Goal: Information Seeking & Learning: Learn about a topic

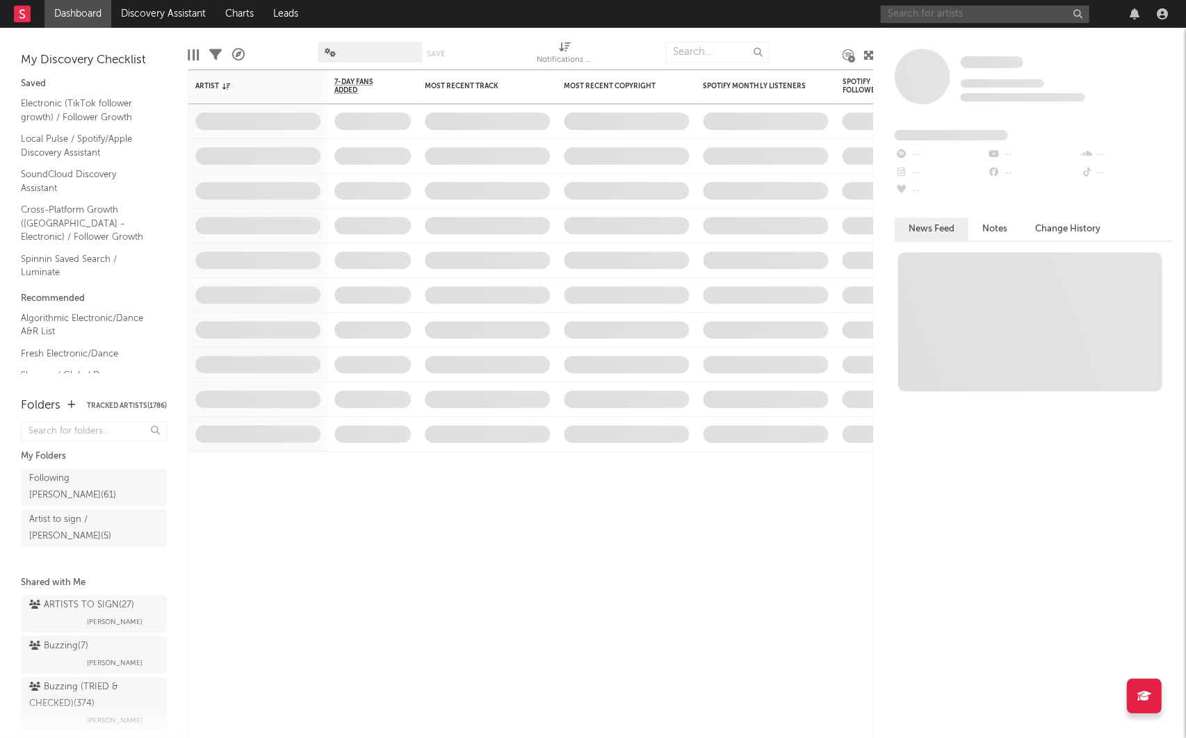
click at [935, 9] on input "text" at bounding box center [984, 14] width 209 height 17
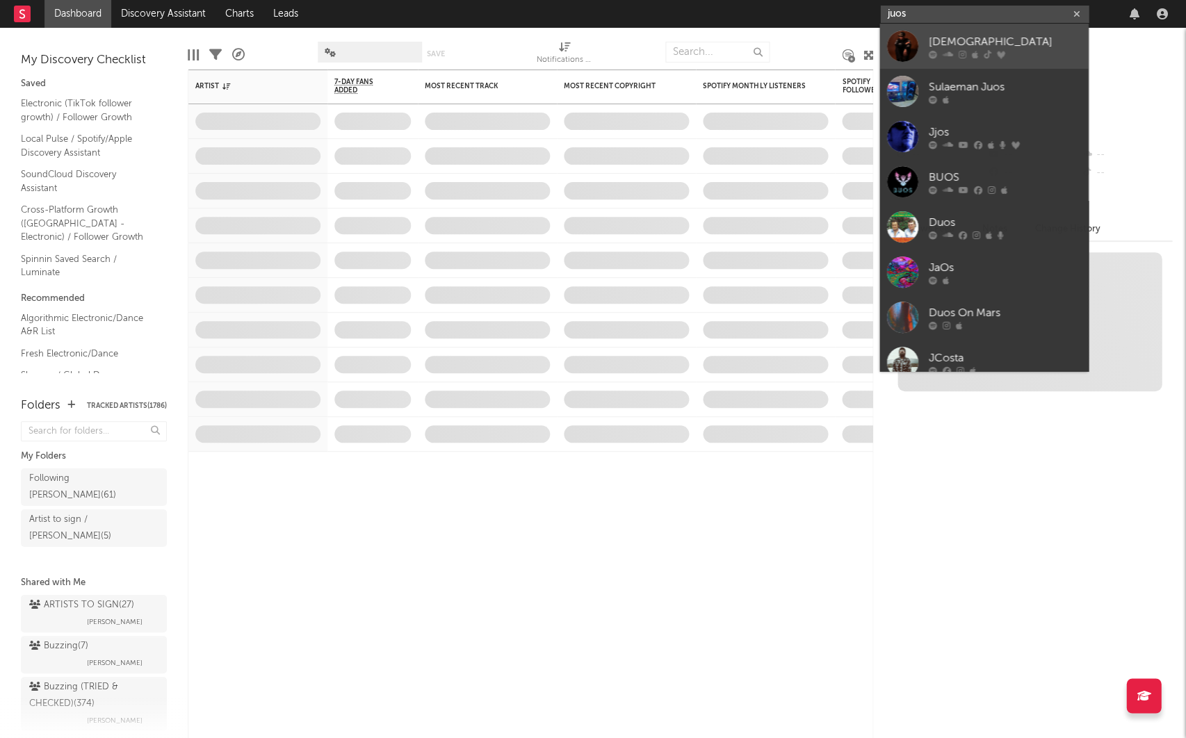
type input "juos"
click at [922, 49] on link "Juos" at bounding box center [983, 46] width 209 height 45
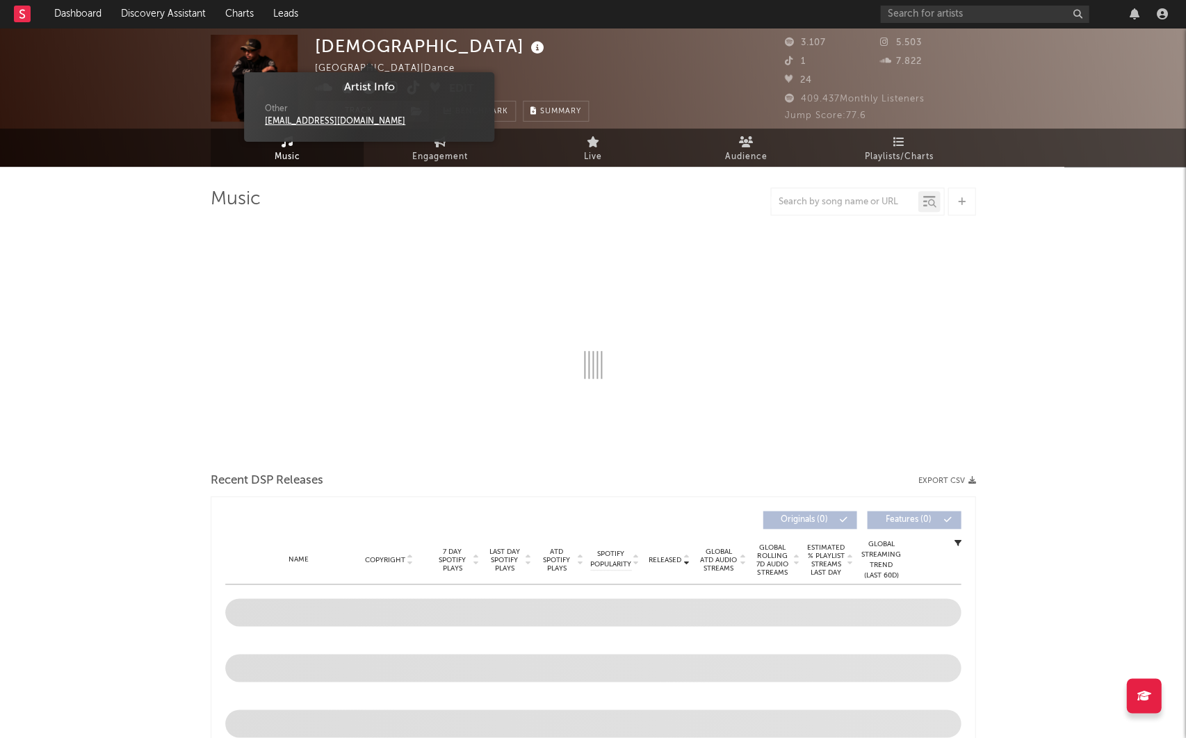
click at [528, 47] on icon at bounding box center [538, 47] width 20 height 19
select select "6m"
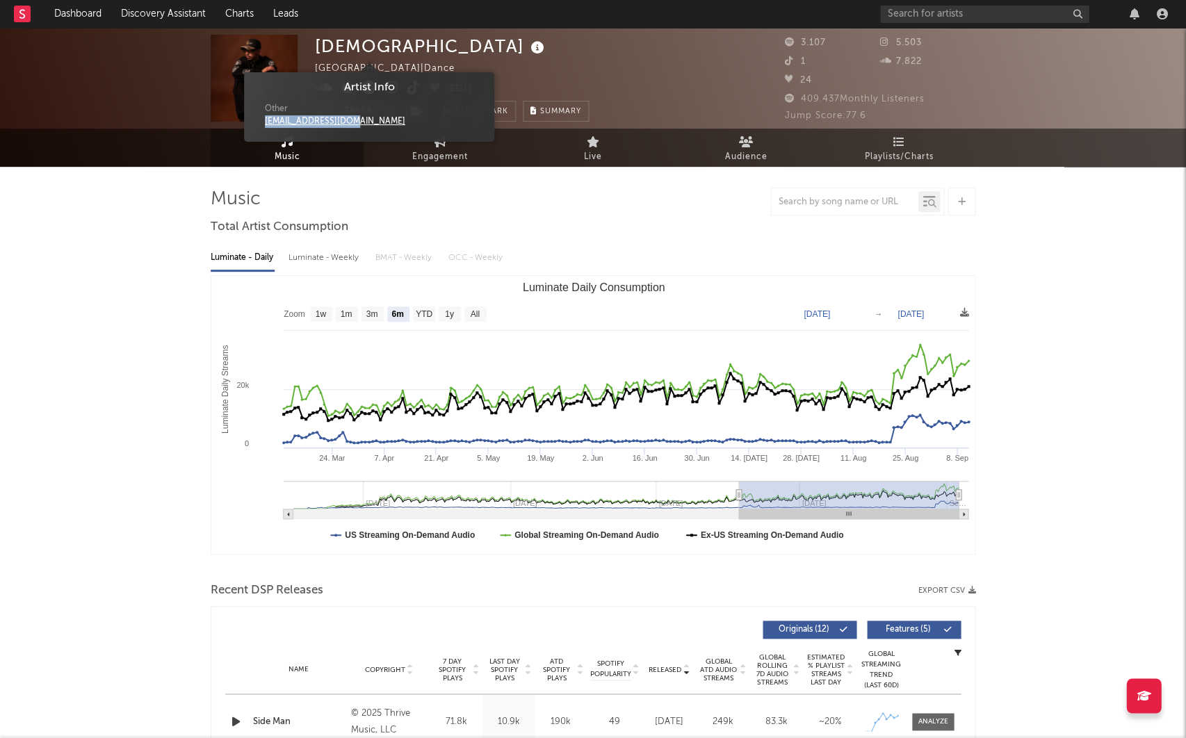
drag, startPoint x: 309, startPoint y: 121, endPoint x: 619, endPoint y: 60, distance: 316.7
click at [137, 162] on div "Music Engagement Live Audience Playlists/Charts" at bounding box center [593, 148] width 1186 height 38
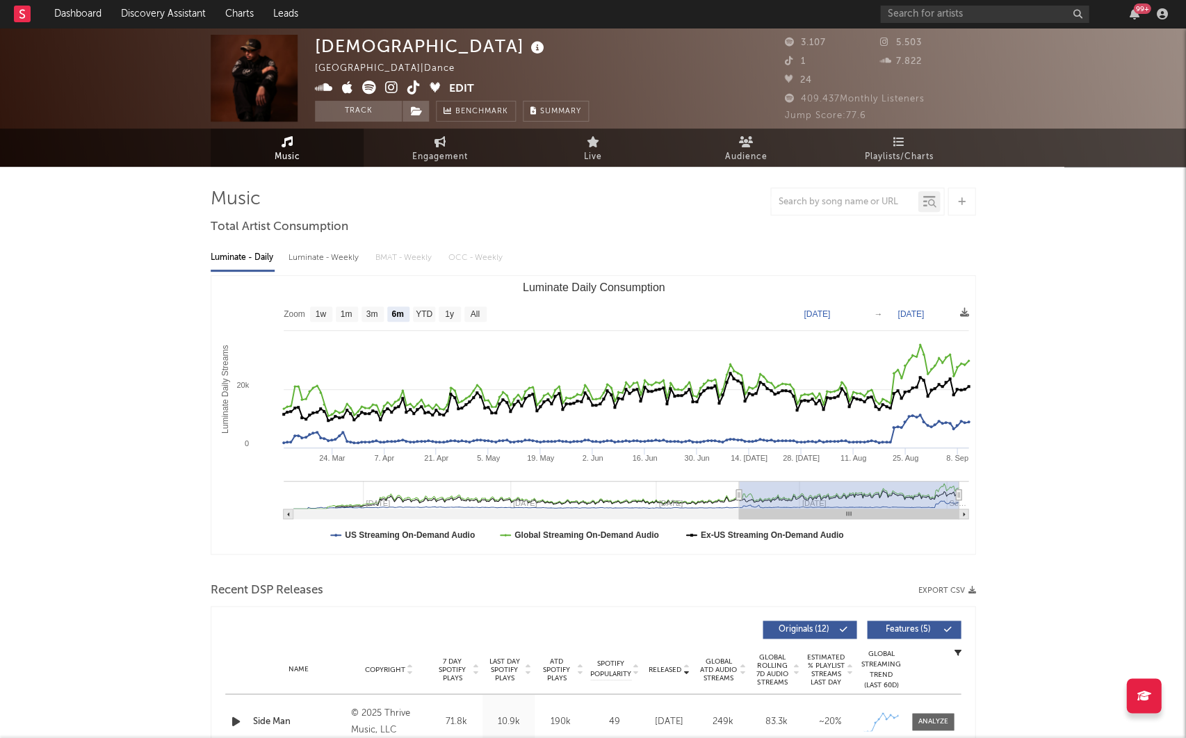
click at [323, 88] on icon at bounding box center [324, 88] width 18 height 14
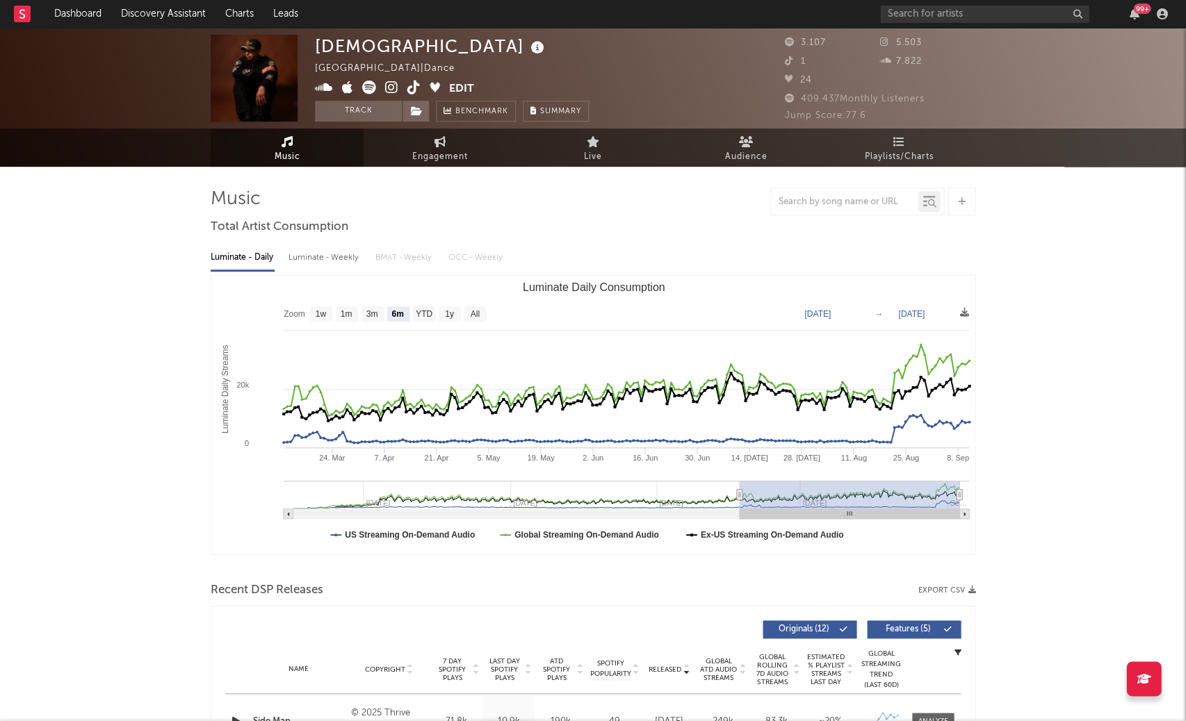
click at [397, 88] on icon at bounding box center [391, 88] width 13 height 14
click at [412, 88] on icon at bounding box center [413, 88] width 13 height 14
click at [528, 49] on icon at bounding box center [538, 47] width 20 height 19
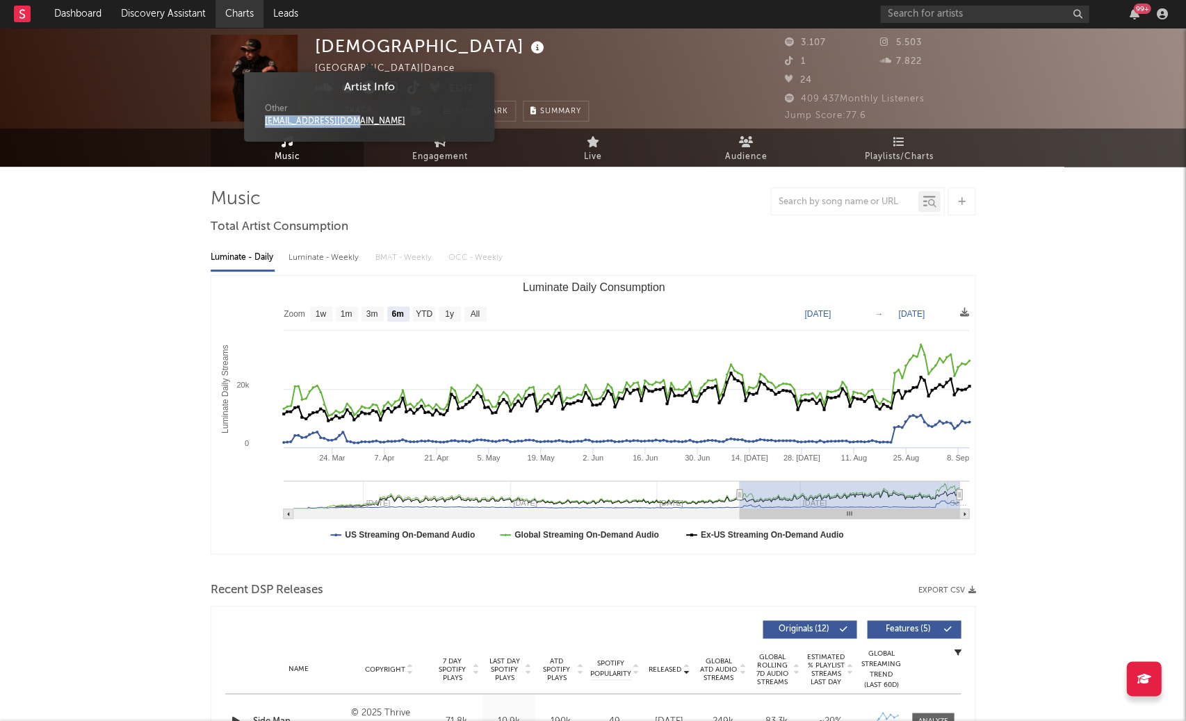
click at [222, 14] on link "Charts" at bounding box center [239, 14] width 48 height 28
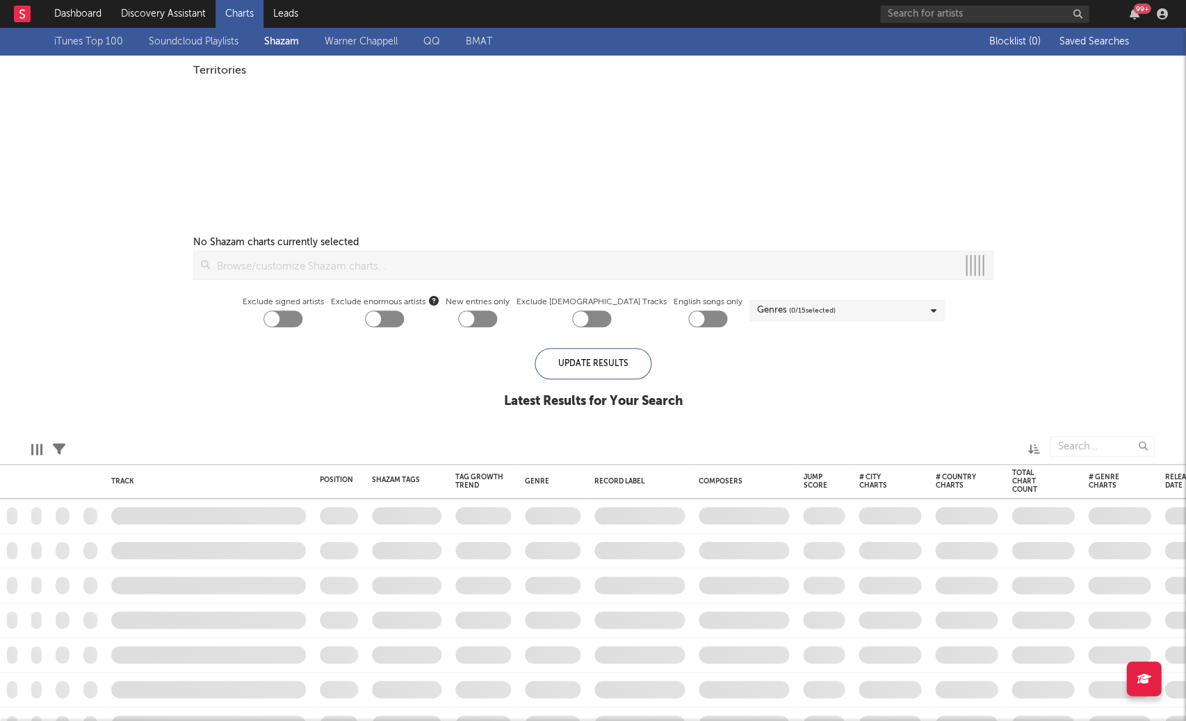
checkbox input "true"
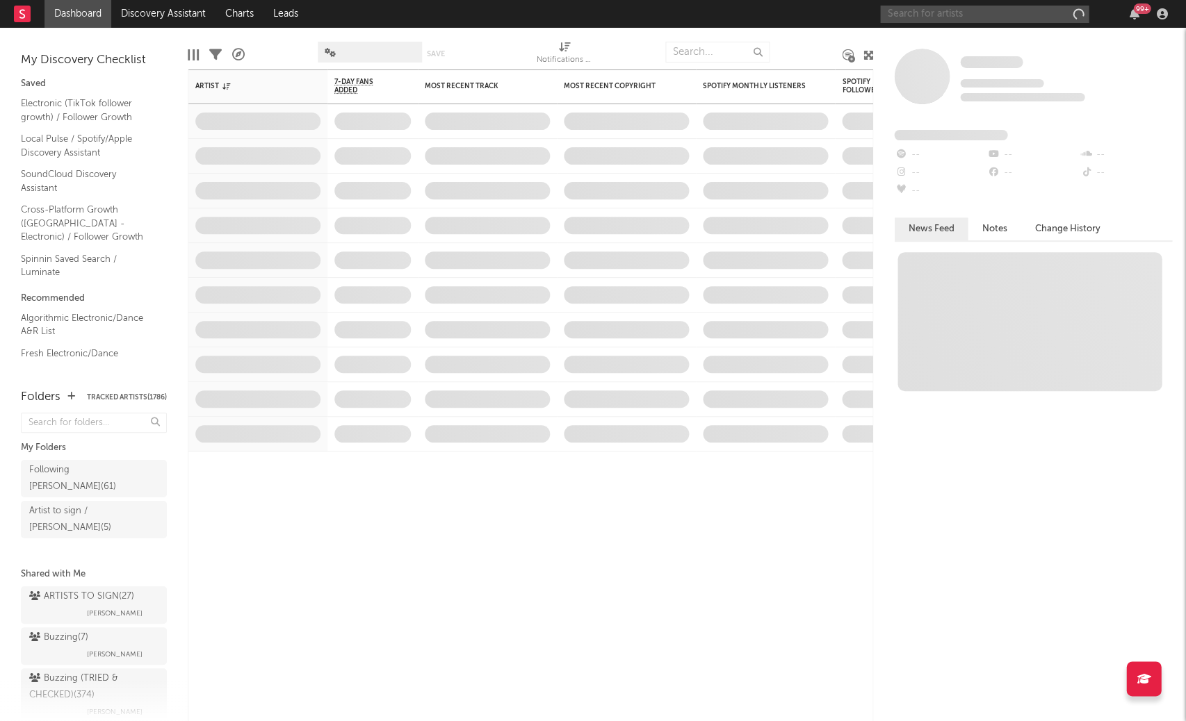
click at [936, 16] on input "text" at bounding box center [984, 14] width 209 height 17
paste input "Leena Punks"
type input "Leena Punks"
click at [937, 38] on div "Leena Punks" at bounding box center [1004, 41] width 153 height 17
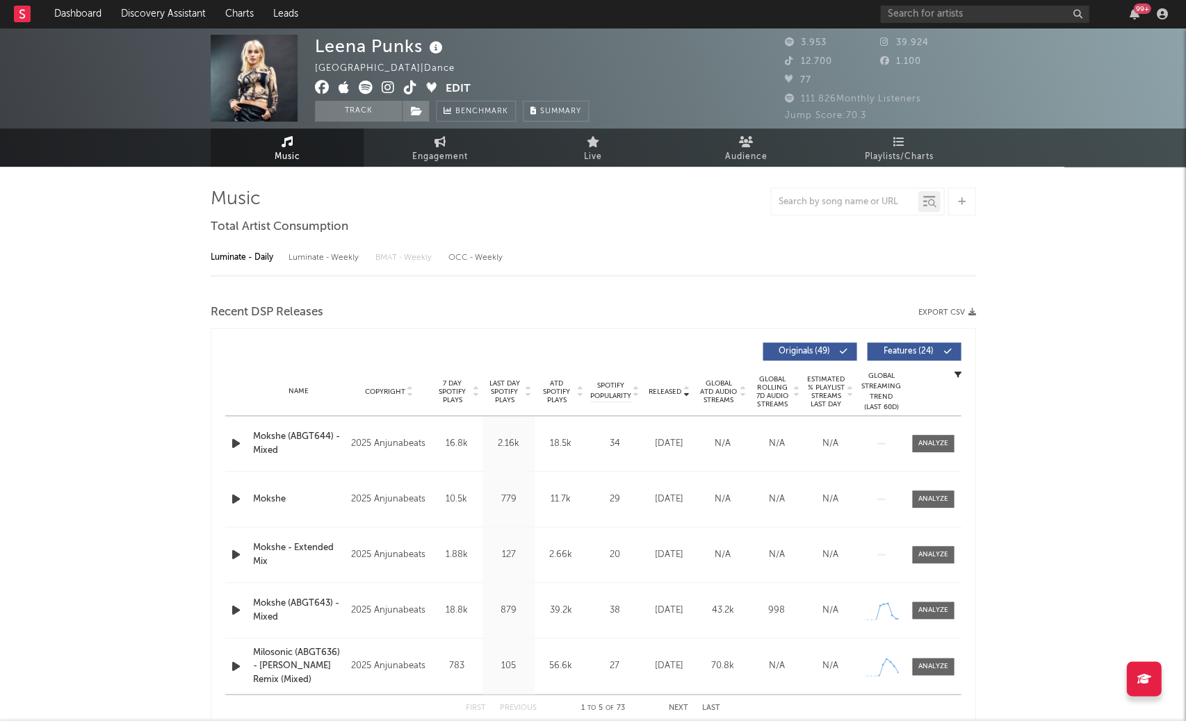
select select "6m"
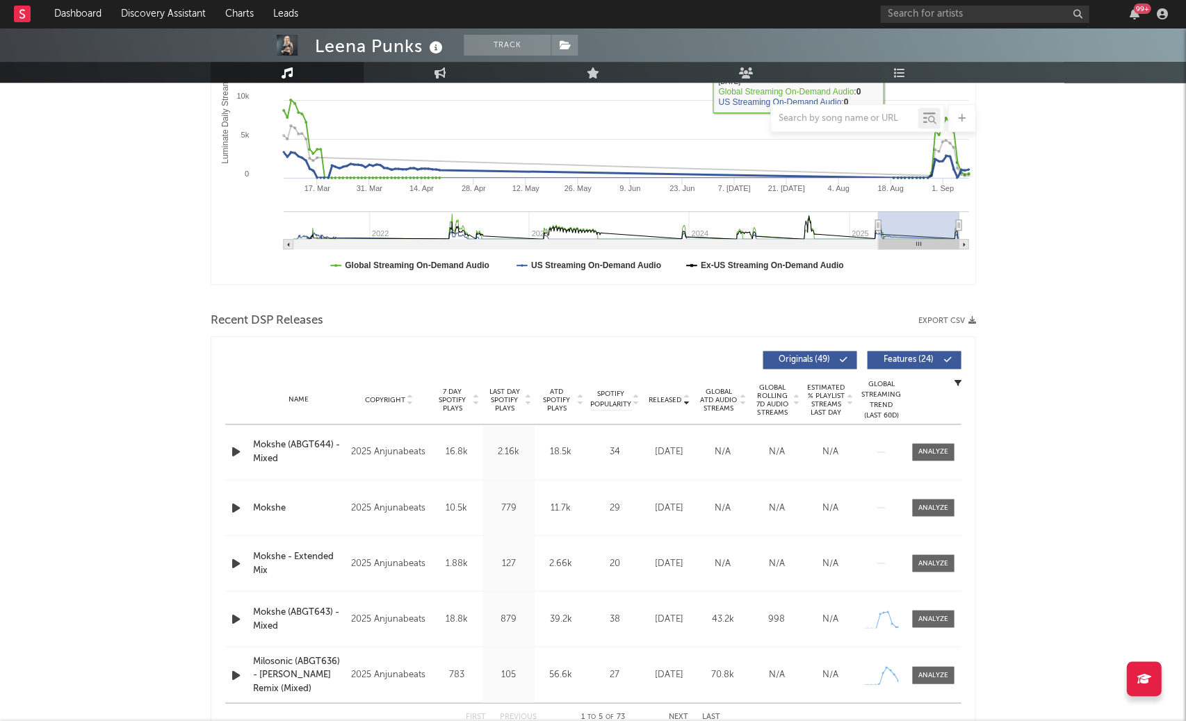
scroll to position [286, 0]
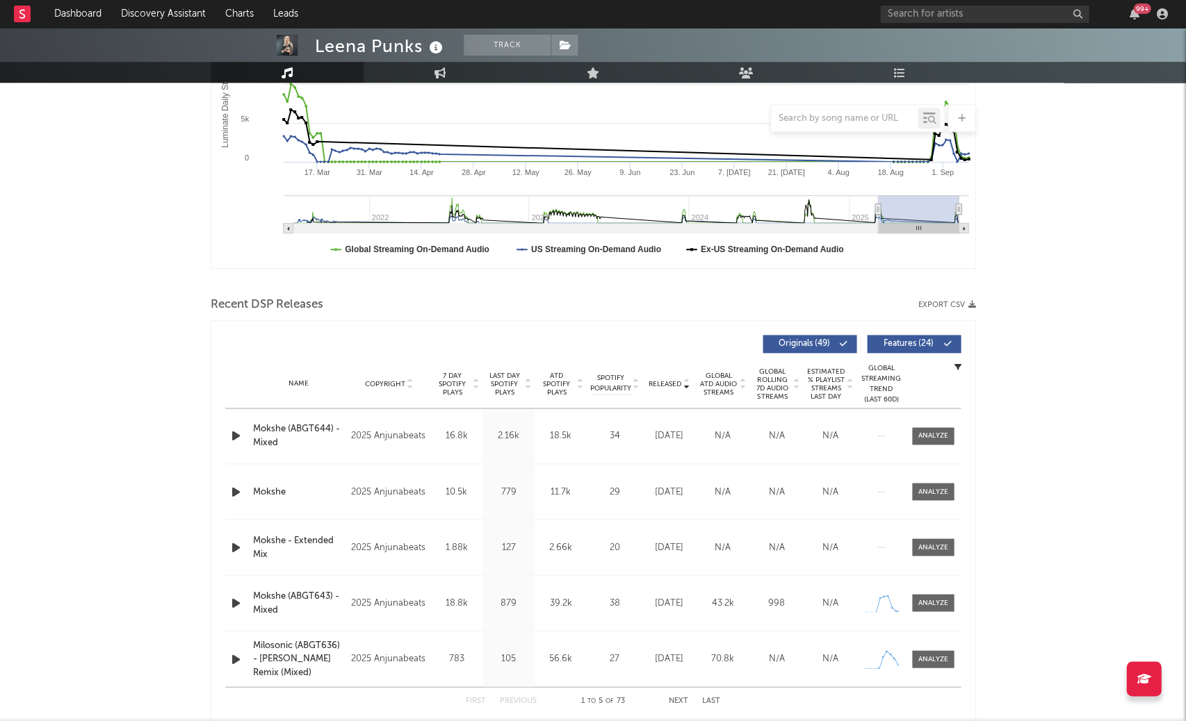
click at [555, 374] on span "ATD Spotify Plays" at bounding box center [556, 384] width 37 height 25
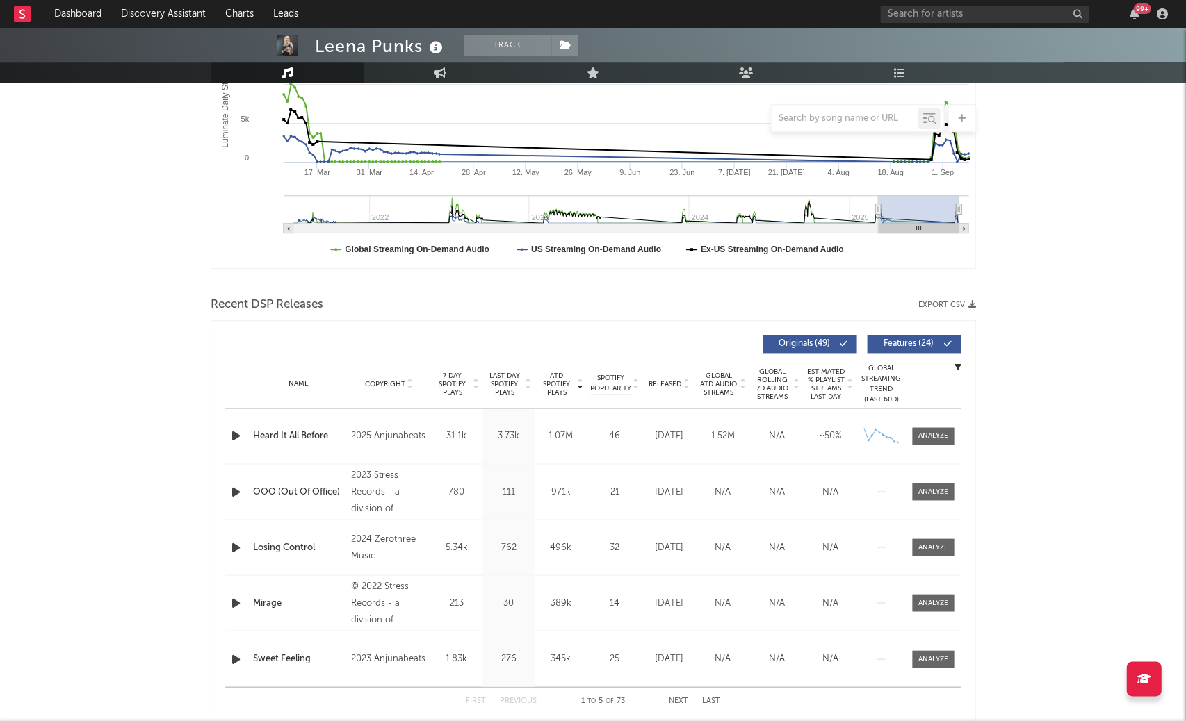
click at [671, 381] on span "Released" at bounding box center [665, 384] width 33 height 8
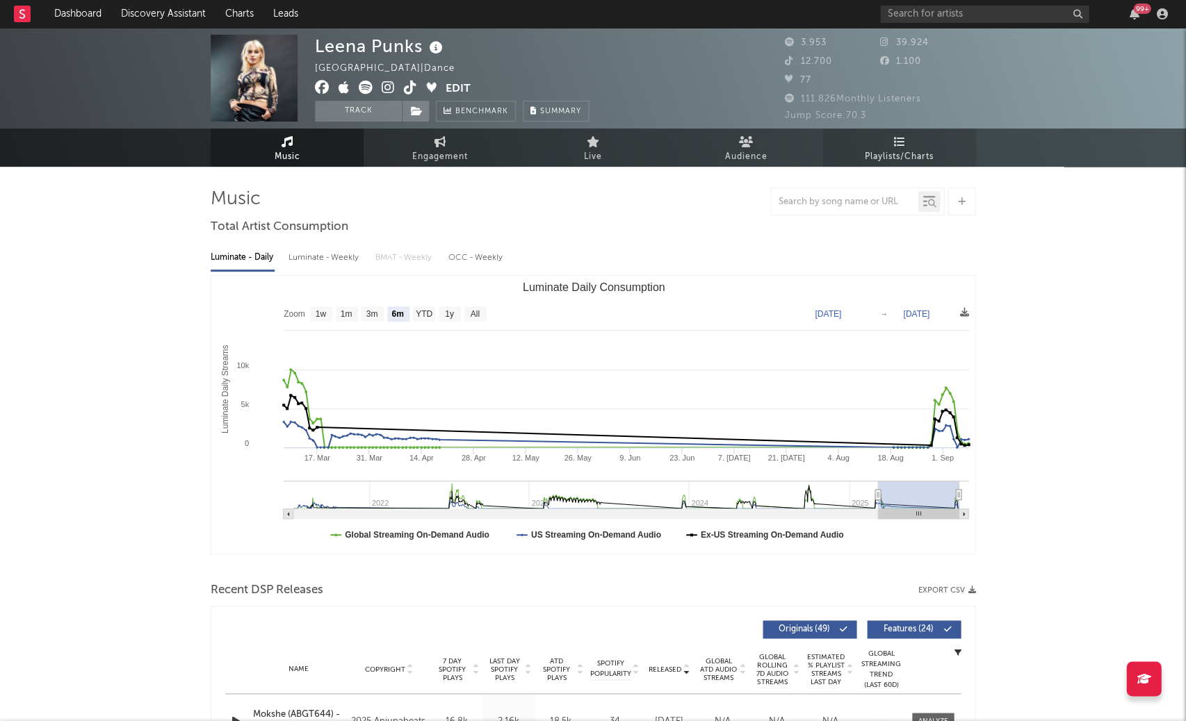
scroll to position [0, 0]
click at [893, 138] on icon at bounding box center [899, 141] width 12 height 11
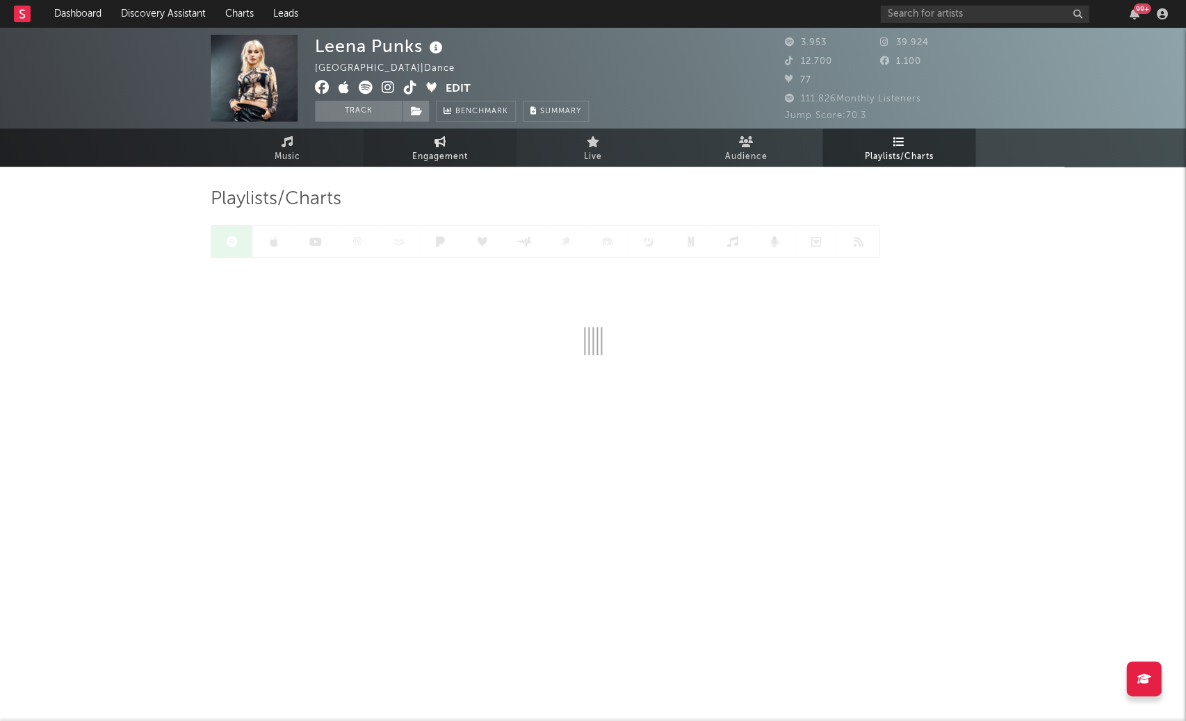
click at [435, 149] on span "Engagement" at bounding box center [440, 157] width 56 height 17
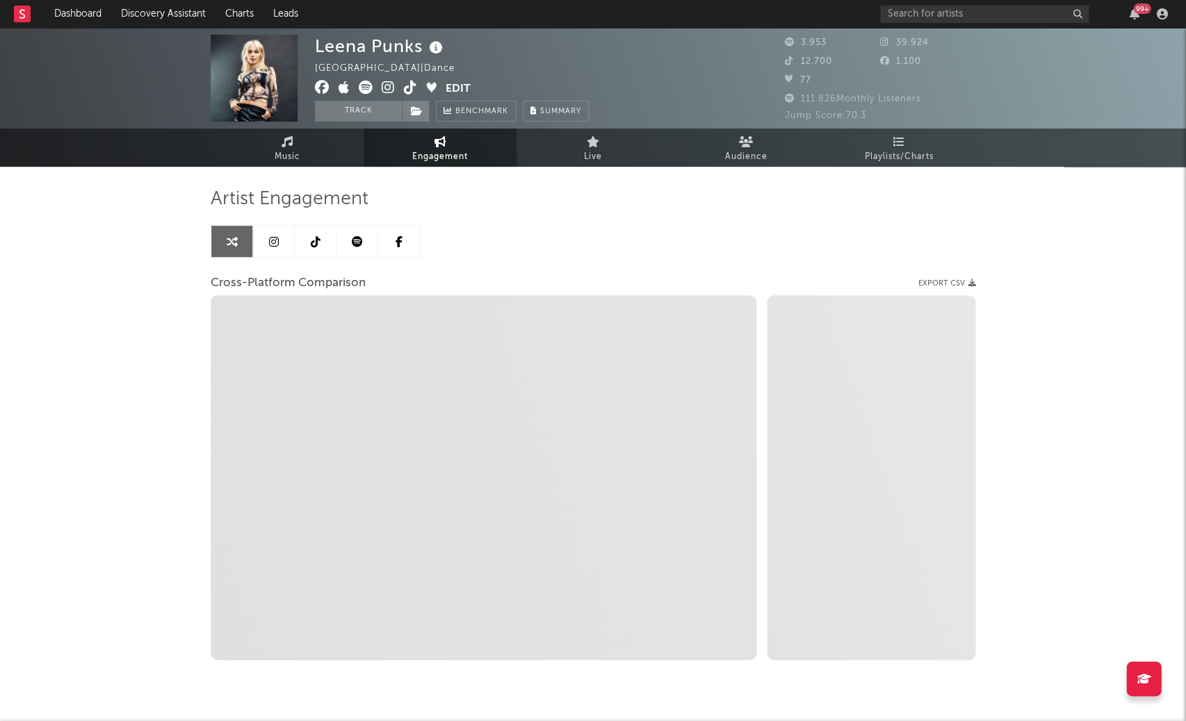
select select "1w"
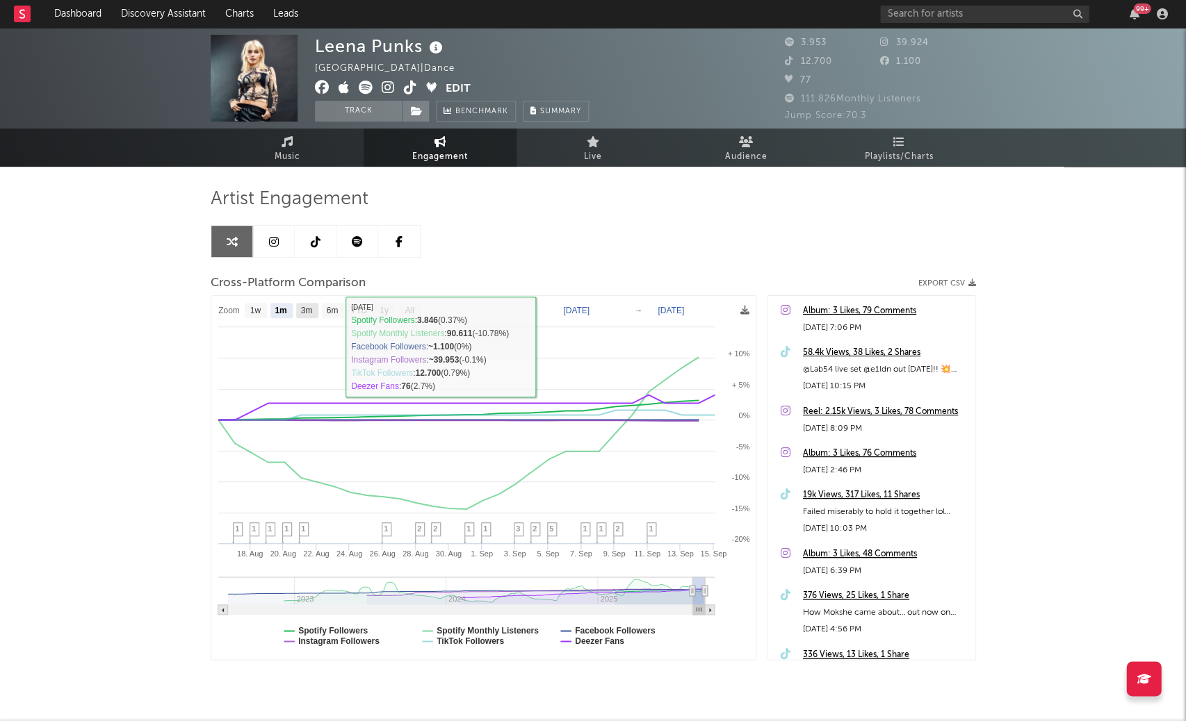
click at [307, 307] on text "3m" at bounding box center [307, 311] width 12 height 10
select select "3m"
type input "2025-06-15"
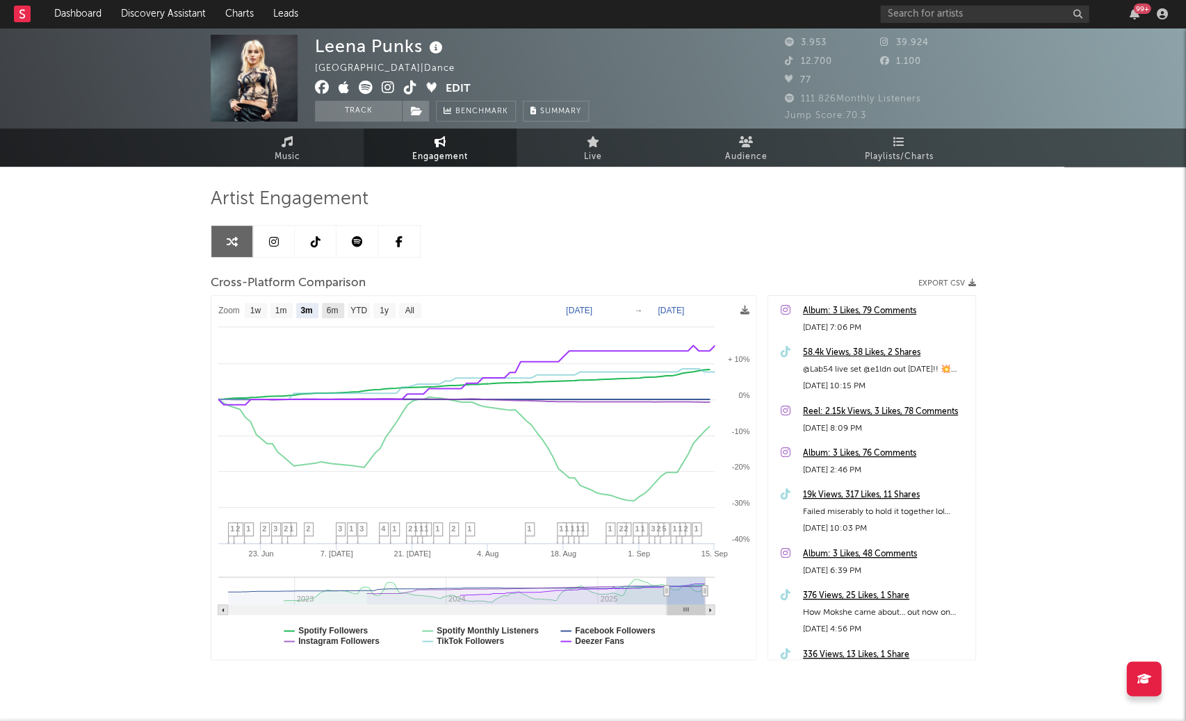
click at [337, 308] on text "6m" at bounding box center [333, 311] width 12 height 10
select select "6m"
type input "2025-03-15"
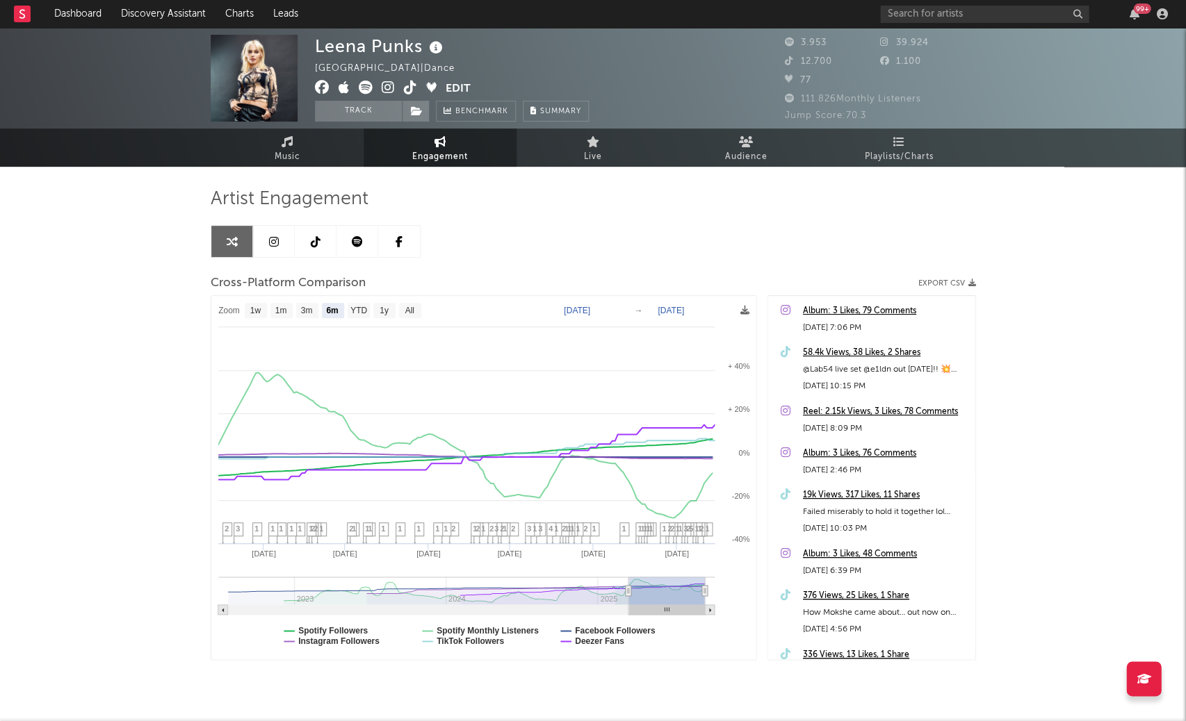
select select "6m"
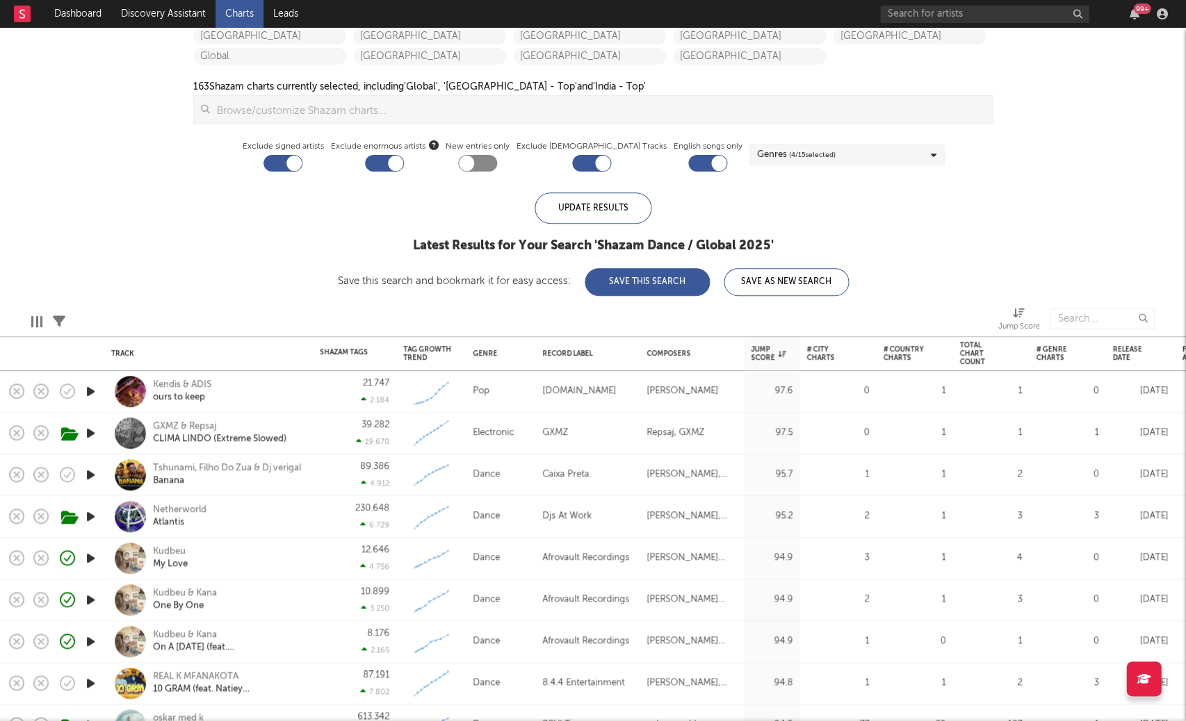
click at [99, 385] on div at bounding box center [90, 392] width 28 height 42
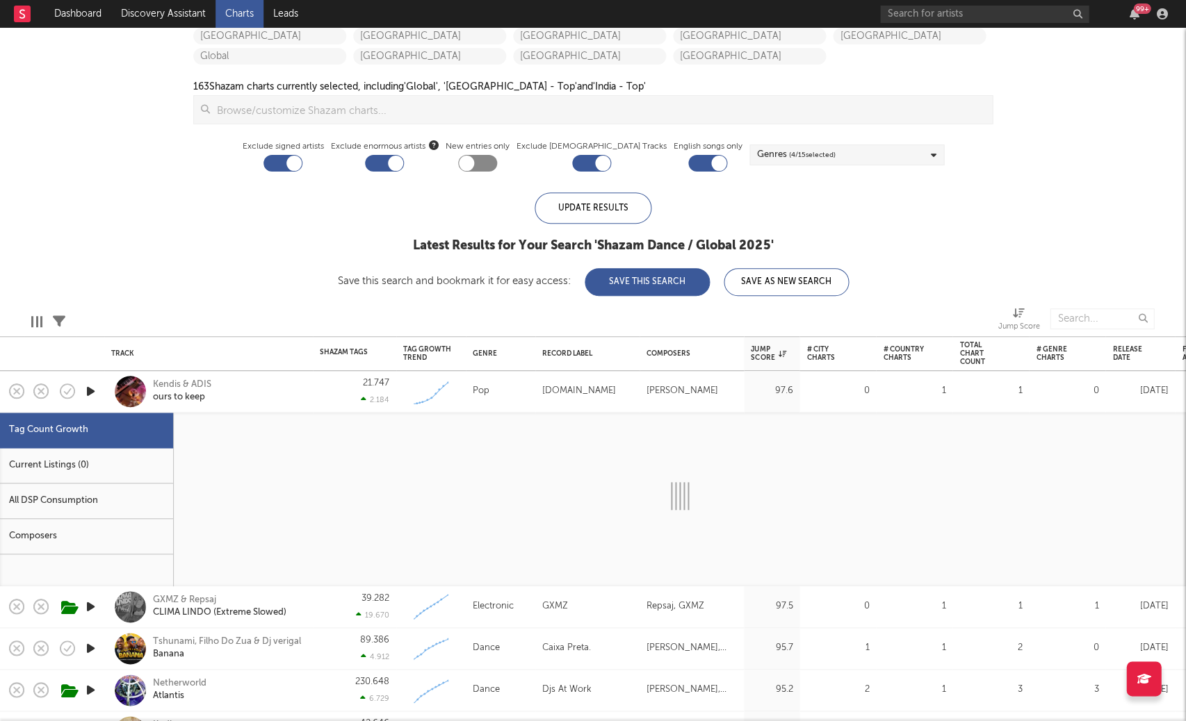
click at [91, 391] on icon "button" at bounding box center [90, 391] width 15 height 17
click at [284, 396] on div "Kendis & ADIS ours to keep" at bounding box center [227, 391] width 149 height 25
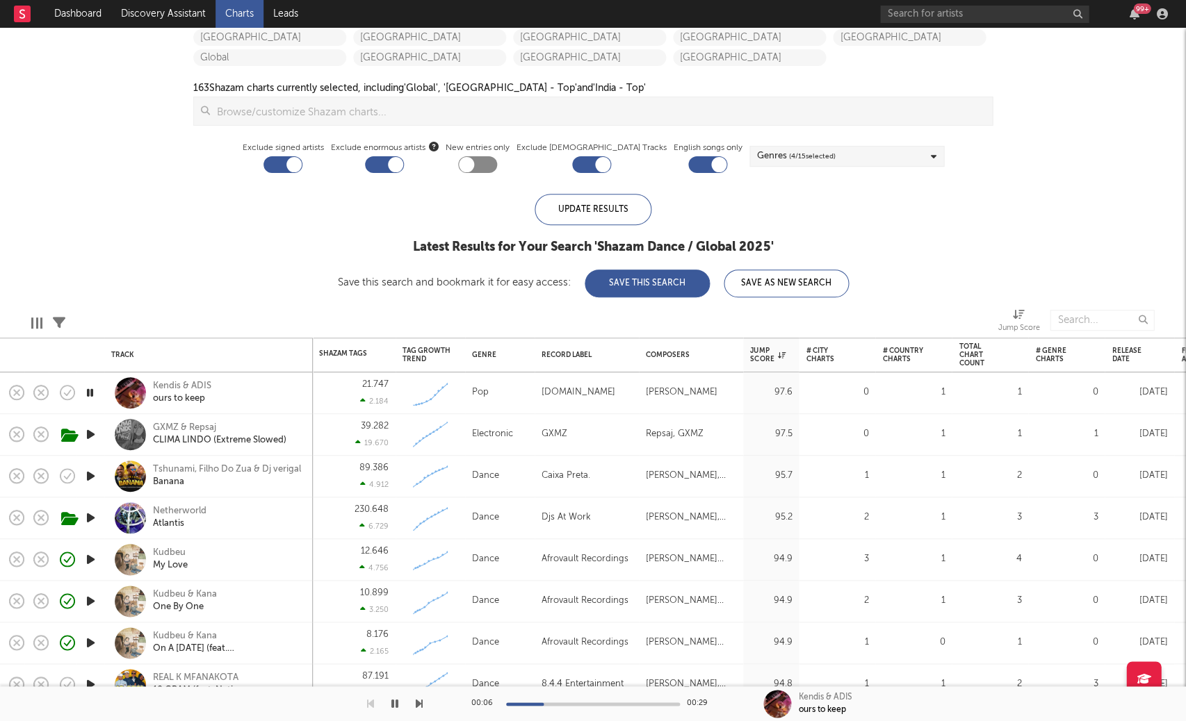
click at [636, 705] on div at bounding box center [593, 704] width 174 height 3
click at [94, 473] on icon "button" at bounding box center [90, 476] width 15 height 17
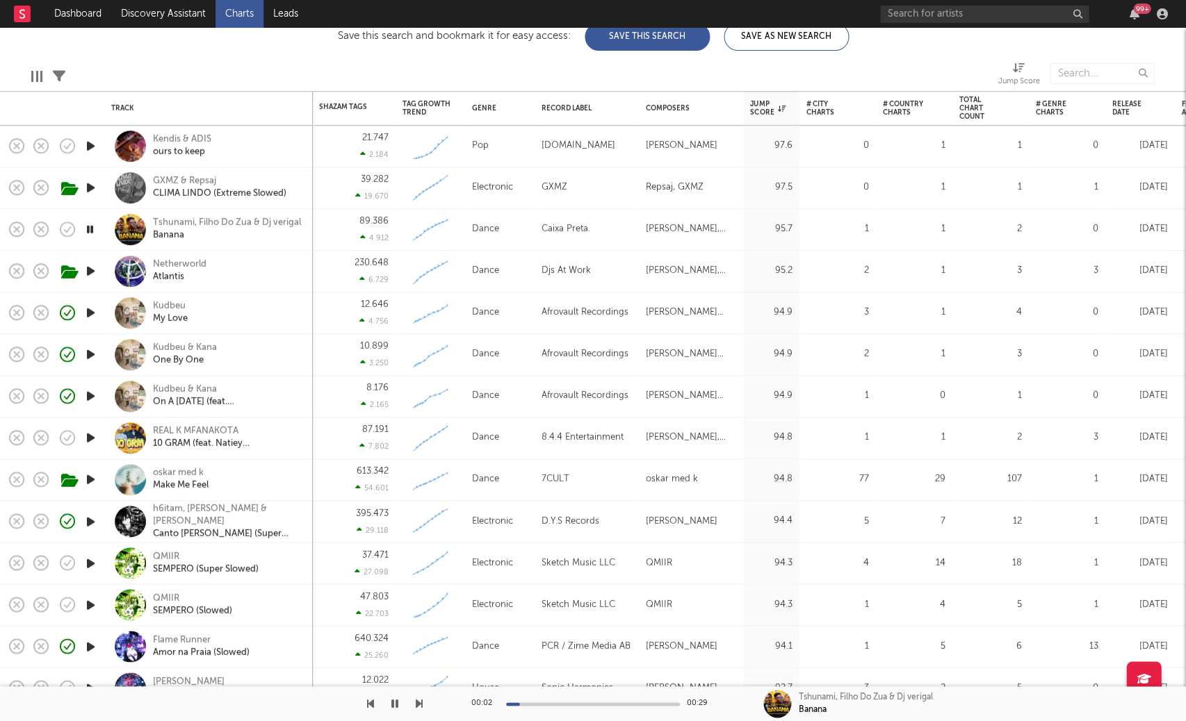
click at [88, 439] on icon "button" at bounding box center [90, 438] width 15 height 17
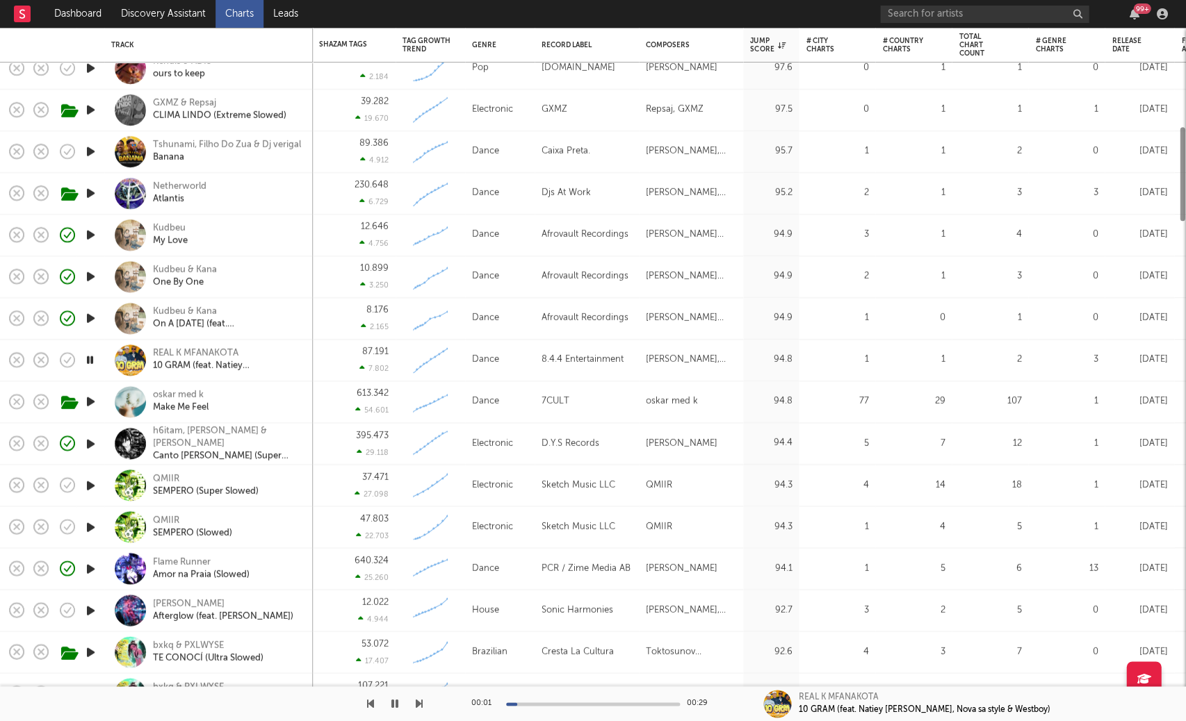
click at [93, 480] on icon "button" at bounding box center [90, 485] width 15 height 17
click at [165, 476] on div "QMIIR" at bounding box center [206, 479] width 106 height 13
click at [85, 612] on icon "button" at bounding box center [90, 611] width 15 height 17
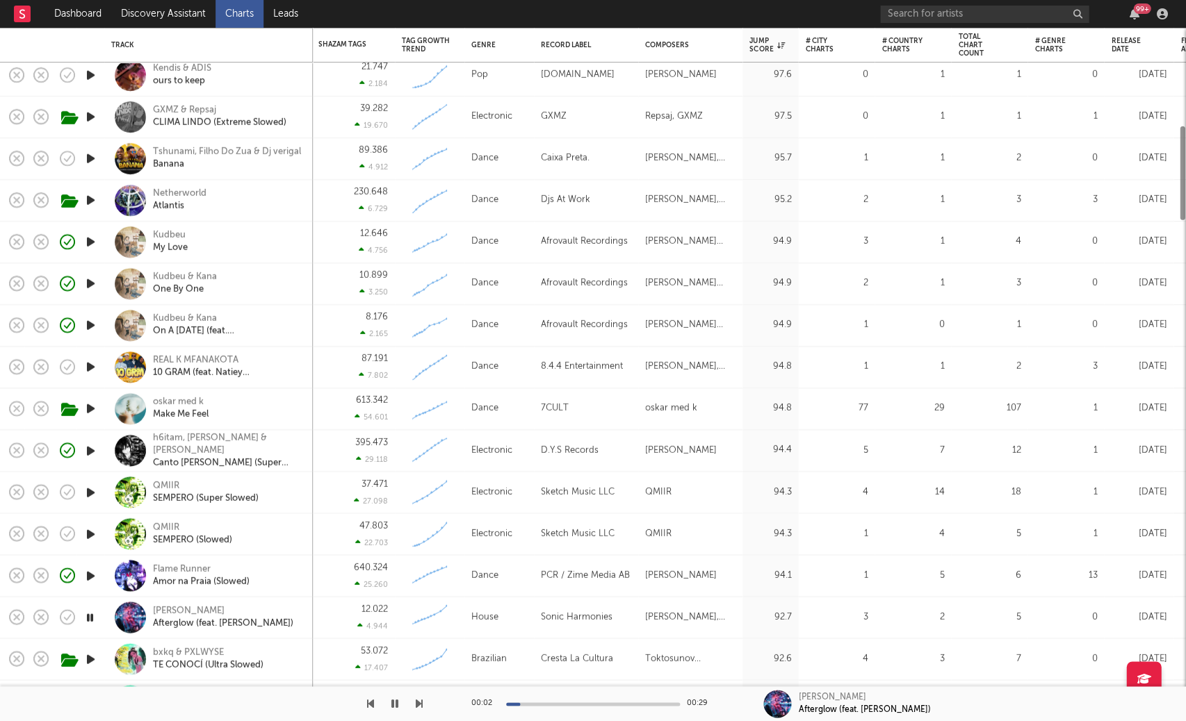
click at [180, 603] on div "Kelsey Parks Afterglow (feat. Katie Garfield)" at bounding box center [208, 617] width 195 height 41
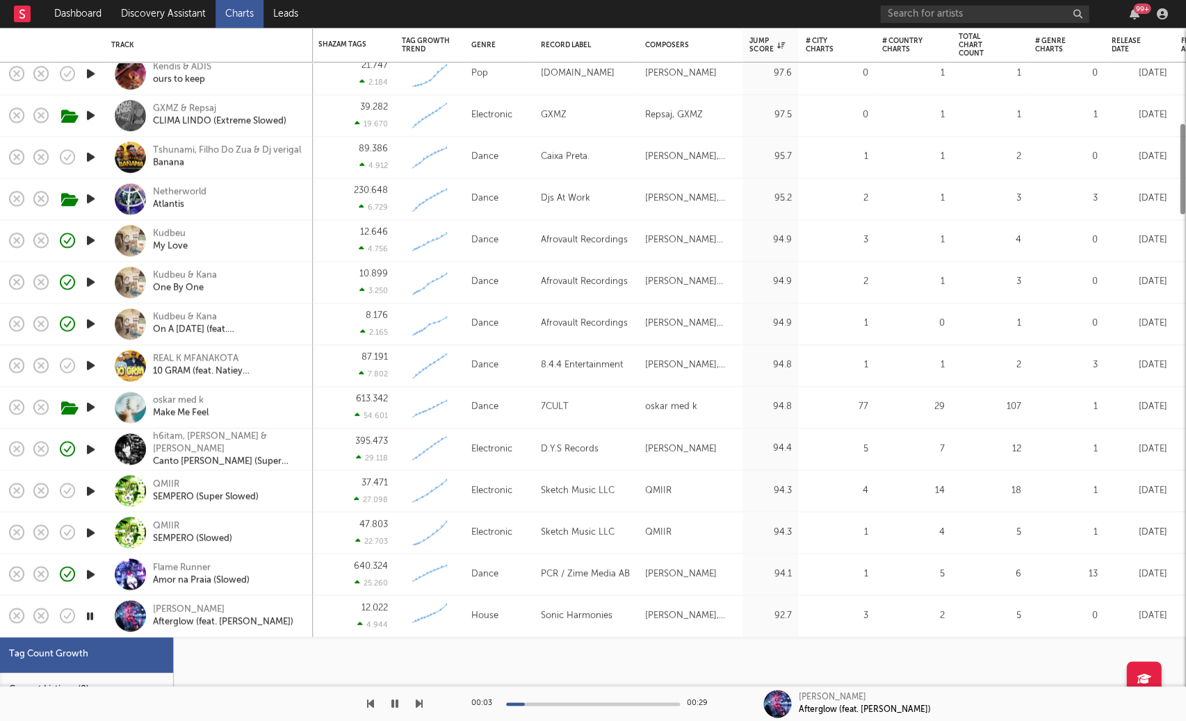
select select "1w"
click at [183, 607] on div "Kelsey Parks" at bounding box center [223, 609] width 140 height 13
click at [396, 703] on icon "button" at bounding box center [394, 704] width 7 height 11
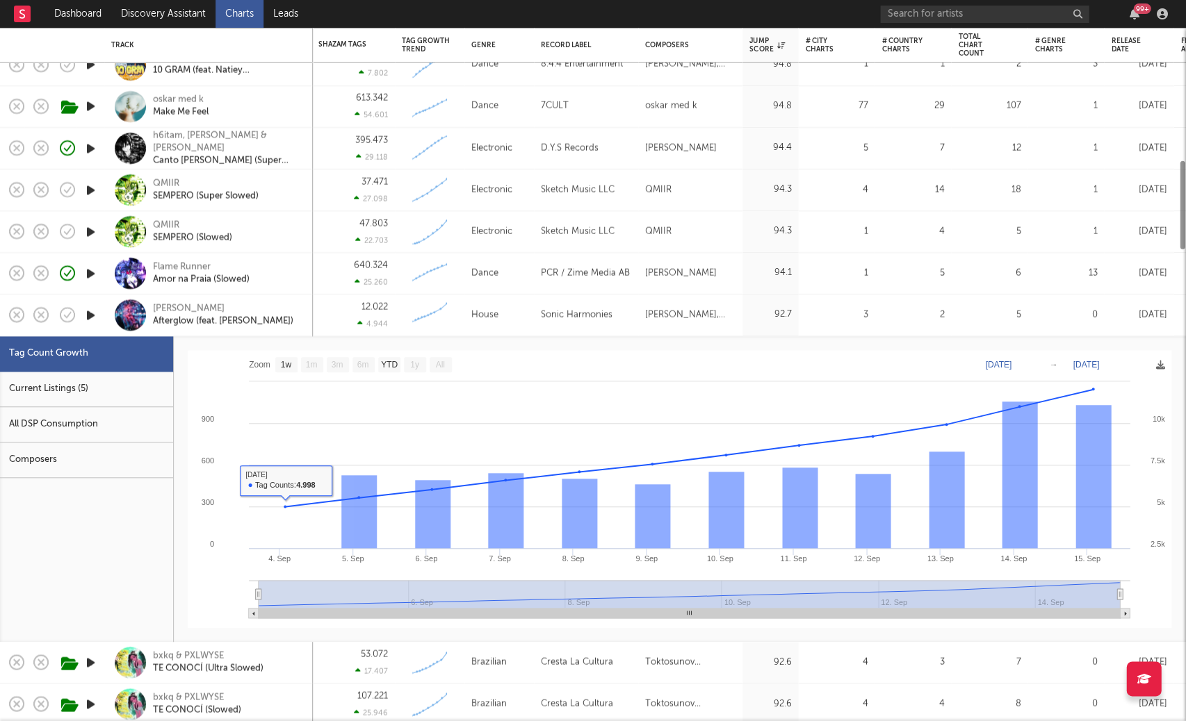
click at [88, 385] on div "Current Listings (5)" at bounding box center [86, 389] width 173 height 35
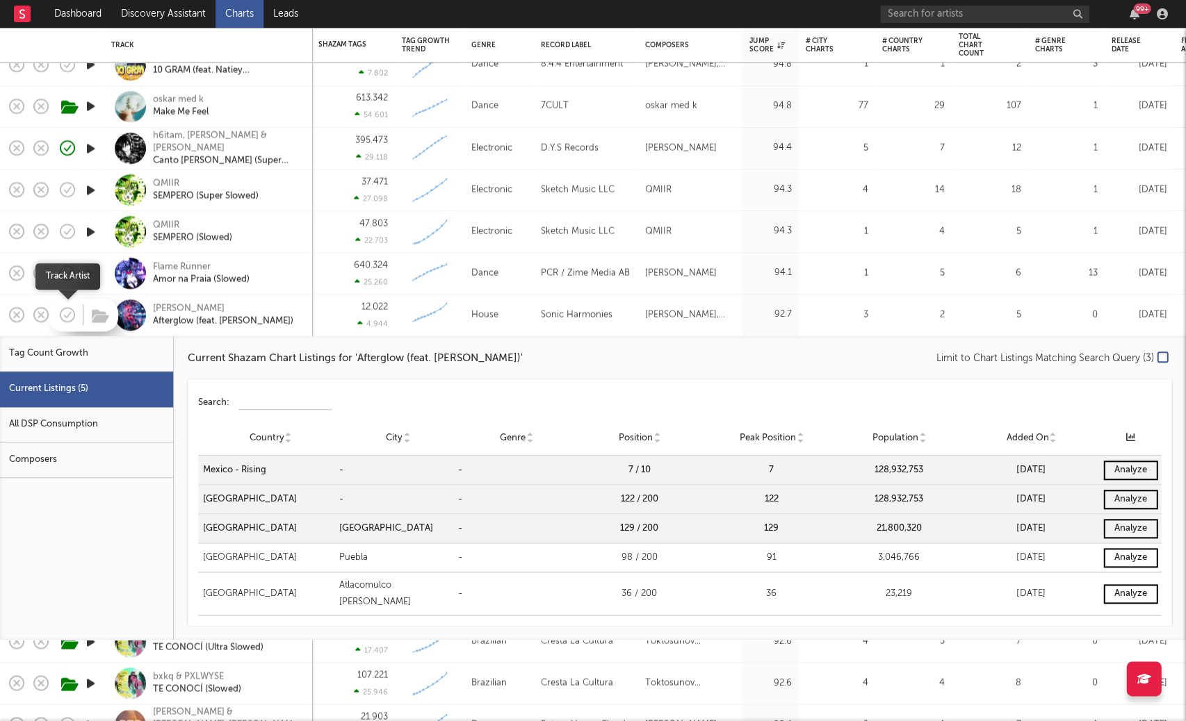
click at [65, 320] on icon "button" at bounding box center [67, 314] width 19 height 19
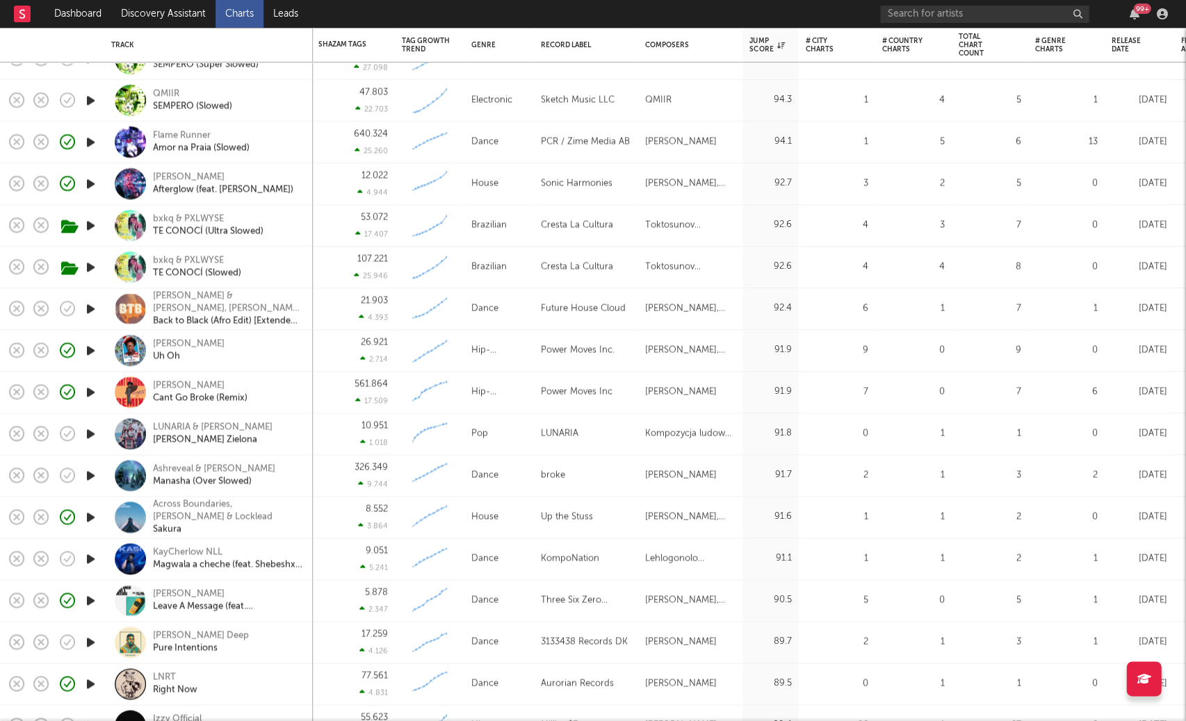
click at [92, 437] on icon "button" at bounding box center [90, 433] width 15 height 17
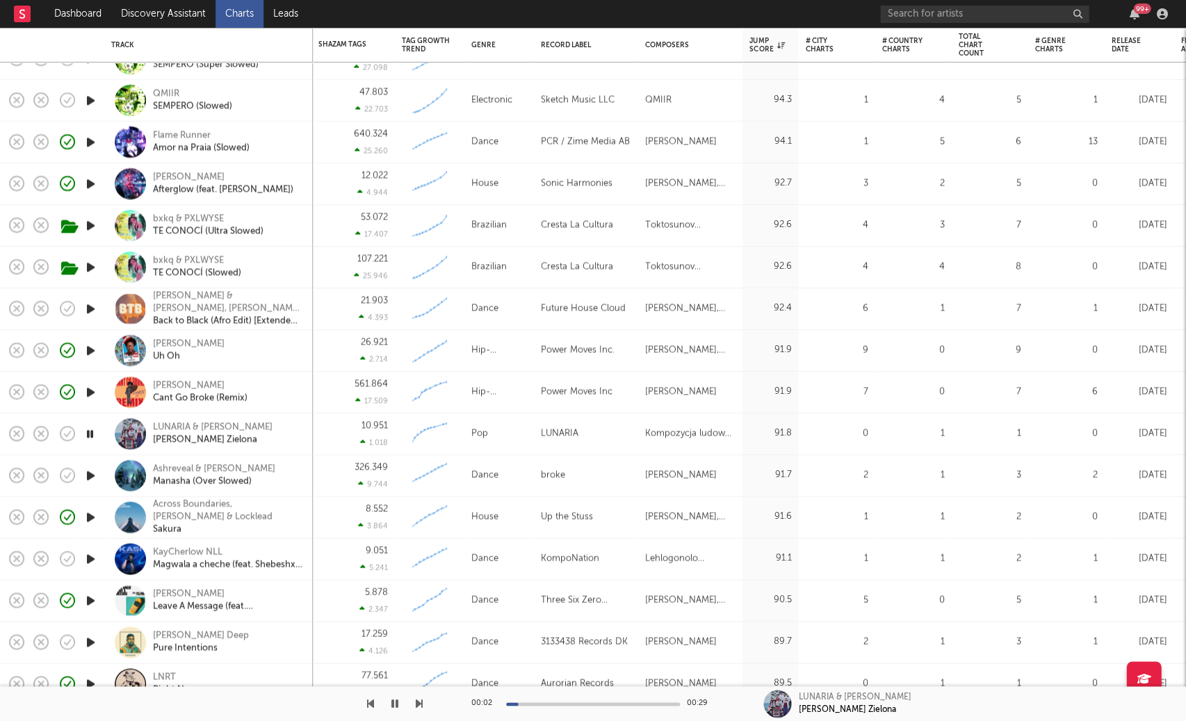
click at [87, 477] on icon "button" at bounding box center [90, 475] width 15 height 17
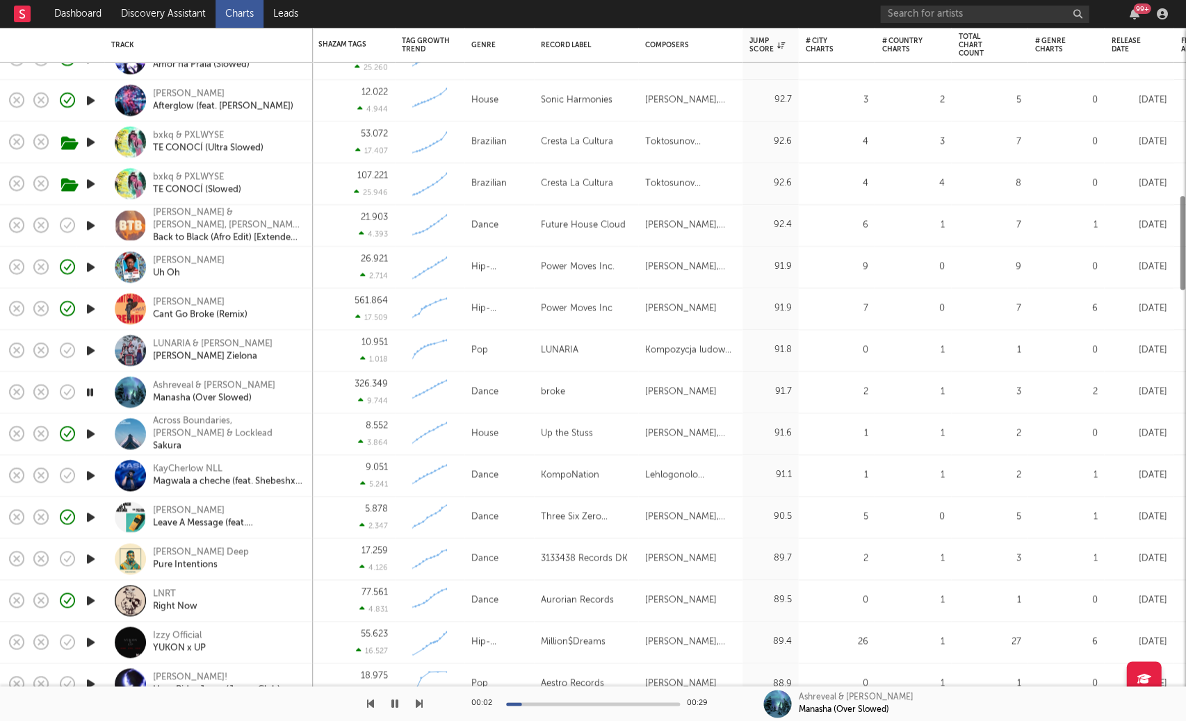
click at [94, 474] on icon "button" at bounding box center [90, 475] width 15 height 17
click at [92, 561] on icon "button" at bounding box center [90, 559] width 15 height 17
click at [649, 703] on div at bounding box center [593, 704] width 174 height 3
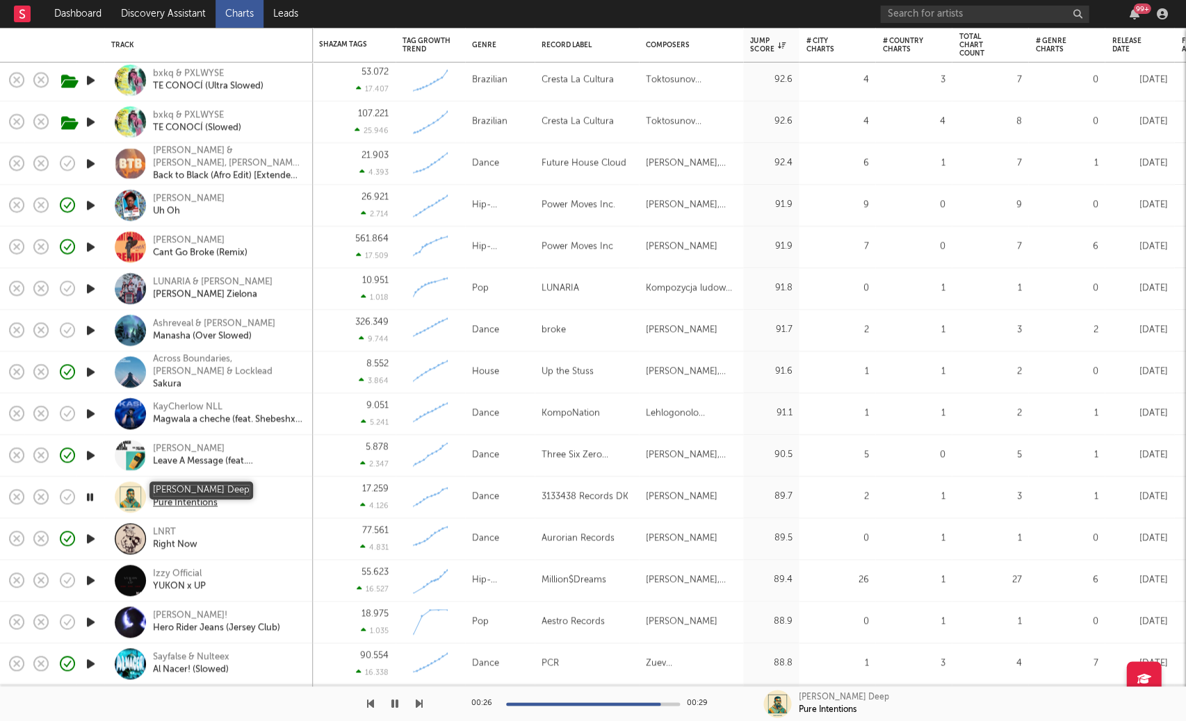
click at [173, 491] on div "Dawn Deep" at bounding box center [201, 490] width 96 height 13
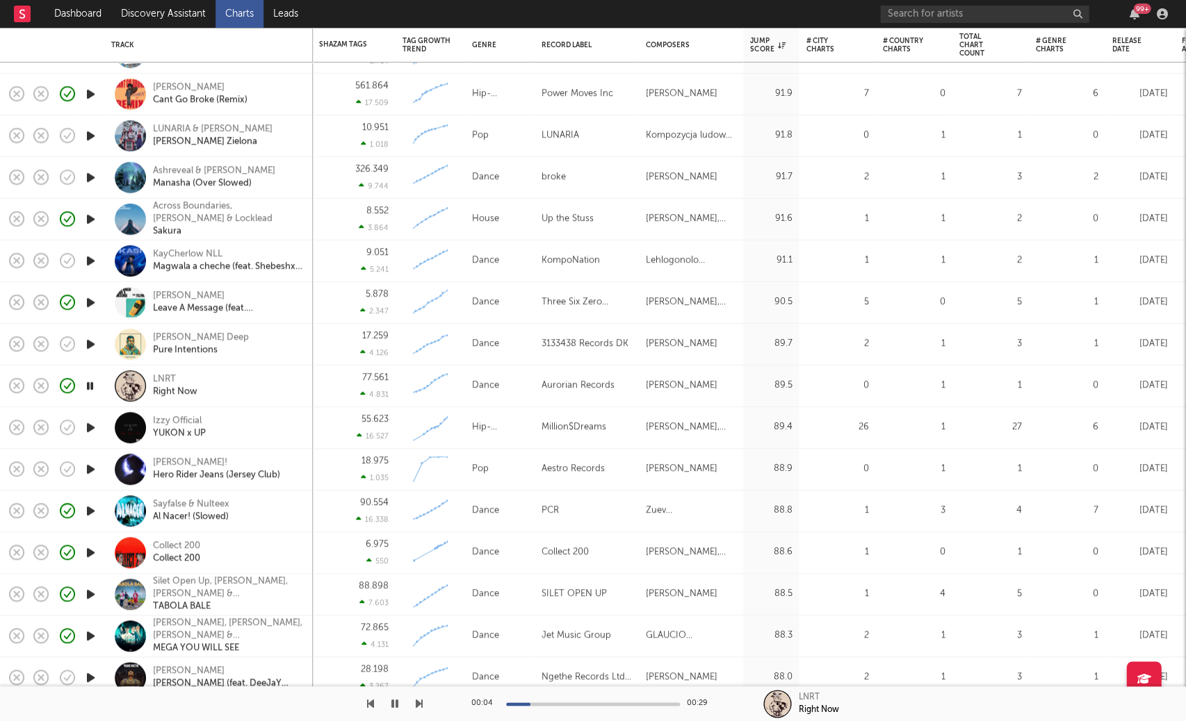
click at [95, 429] on icon "button" at bounding box center [90, 427] width 15 height 17
click at [90, 473] on icon "button" at bounding box center [90, 469] width 15 height 17
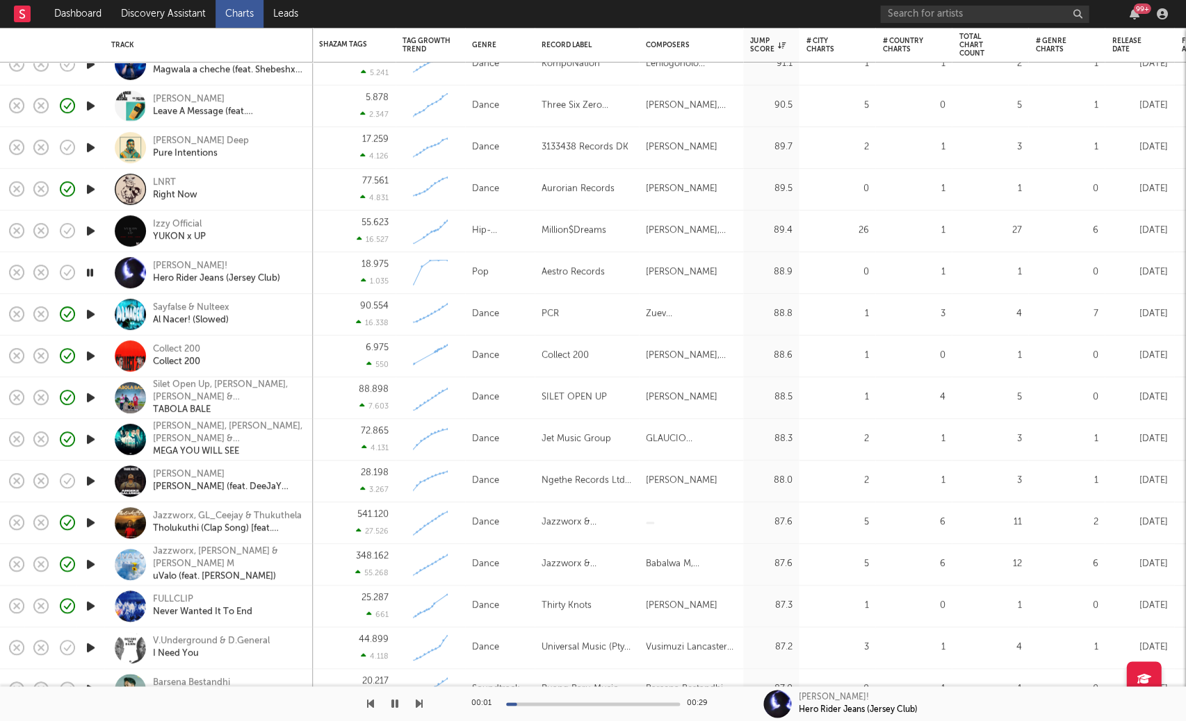
click at [88, 482] on icon "button" at bounding box center [90, 481] width 15 height 17
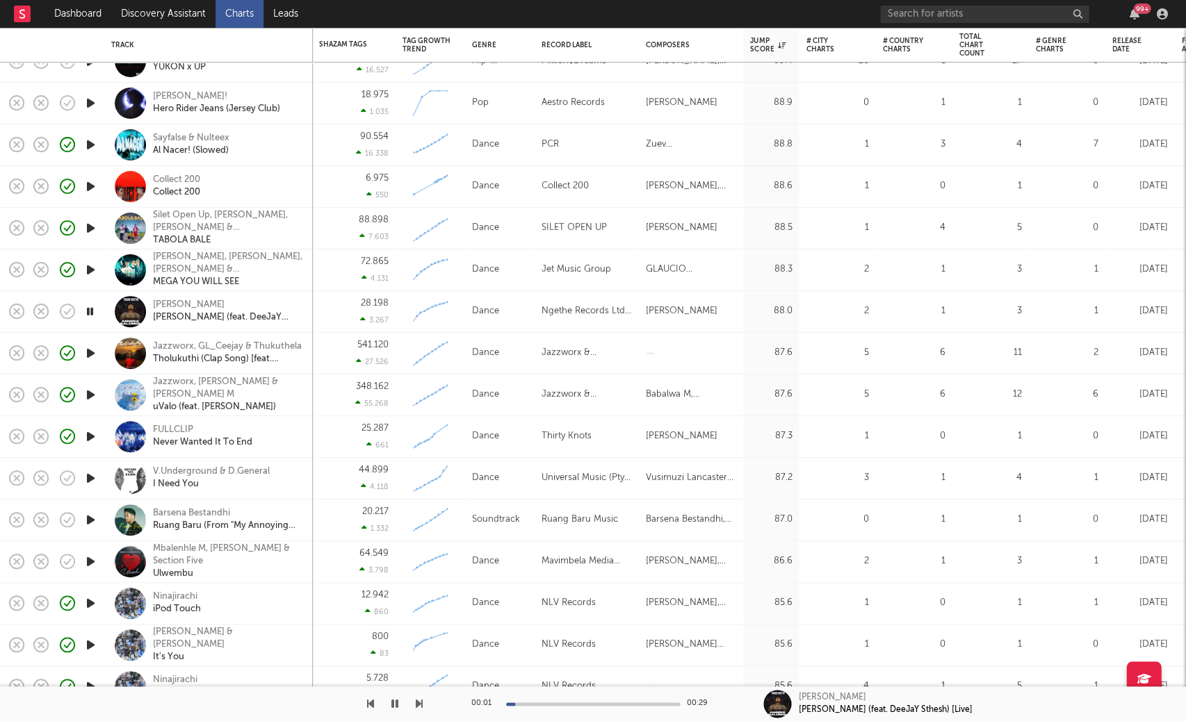
click at [88, 482] on icon "button" at bounding box center [90, 478] width 15 height 17
click at [88, 520] on icon "button" at bounding box center [90, 520] width 15 height 17
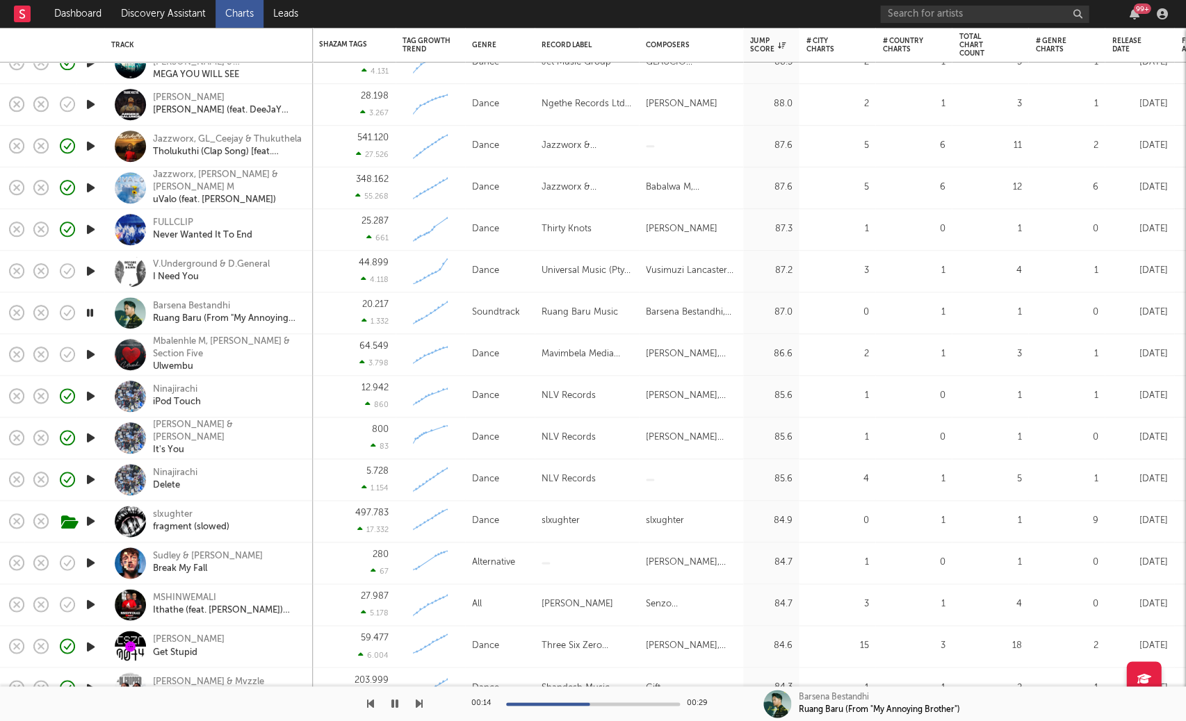
click at [97, 365] on div at bounding box center [90, 355] width 28 height 42
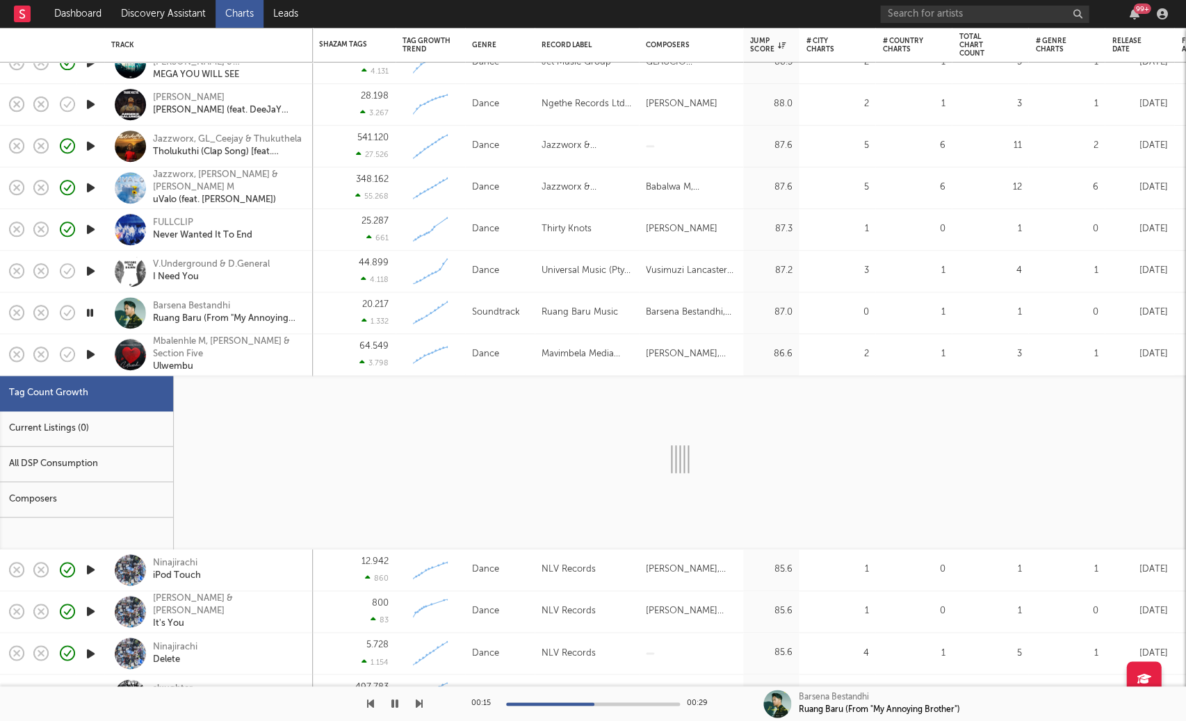
click at [95, 359] on icon "button" at bounding box center [90, 354] width 15 height 17
select select "1w"
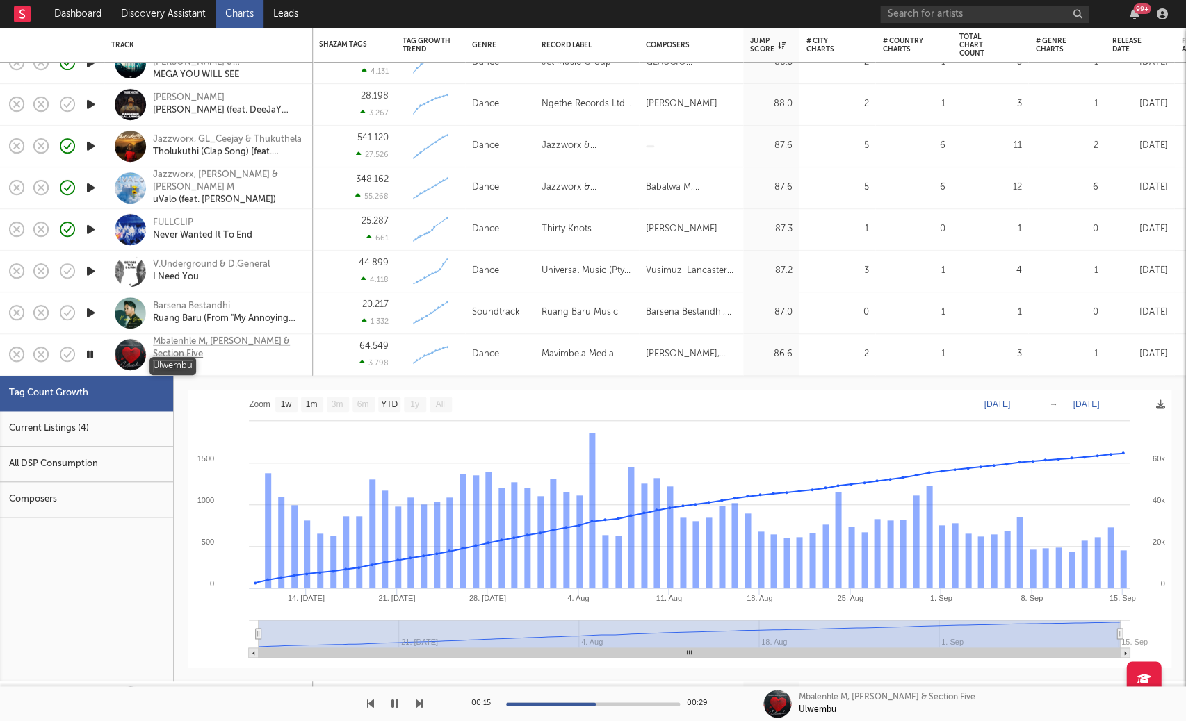
click at [268, 370] on div "Ulwembu" at bounding box center [227, 367] width 149 height 13
click at [263, 368] on div "Ulwembu" at bounding box center [227, 367] width 149 height 13
click at [295, 352] on div "Mbalenhle M, Maline Aura & Section Five" at bounding box center [227, 348] width 149 height 25
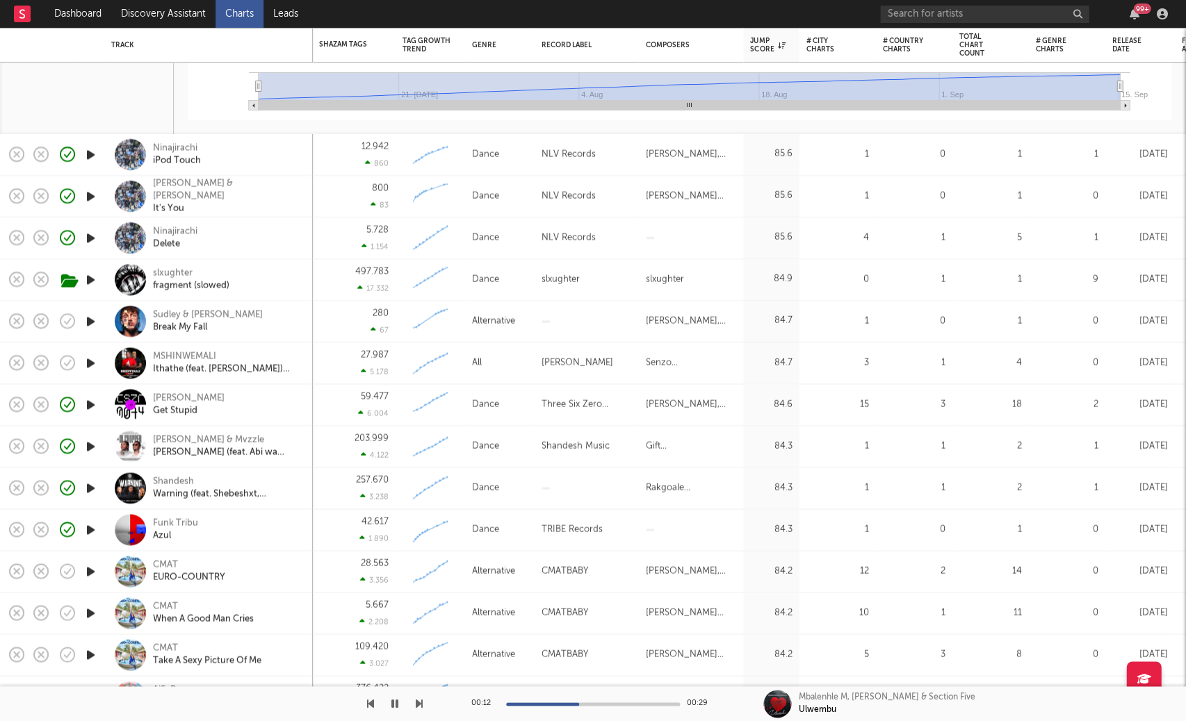
click at [88, 324] on icon "button" at bounding box center [90, 321] width 15 height 17
click at [85, 379] on div at bounding box center [90, 364] width 28 height 42
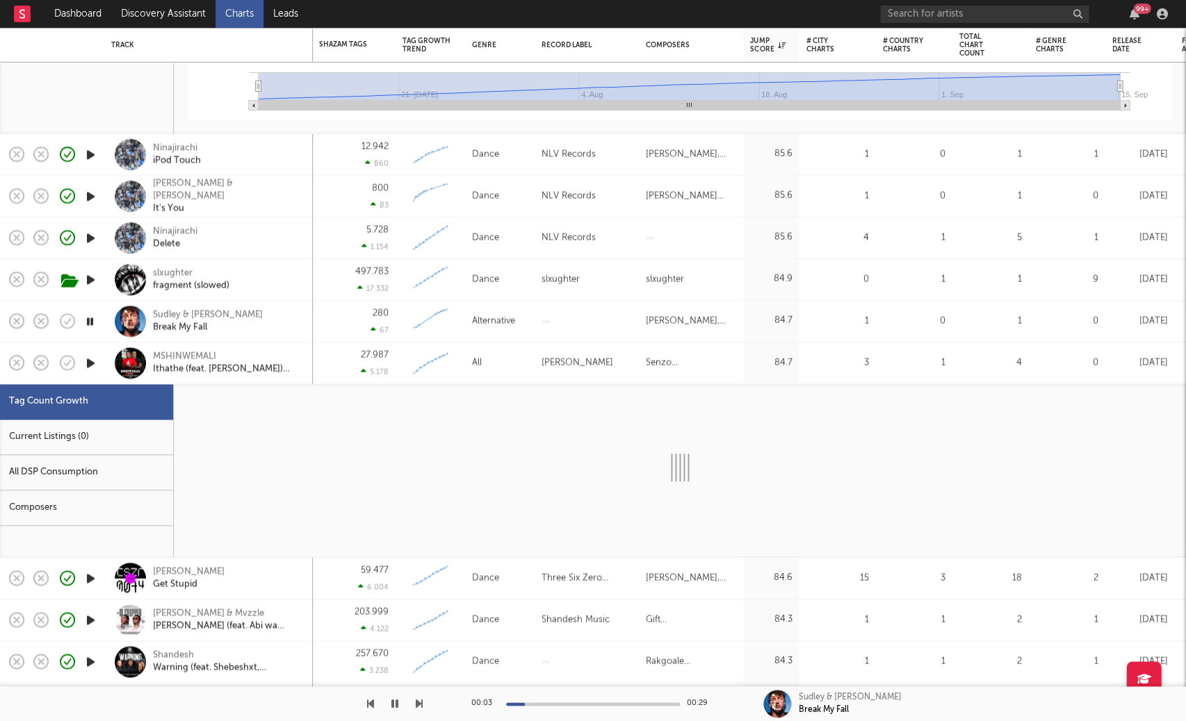
select select "1w"
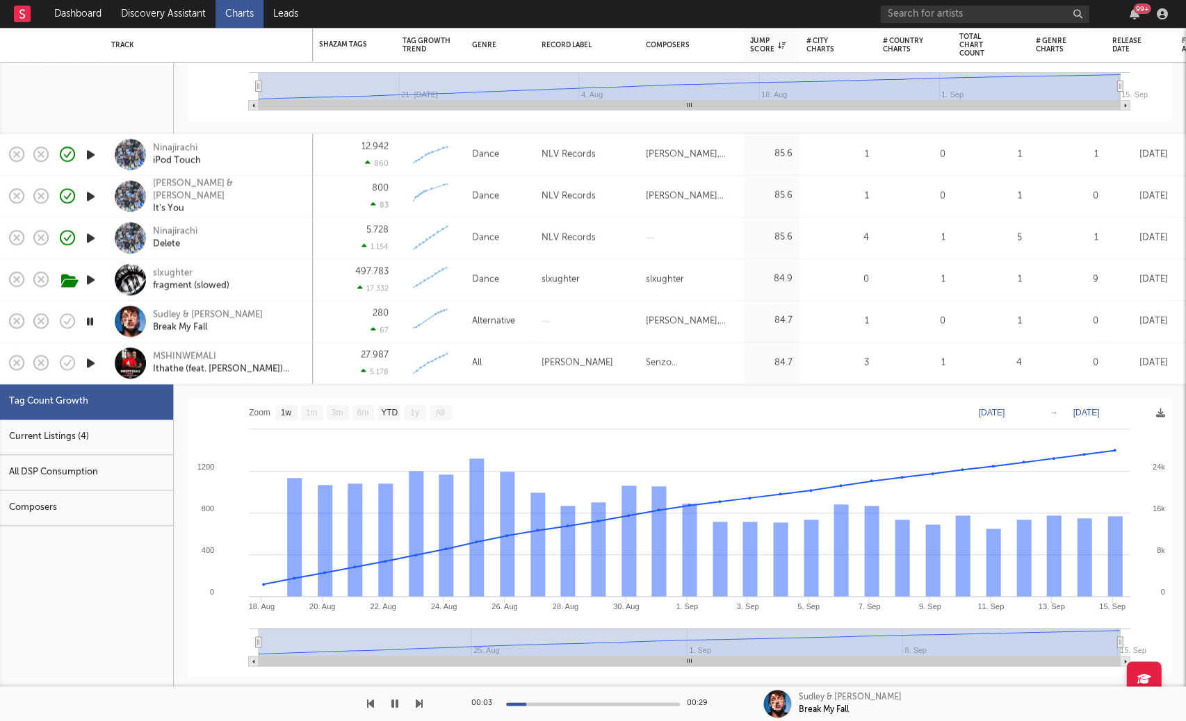
click at [92, 362] on icon "button" at bounding box center [90, 362] width 15 height 17
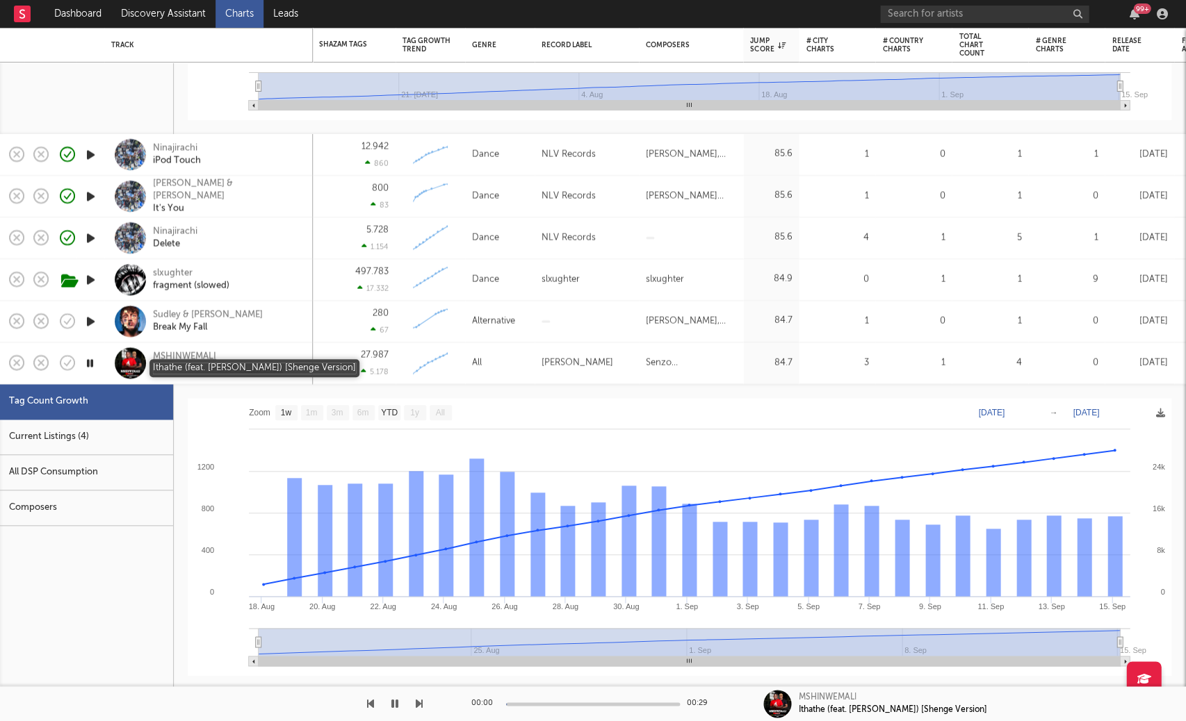
click at [287, 365] on div "Ithathe (feat. Shenge Wasehlalankosi) [Shenge Version]" at bounding box center [227, 369] width 149 height 13
click at [95, 376] on div at bounding box center [90, 364] width 28 height 42
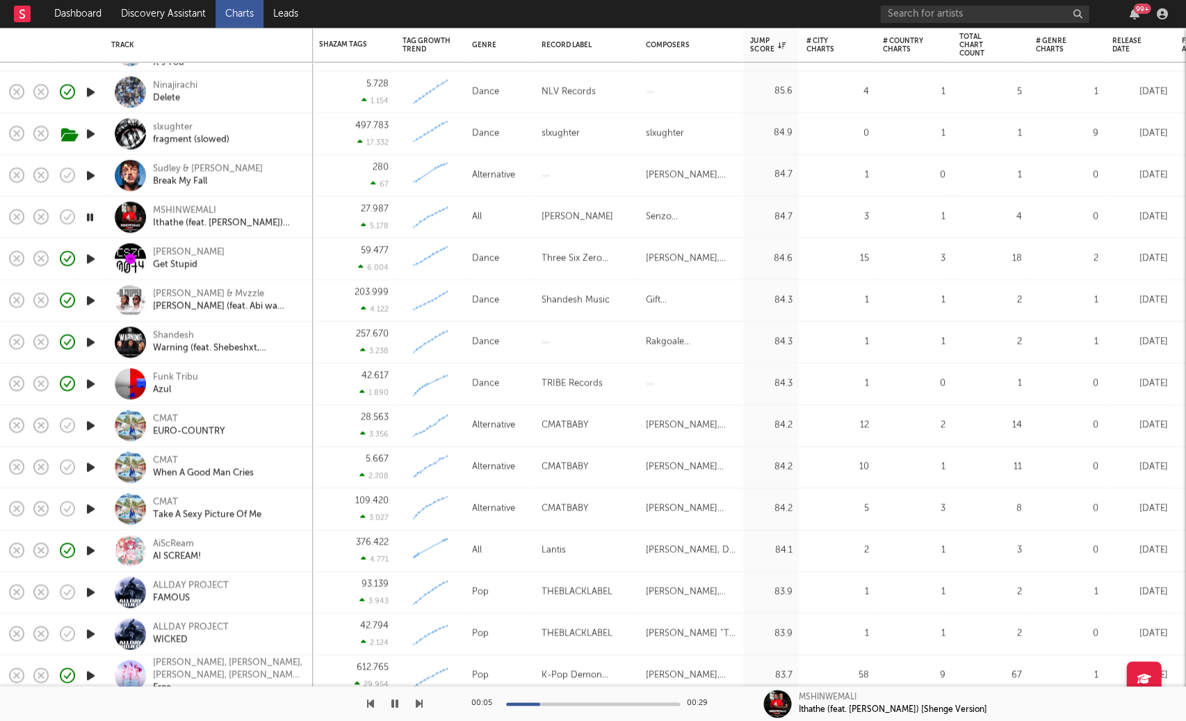
click at [89, 426] on icon "button" at bounding box center [90, 425] width 15 height 17
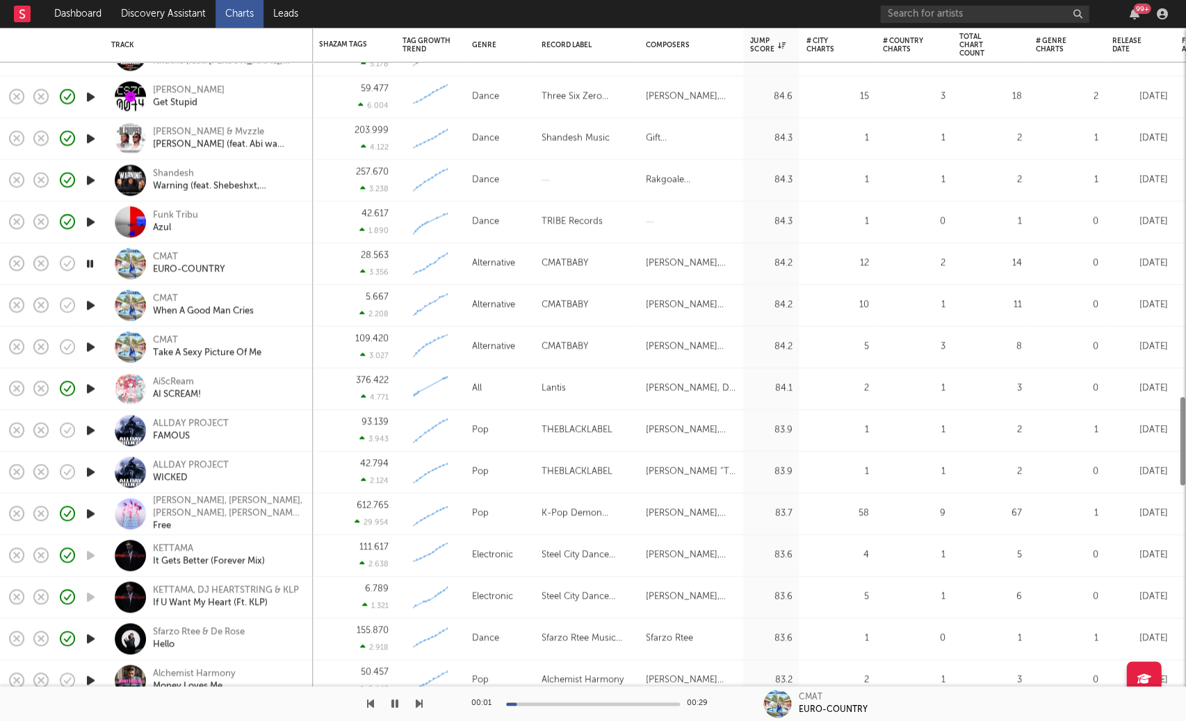
click at [88, 431] on icon "button" at bounding box center [90, 430] width 15 height 17
click at [90, 462] on div at bounding box center [90, 473] width 28 height 42
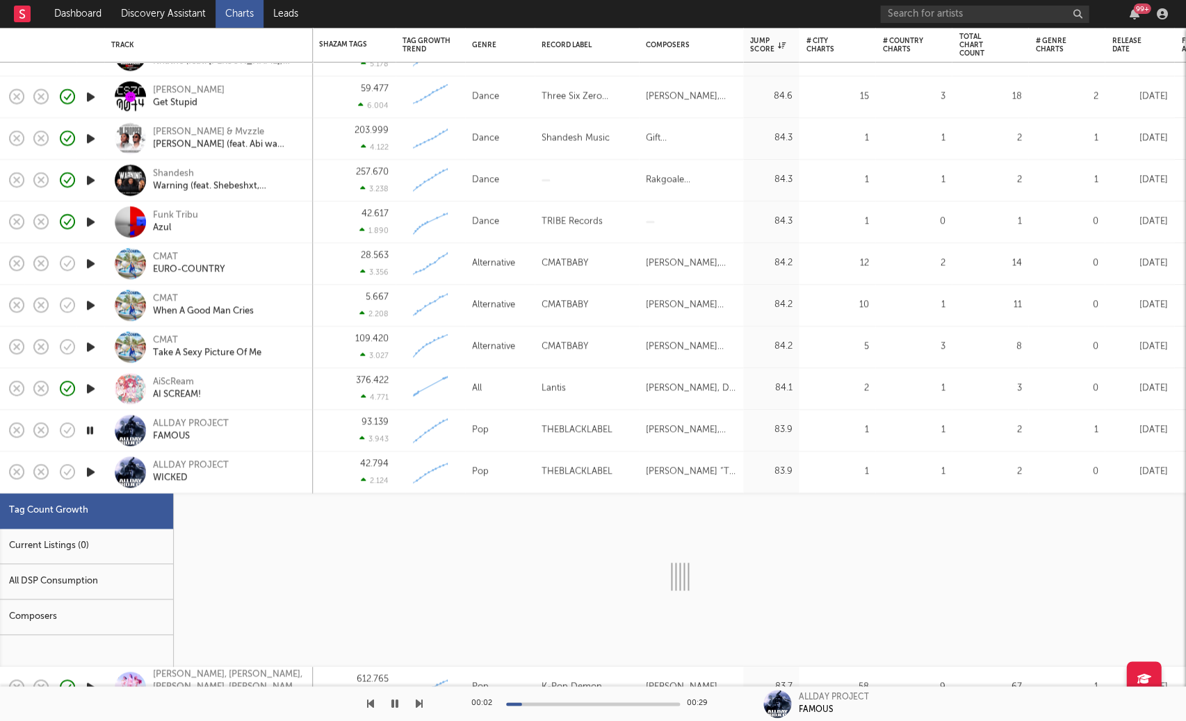
click at [90, 462] on div at bounding box center [90, 473] width 28 height 42
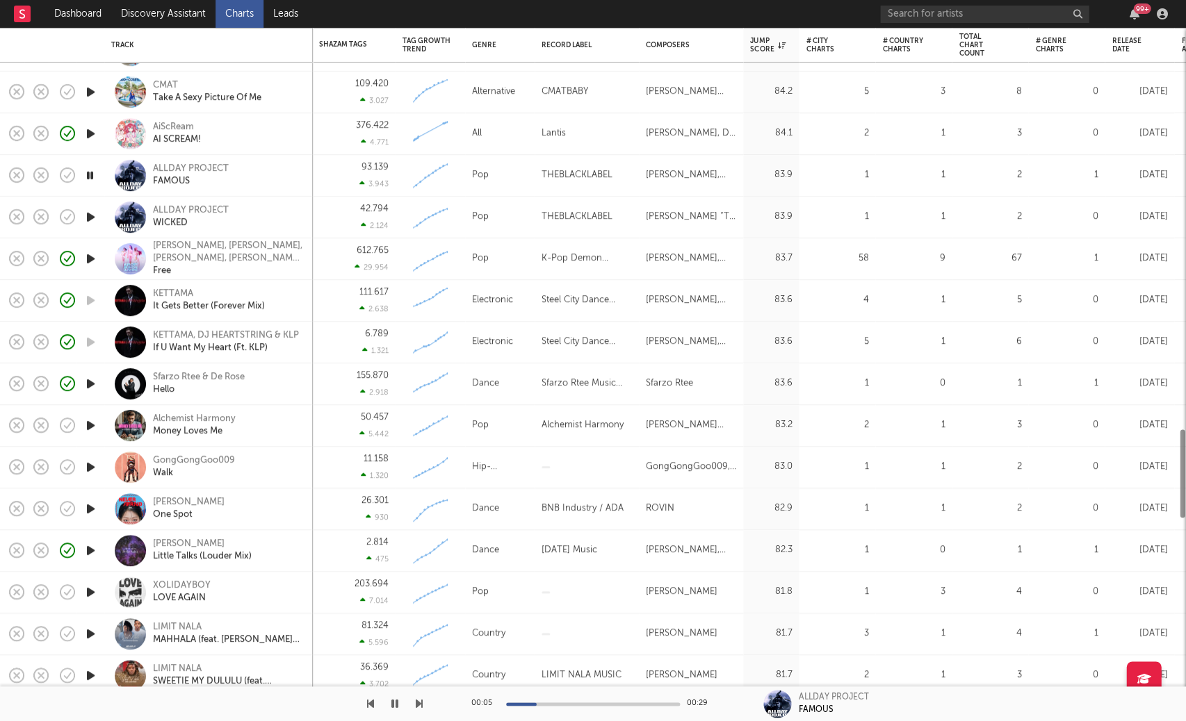
click at [90, 431] on icon "button" at bounding box center [90, 425] width 15 height 17
click at [89, 473] on icon "button" at bounding box center [90, 467] width 15 height 17
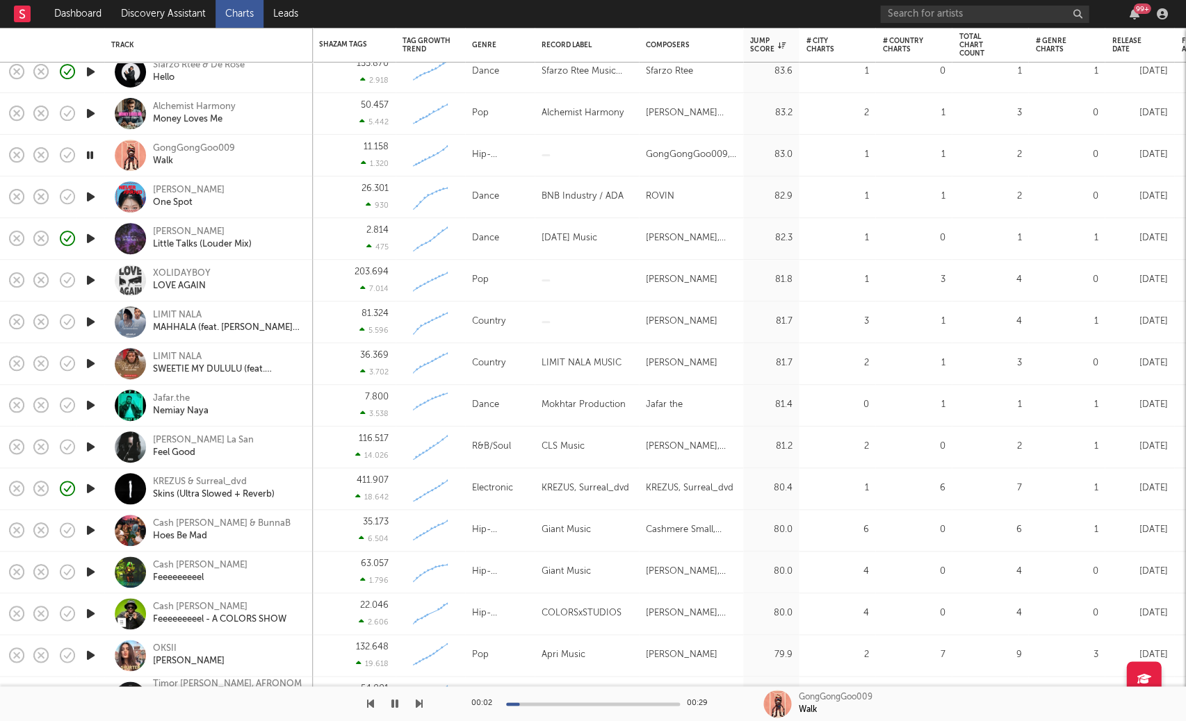
click at [96, 405] on icon "button" at bounding box center [90, 405] width 15 height 17
click at [90, 450] on icon "button" at bounding box center [90, 447] width 15 height 17
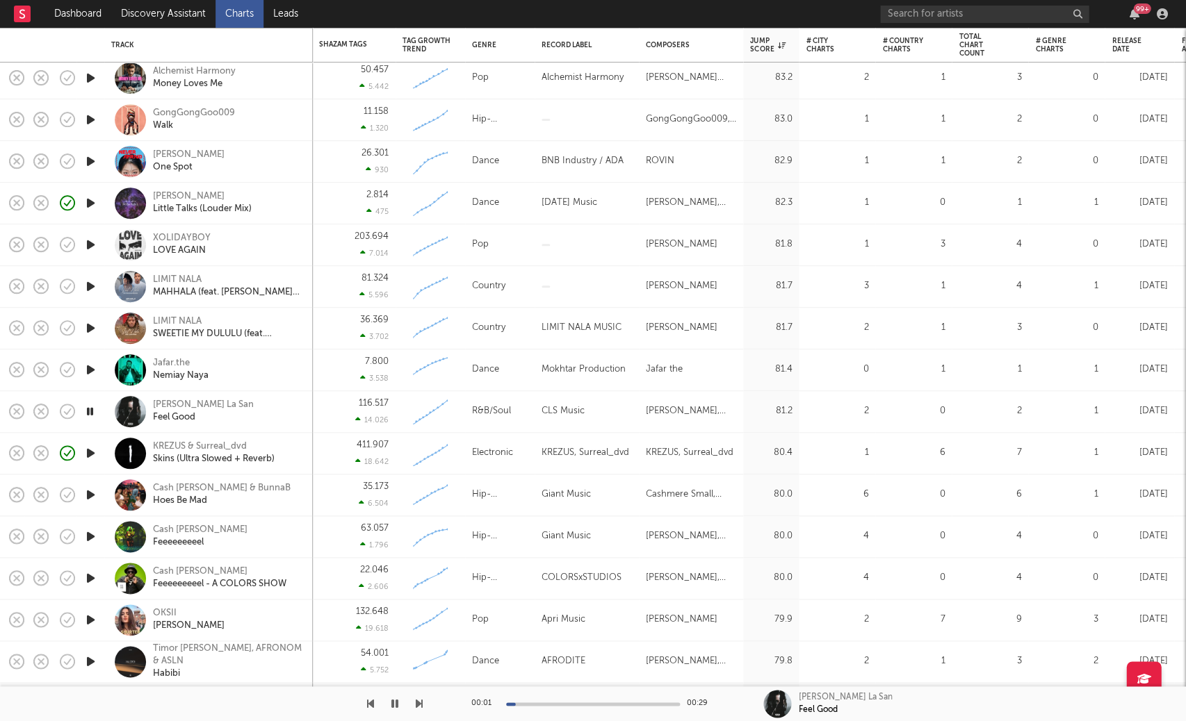
click at [94, 489] on icon "button" at bounding box center [90, 495] width 15 height 17
drag, startPoint x: 389, startPoint y: 707, endPoint x: 834, endPoint y: 507, distance: 488.2
click at [389, 707] on button "button" at bounding box center [395, 704] width 14 height 35
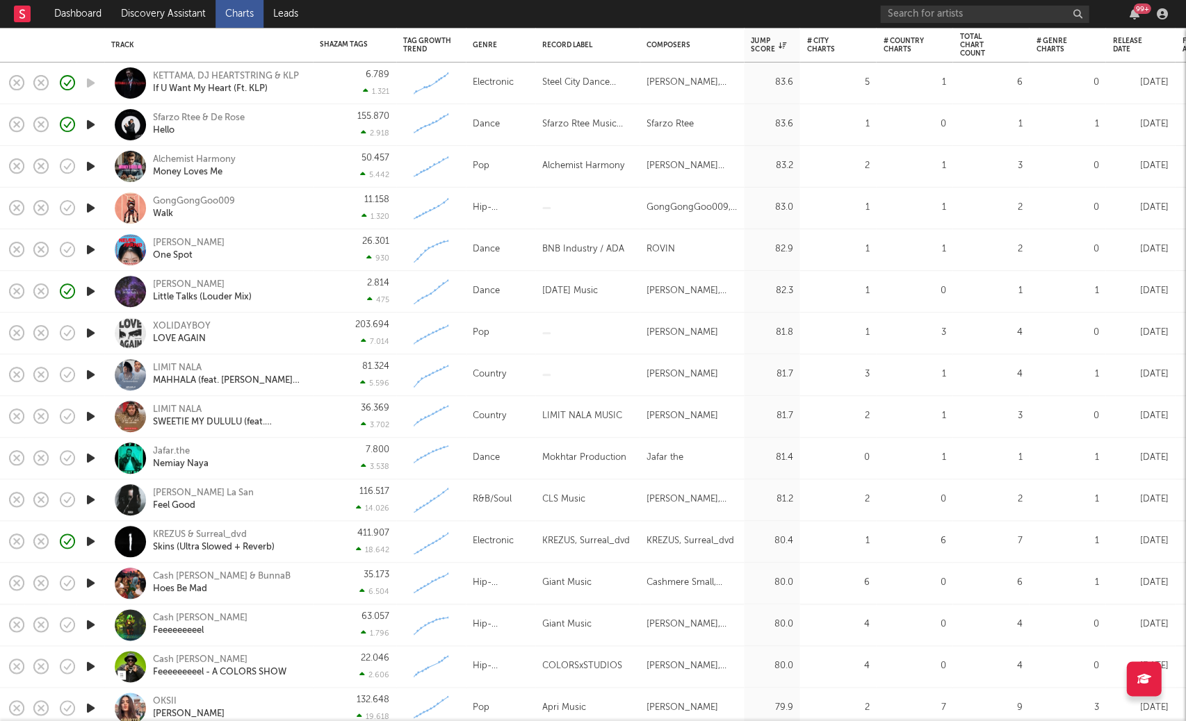
click at [90, 455] on icon "button" at bounding box center [90, 458] width 15 height 17
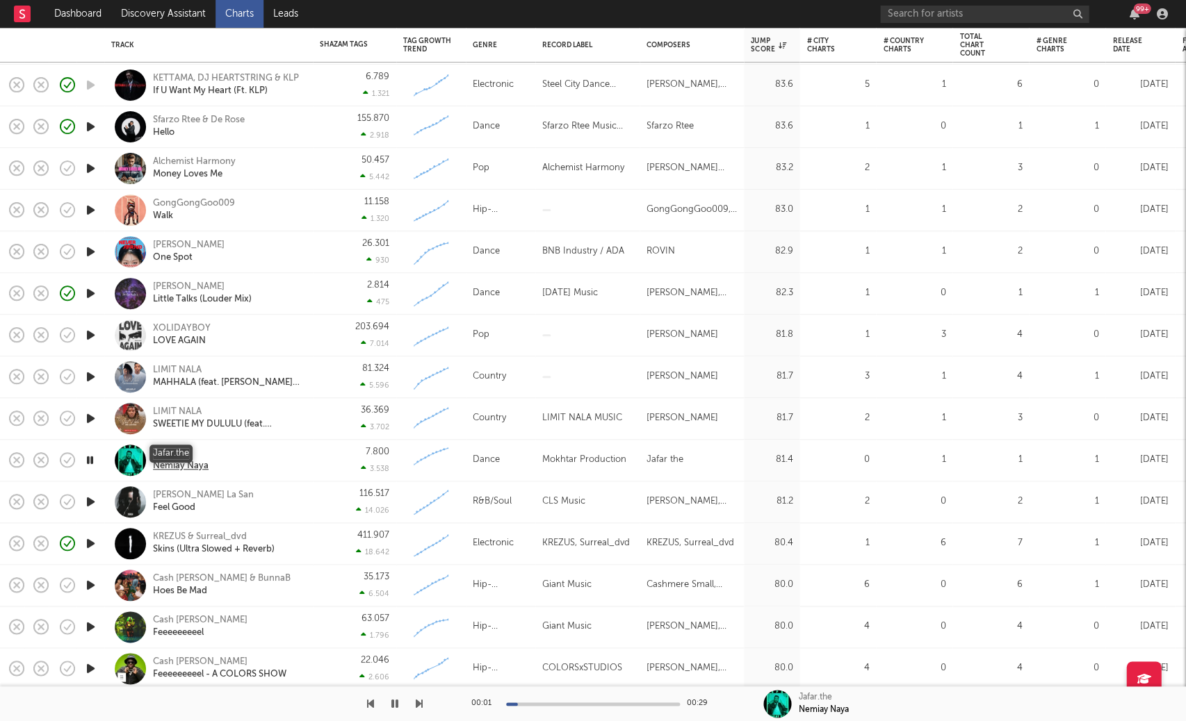
click at [167, 453] on div "Jafar.the" at bounding box center [181, 454] width 56 height 13
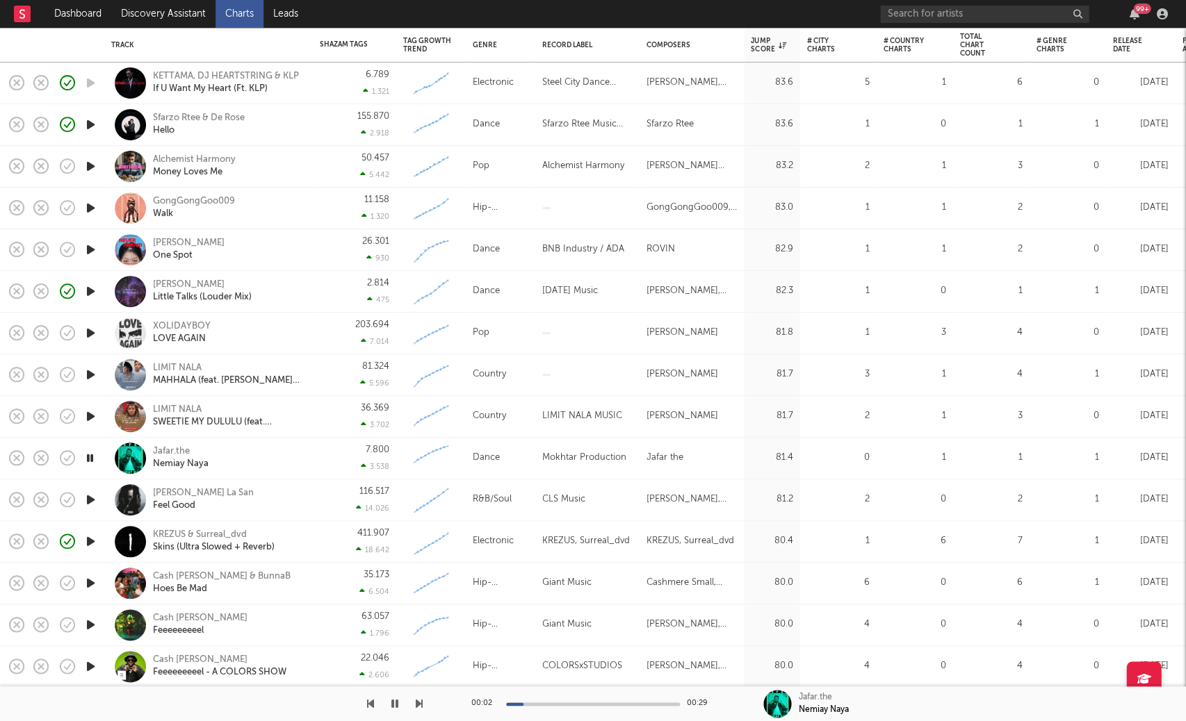
click at [92, 457] on icon "button" at bounding box center [89, 458] width 13 height 17
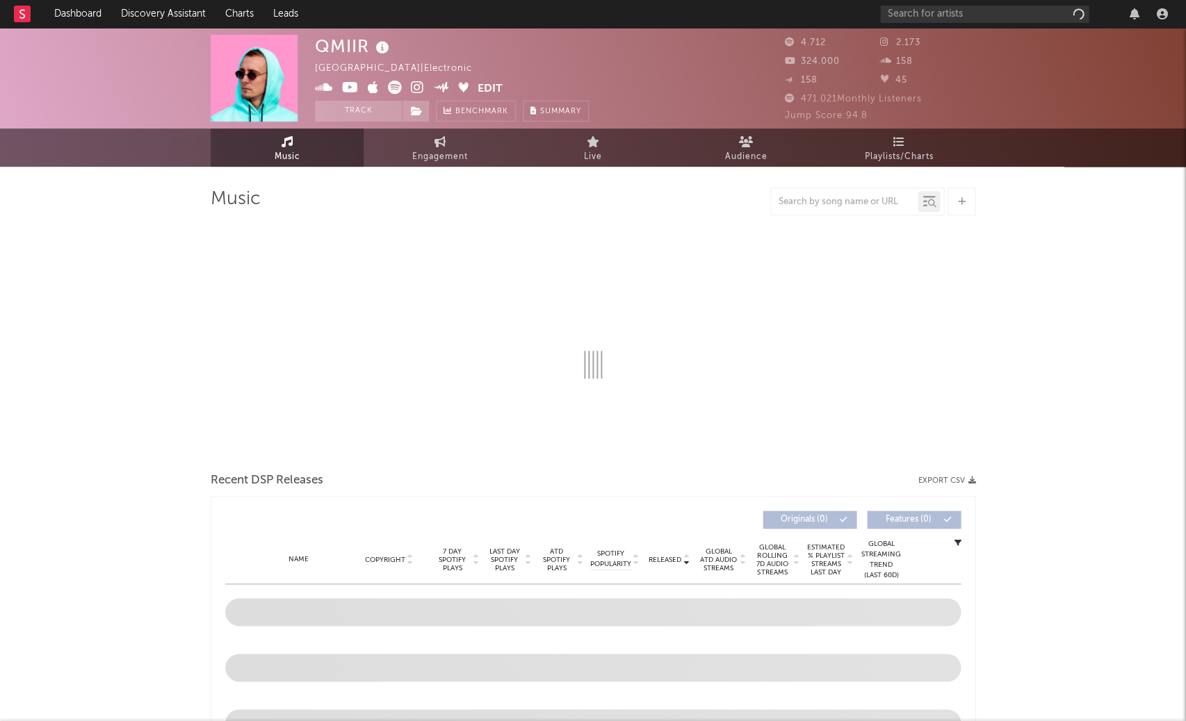
click at [377, 45] on icon at bounding box center [383, 47] width 20 height 19
select select "6m"
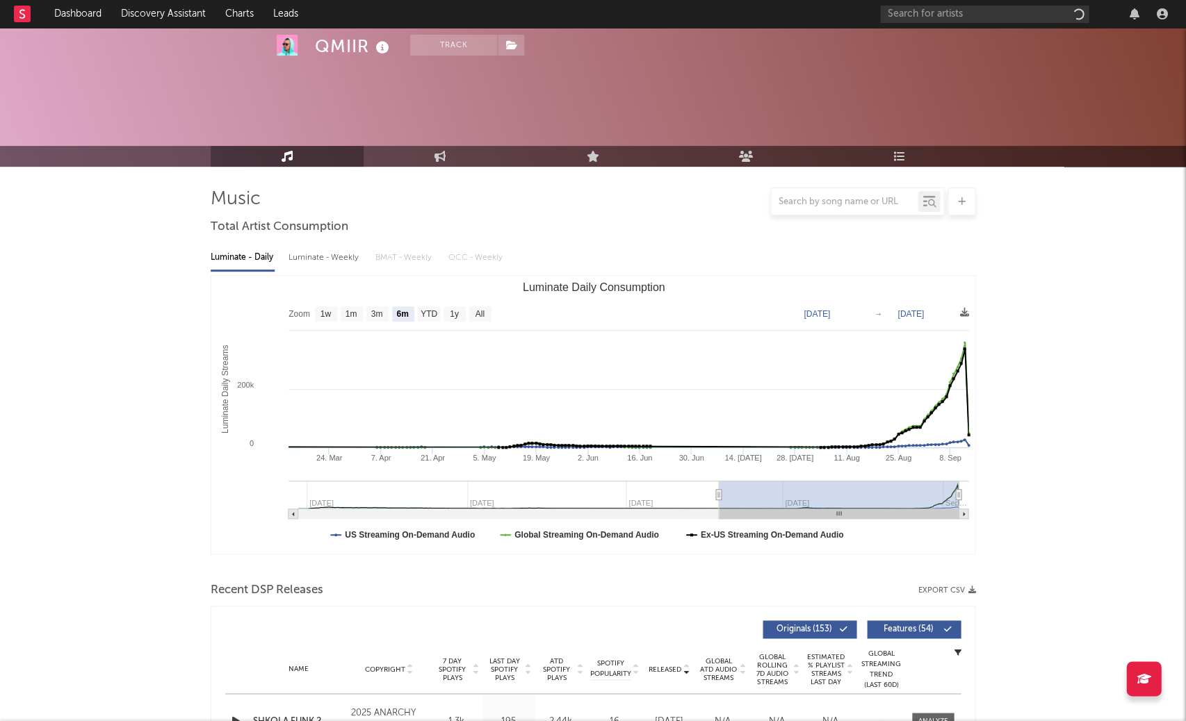
scroll to position [357, 0]
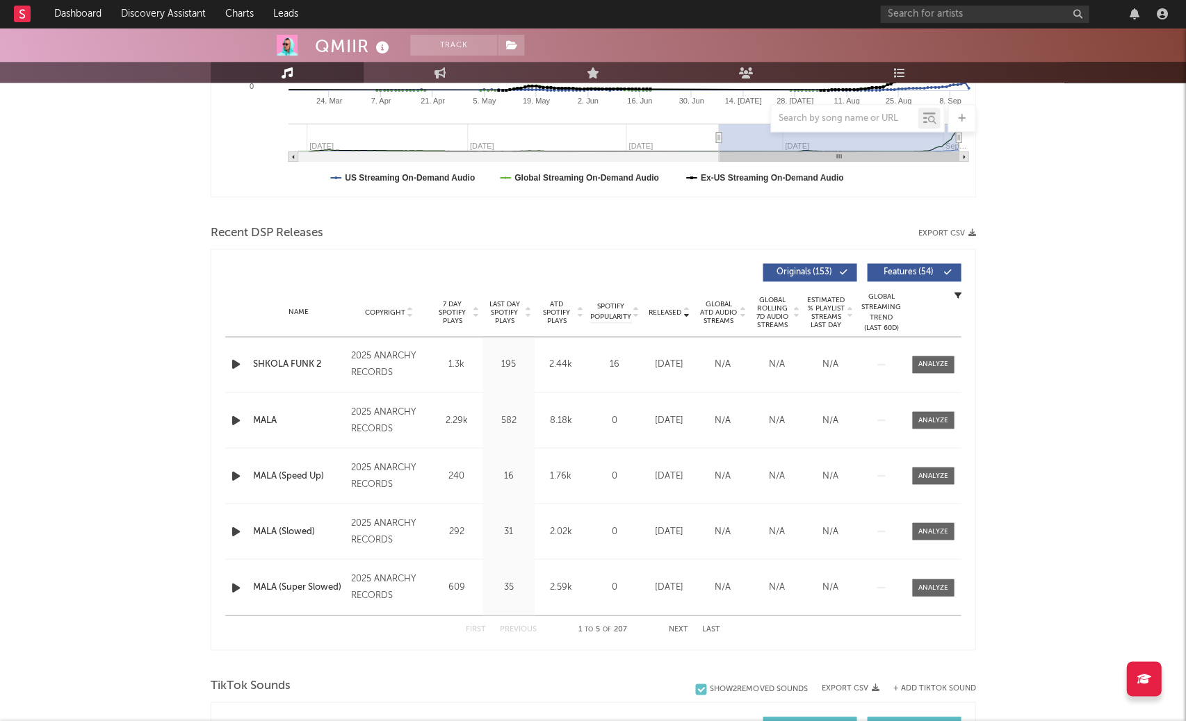
click at [507, 305] on span "Last Day Spotify Plays" at bounding box center [504, 312] width 37 height 25
copy div "Sketch Music LLC"
drag, startPoint x: 376, startPoint y: 354, endPoint x: 393, endPoint y: 370, distance: 23.6
click at [393, 370] on div "2025 Sketch Music LLC" at bounding box center [389, 364] width 76 height 33
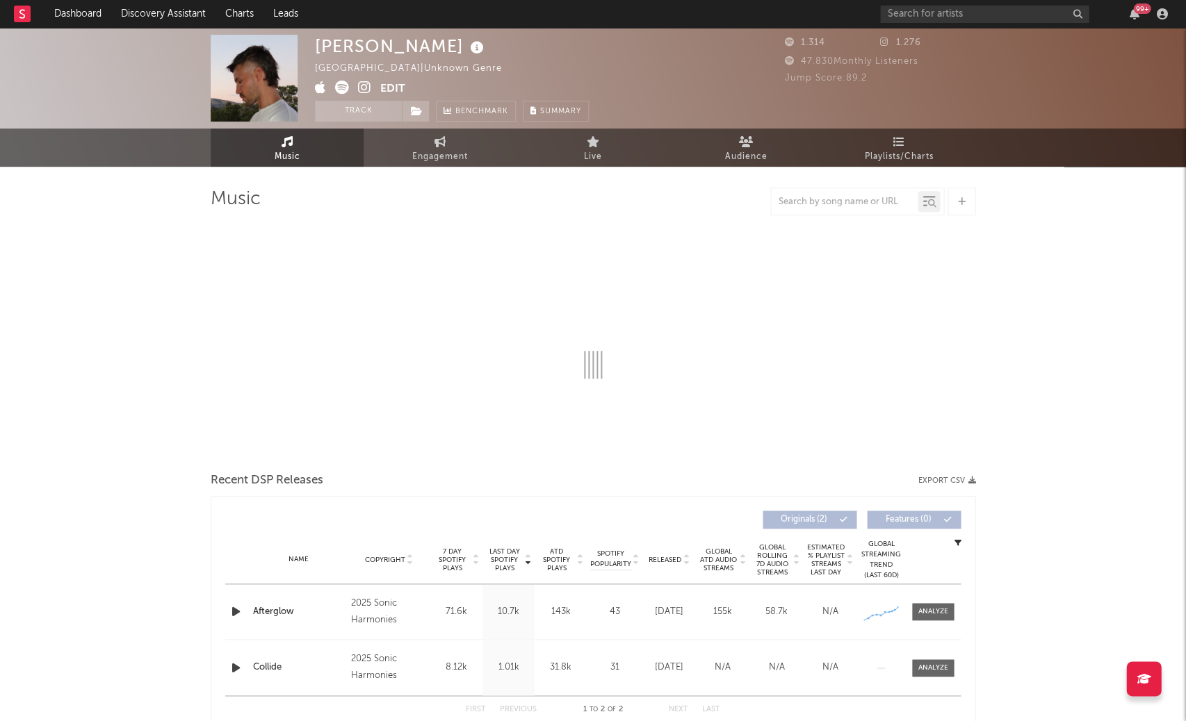
select select "1w"
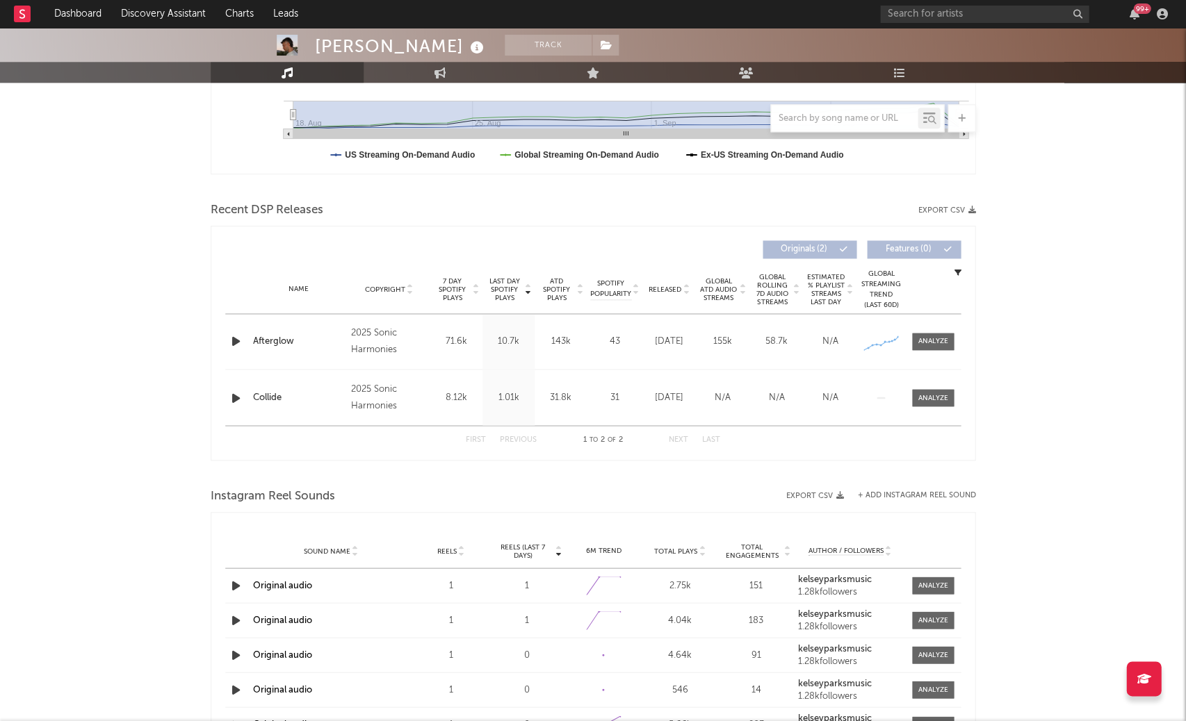
scroll to position [405, 0]
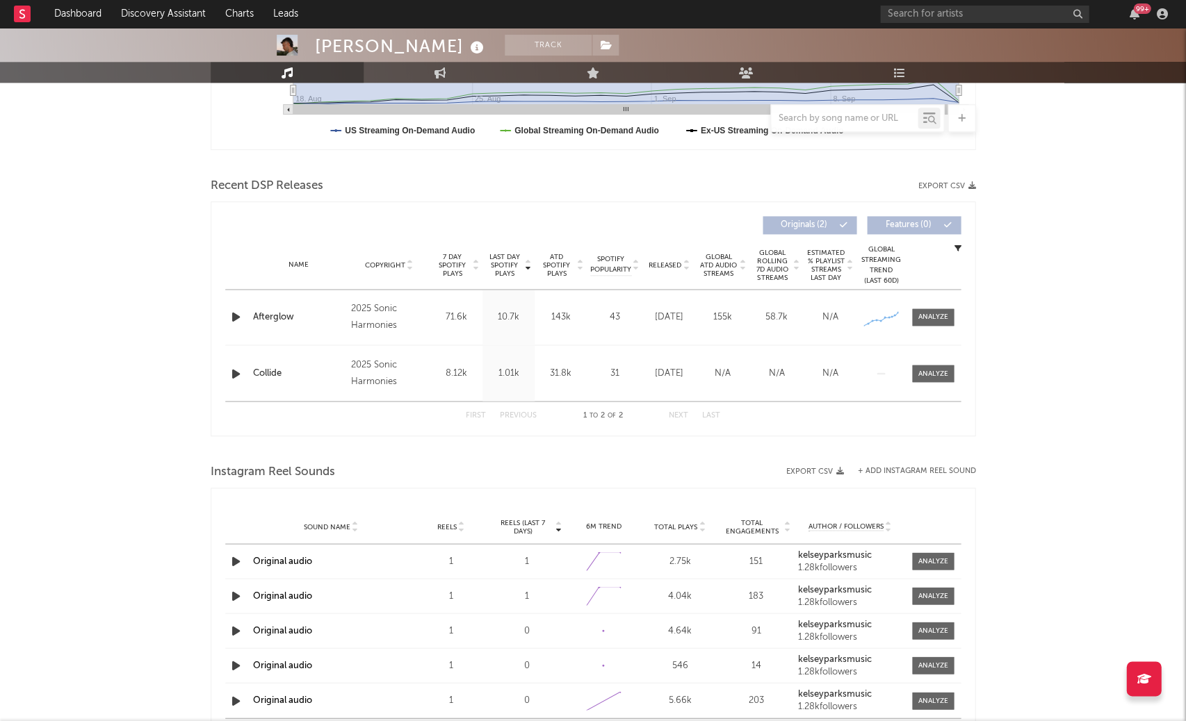
click at [961, 313] on div "Last Day Spotify Plays Copyright 7 Day Spotify Plays Last Day Spotify Plays ATD…" at bounding box center [593, 319] width 765 height 235
click at [947, 313] on div at bounding box center [933, 317] width 30 height 10
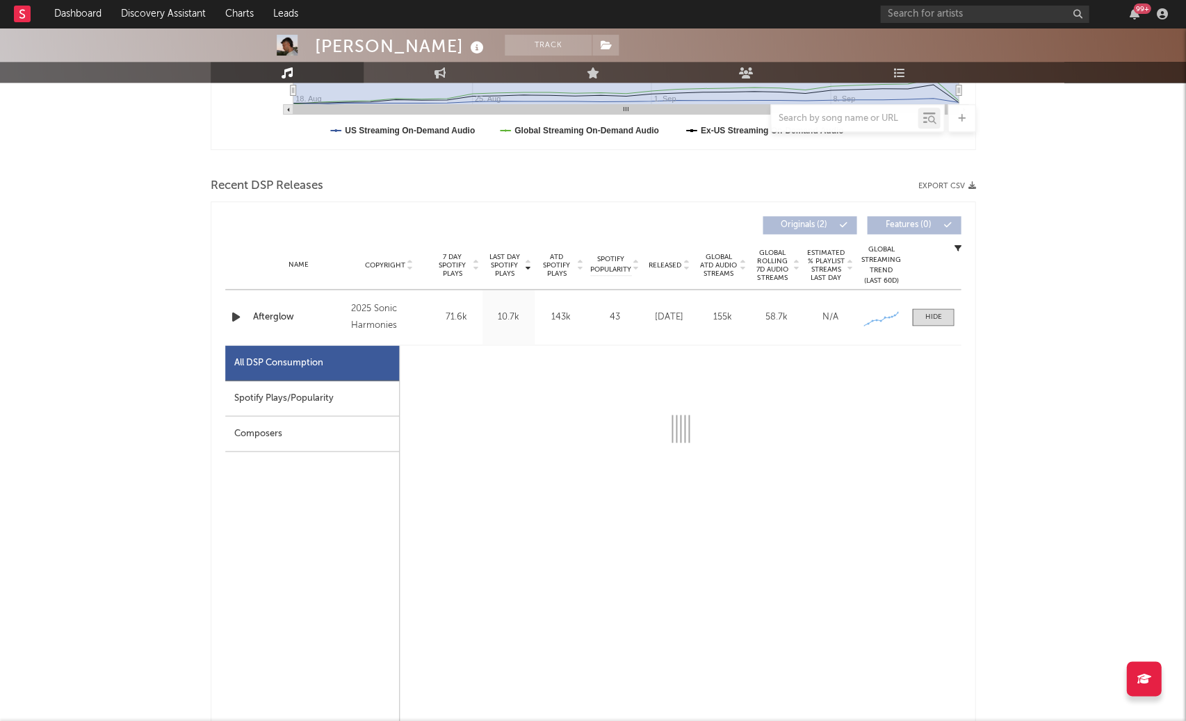
select select "1w"
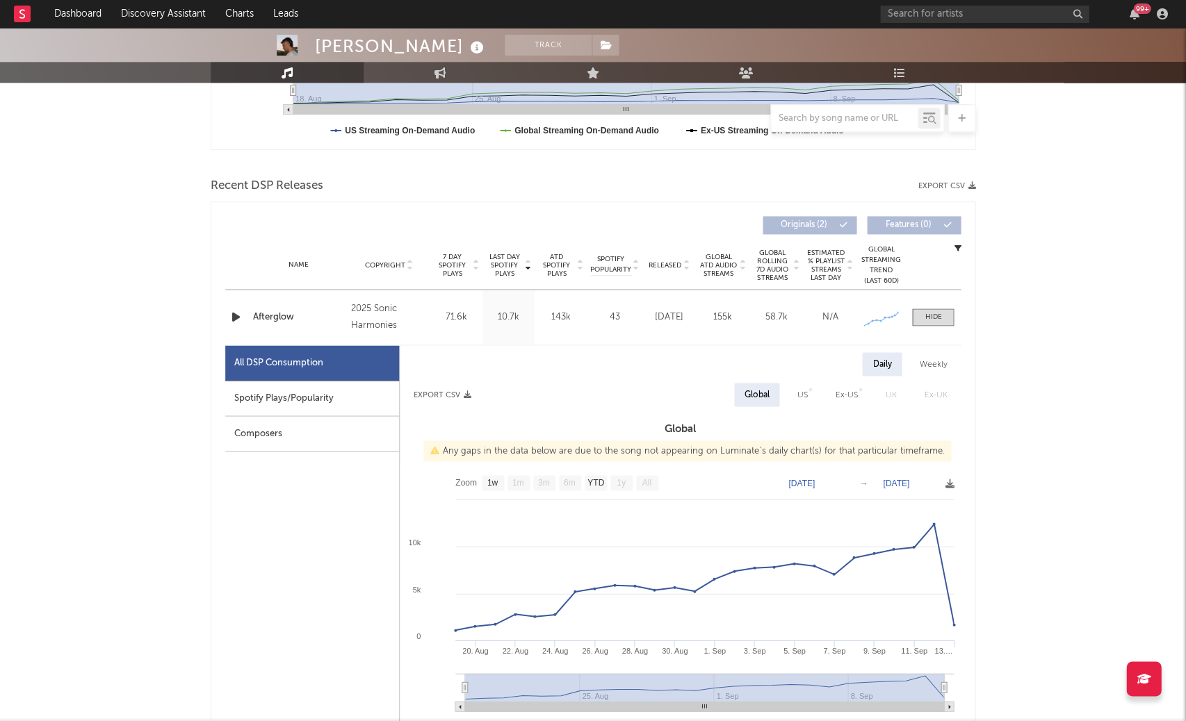
click at [262, 405] on div "Spotify Plays/Popularity" at bounding box center [312, 398] width 174 height 35
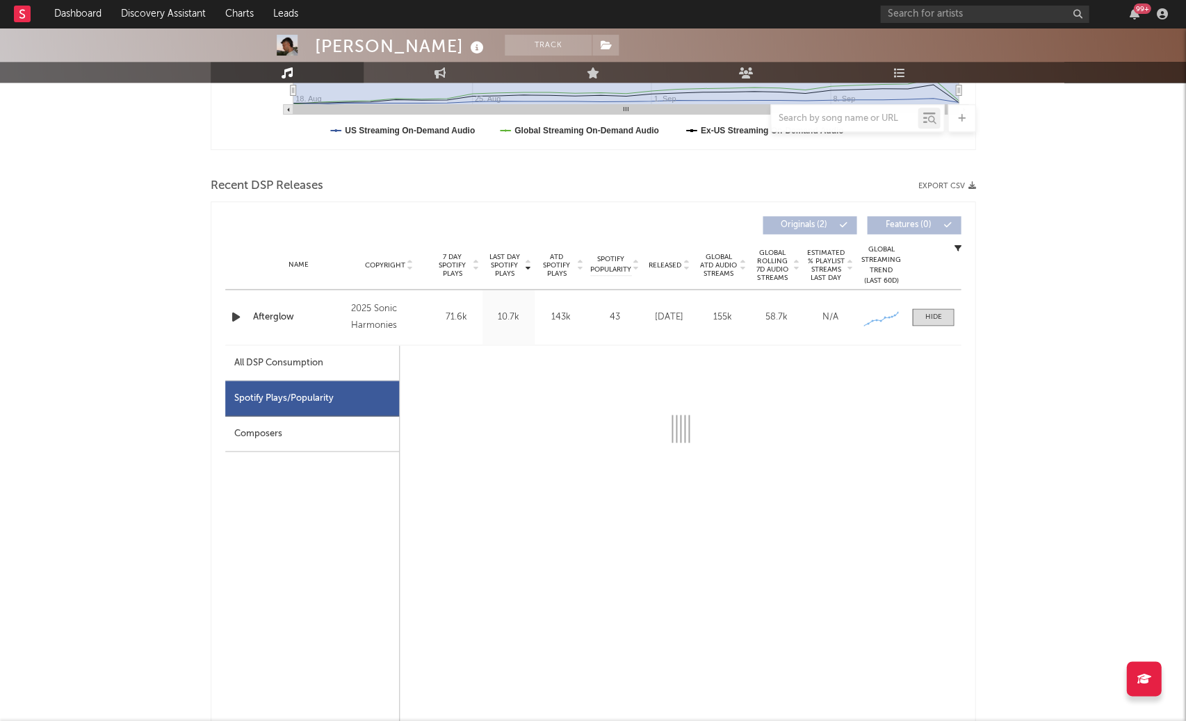
select select "1w"
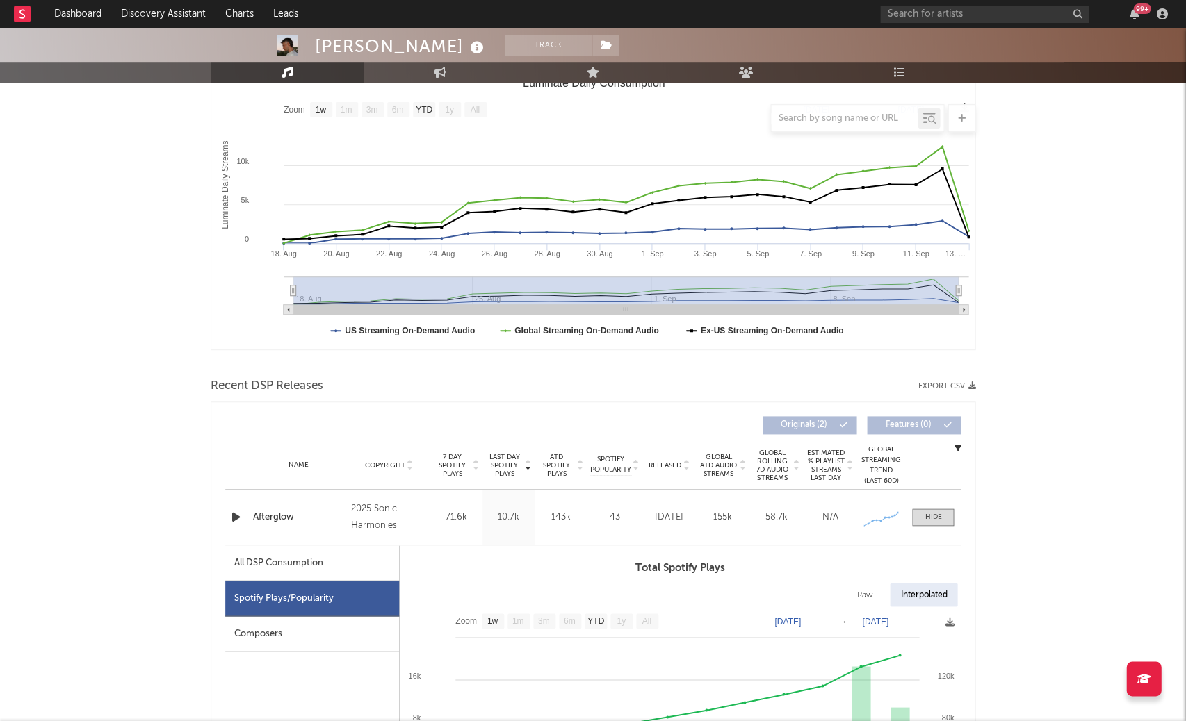
scroll to position [210, 0]
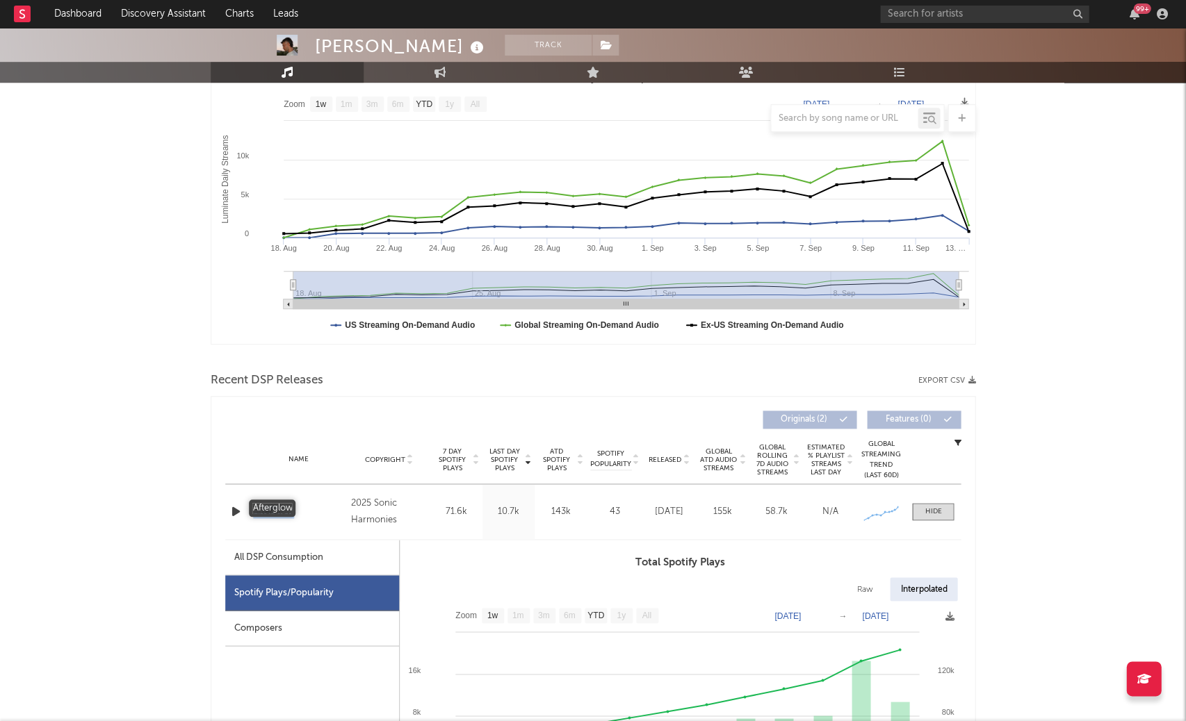
drag, startPoint x: 248, startPoint y: 509, endPoint x: 295, endPoint y: 510, distance: 46.6
click at [295, 510] on div "Name Afterglow Copyright 2025 Sonic Harmonies Label Sonic Harmonies Album Names…" at bounding box center [592, 511] width 735 height 55
copy div "Name Afterglow"
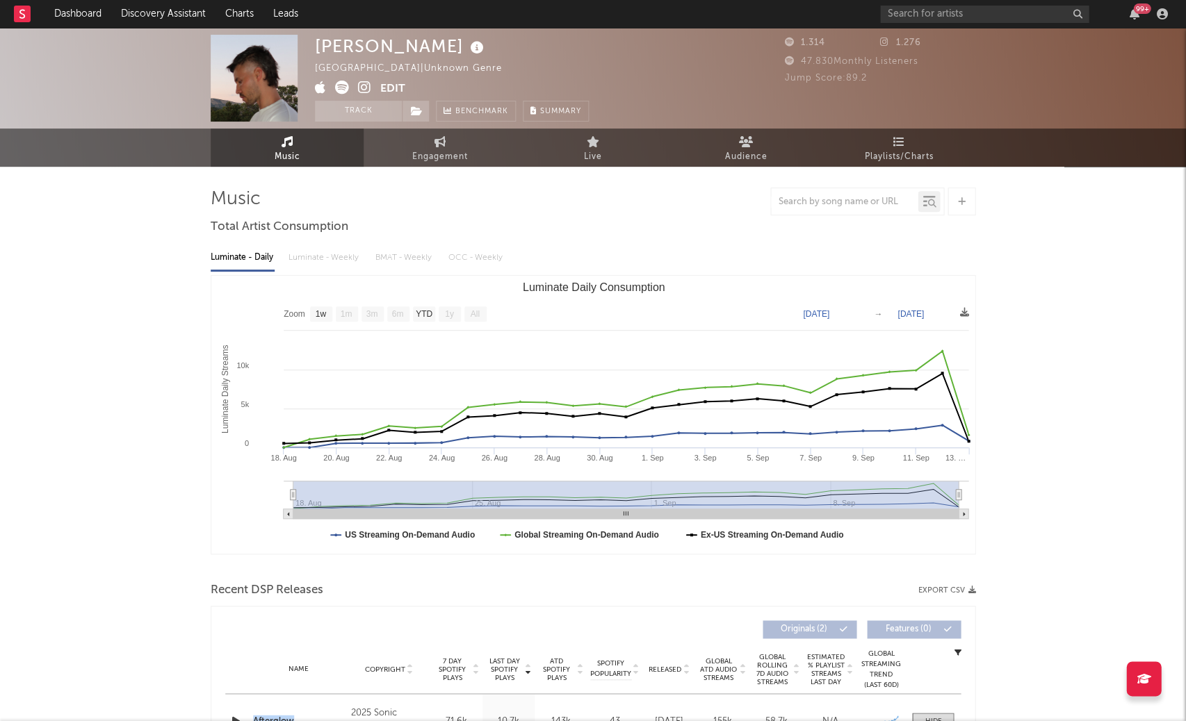
scroll to position [0, 0]
drag, startPoint x: 316, startPoint y: 47, endPoint x: 424, endPoint y: 42, distance: 108.5
click at [424, 42] on div "Kelsey Parks" at bounding box center [401, 46] width 172 height 23
copy div "Kelsey Parks"
click at [422, 50] on div "Kelsey Parks" at bounding box center [401, 46] width 172 height 23
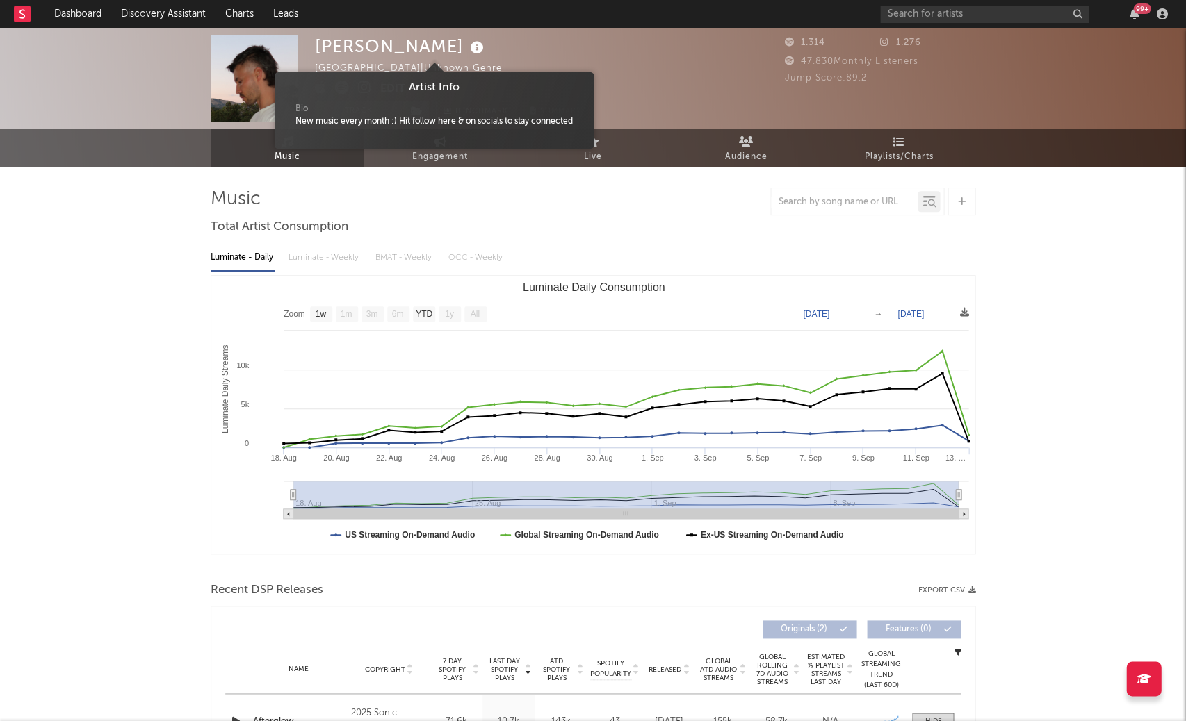
click at [467, 49] on icon at bounding box center [477, 47] width 20 height 19
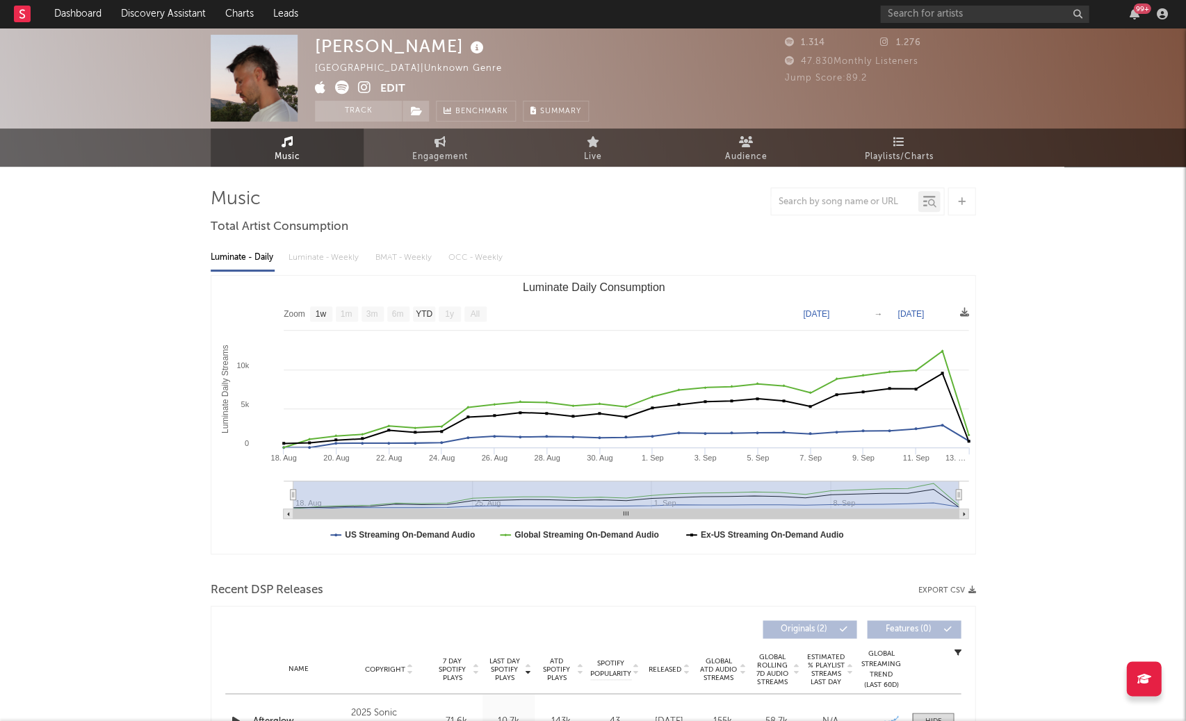
click at [361, 88] on icon at bounding box center [364, 88] width 13 height 14
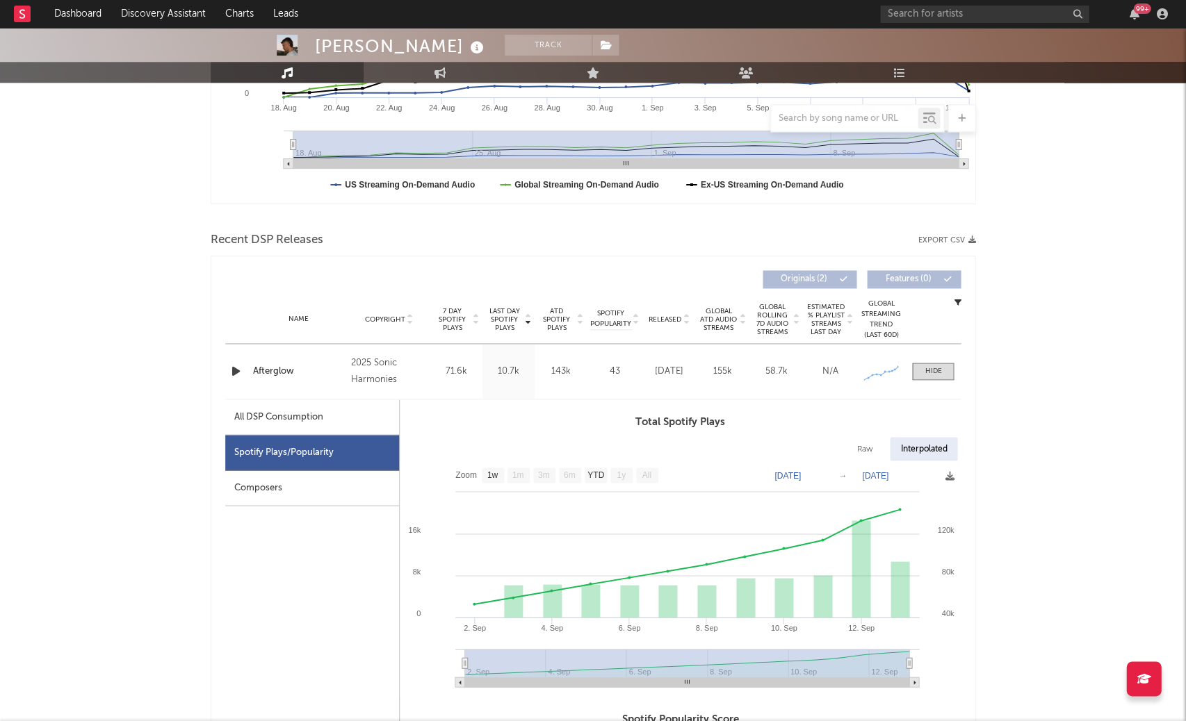
scroll to position [352, 0]
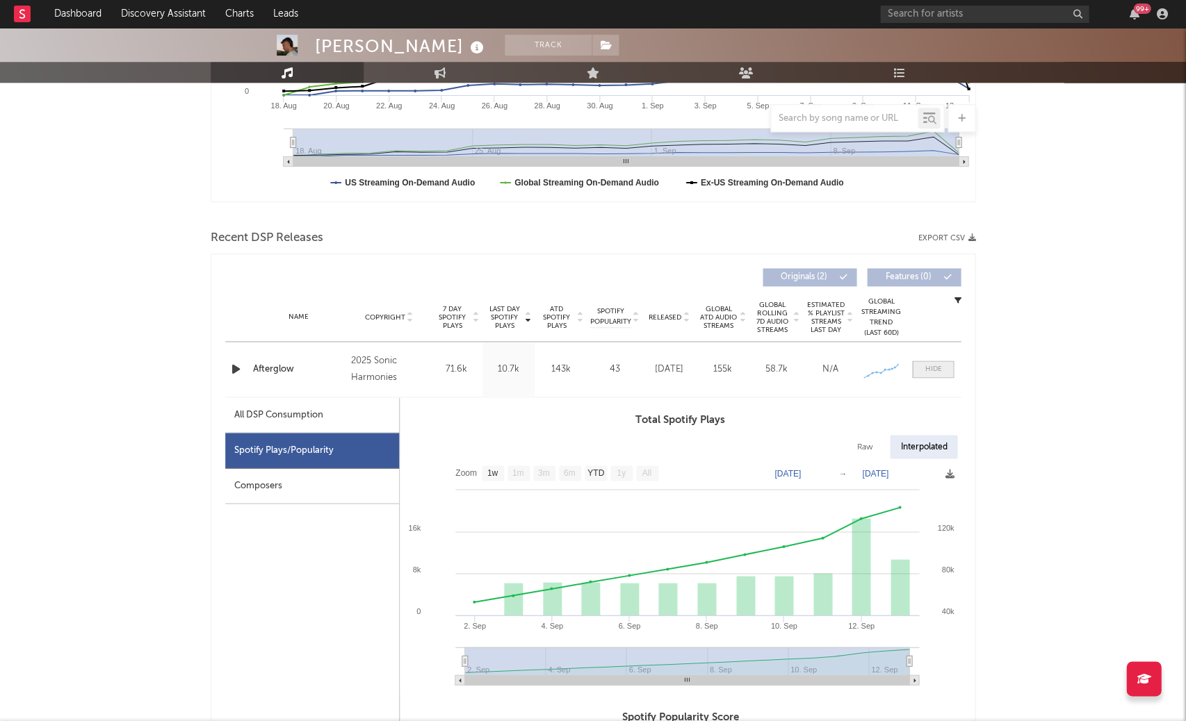
click at [933, 370] on div at bounding box center [932, 369] width 17 height 10
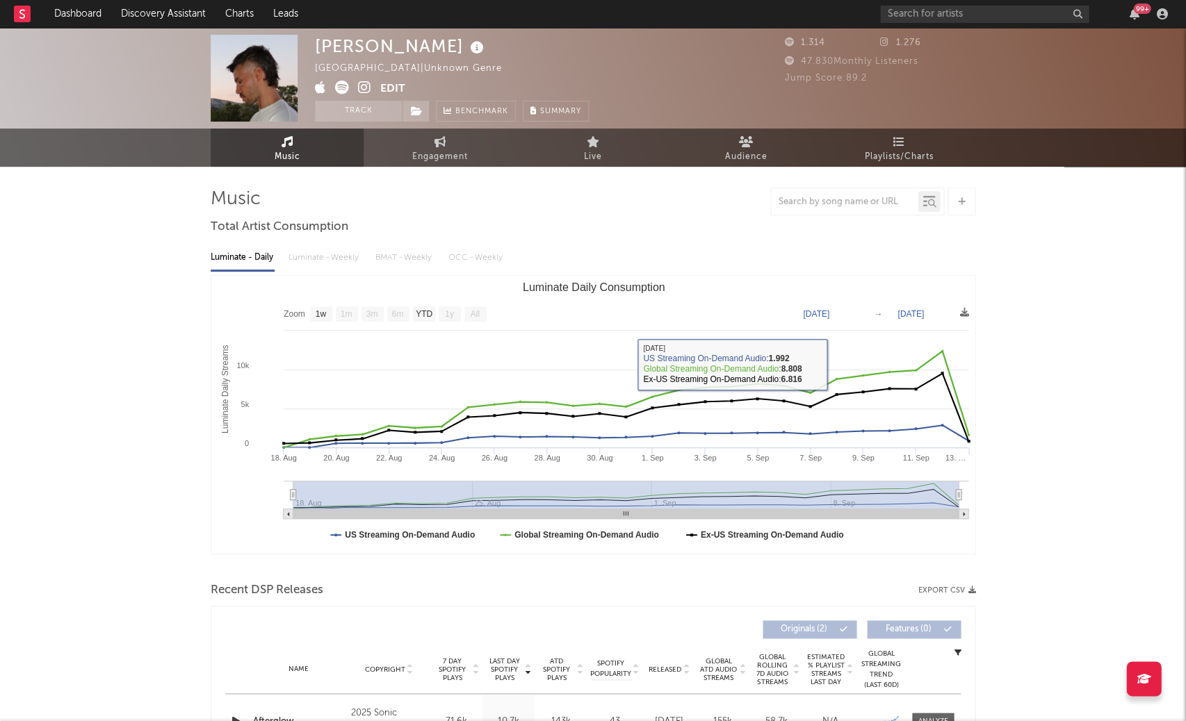
scroll to position [0, 0]
click at [421, 106] on icon at bounding box center [417, 111] width 12 height 10
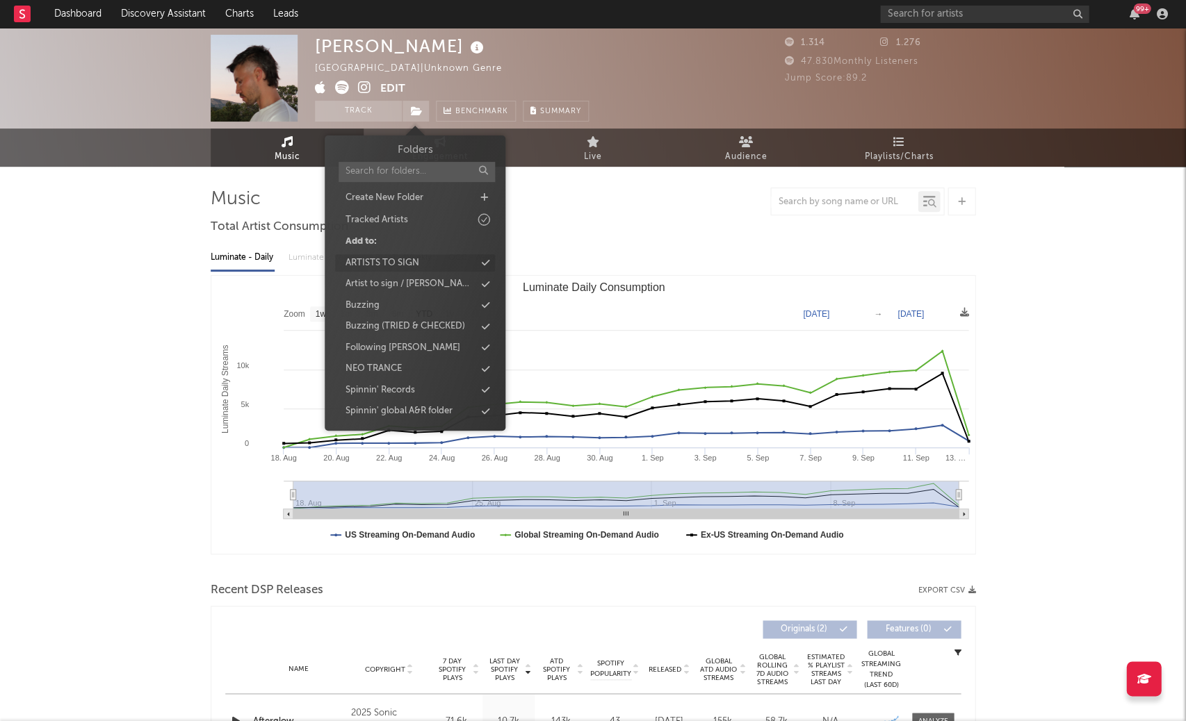
click at [407, 307] on div "Buzzing" at bounding box center [415, 306] width 160 height 18
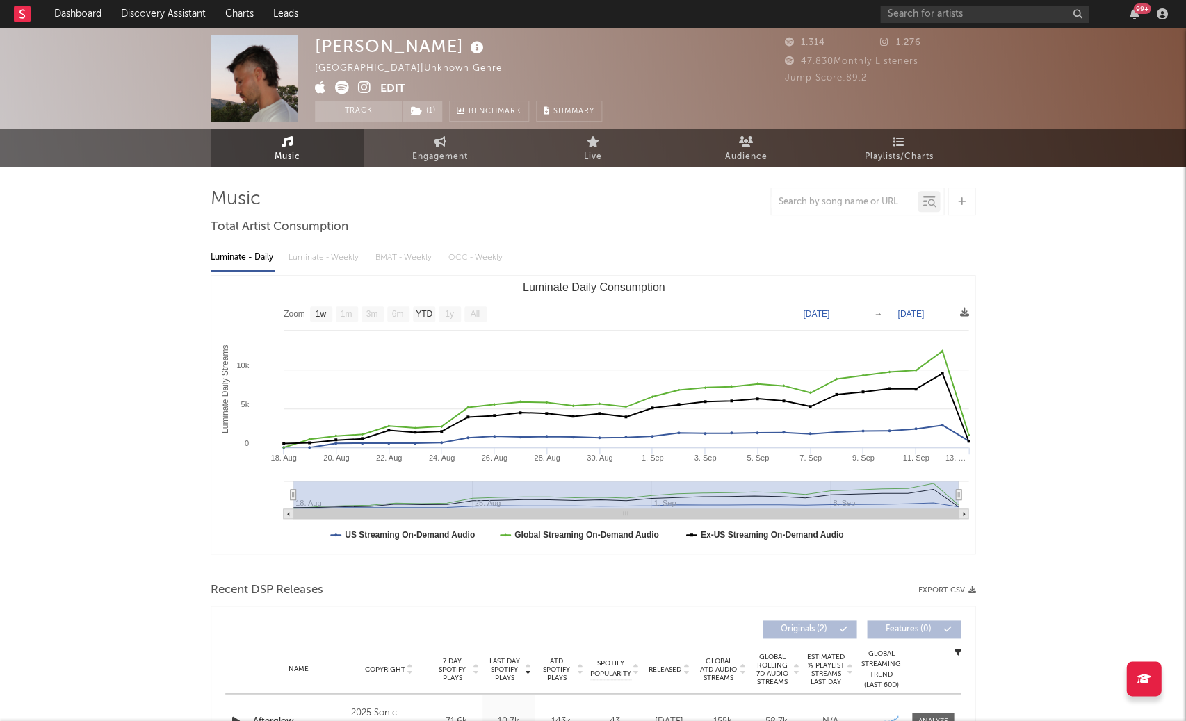
click at [179, 338] on div "Kelsey Parks Mexico | Unknown Genre Edit Track ( 1 ) Benchmark Summary 1.314 1.…" at bounding box center [593, 626] width 1186 height 1196
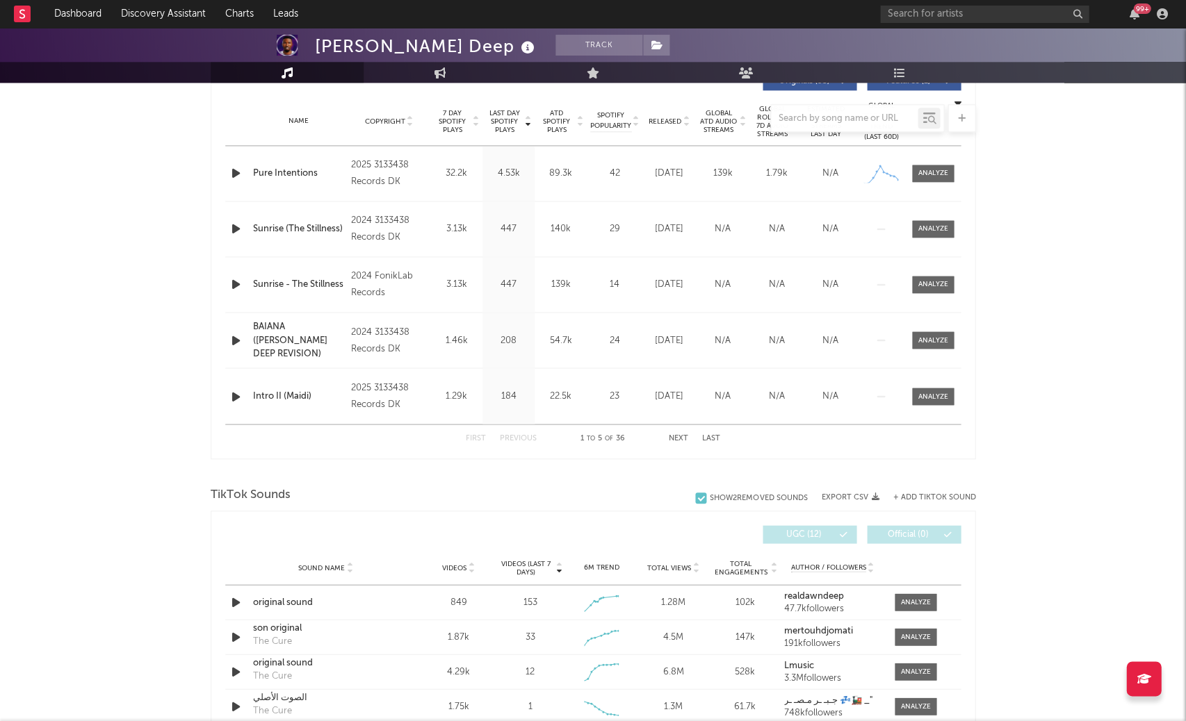
scroll to position [440, 0]
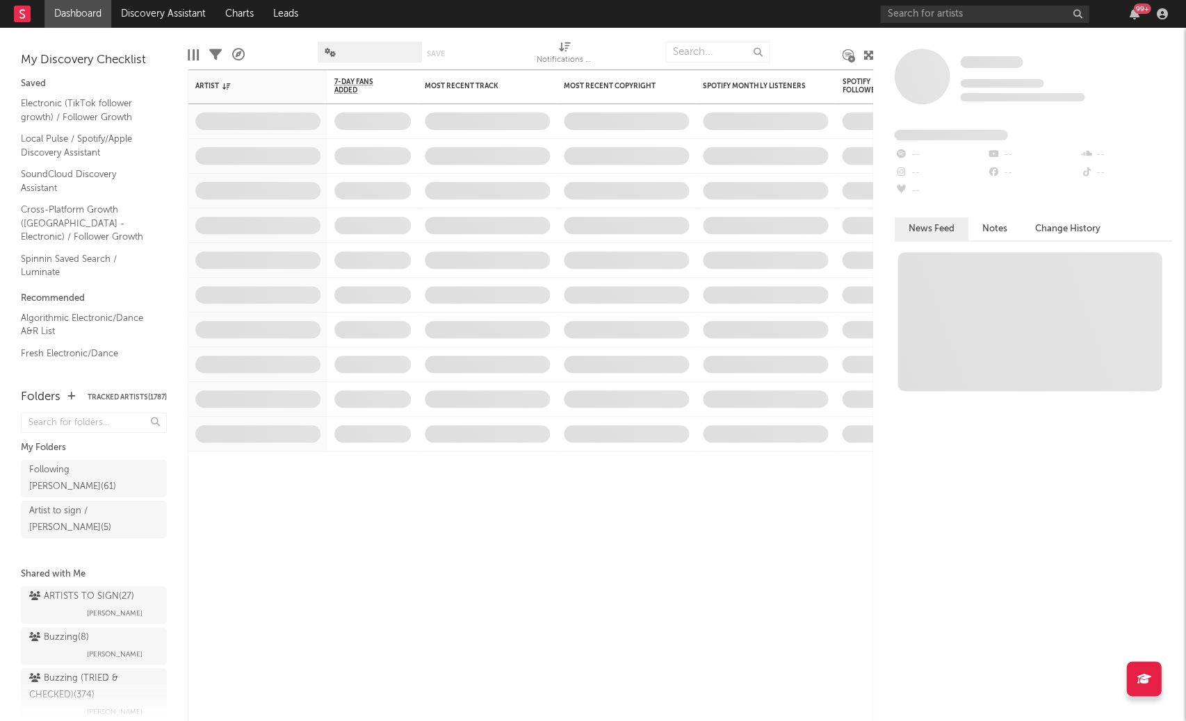
scroll to position [76, 0]
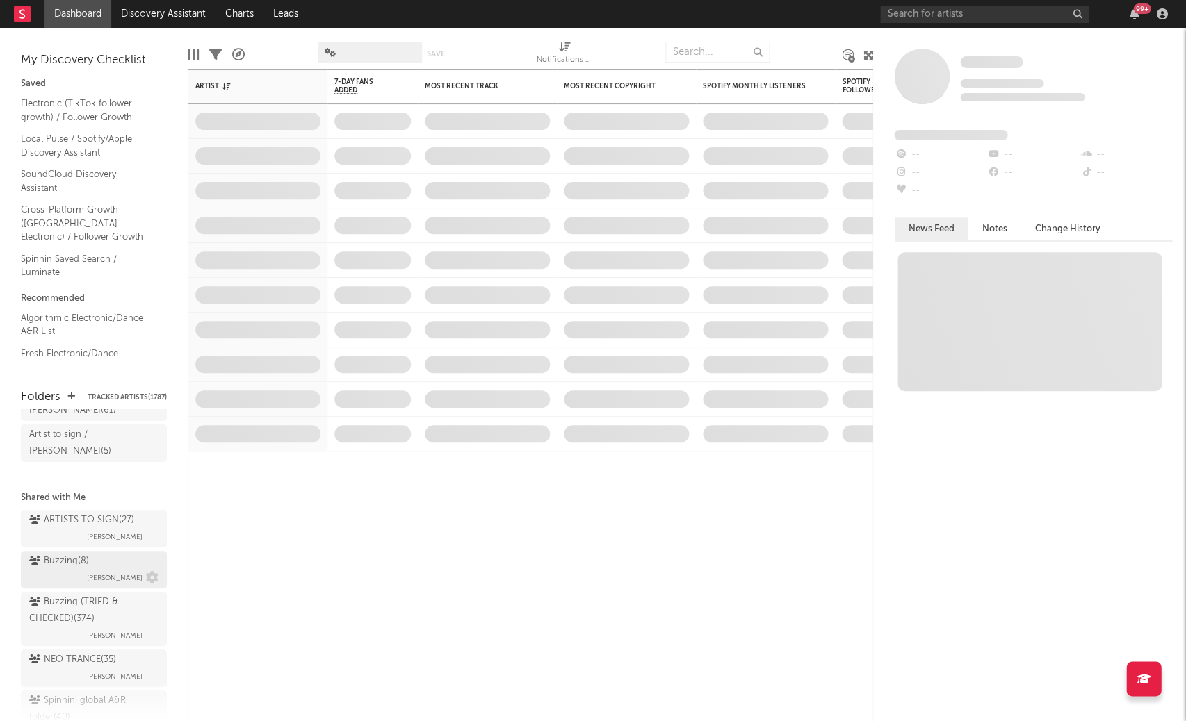
click at [61, 553] on div "Buzzing ( 8 )" at bounding box center [59, 561] width 60 height 17
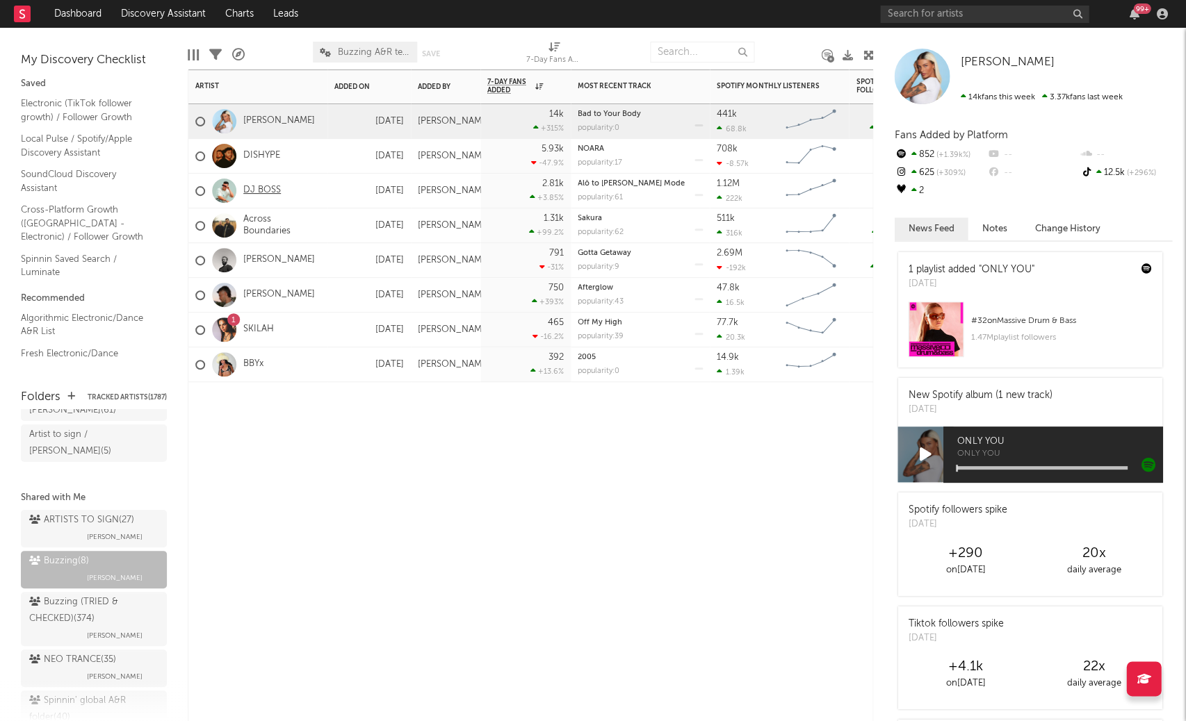
click at [266, 185] on link "DJ BOSS" at bounding box center [262, 191] width 38 height 12
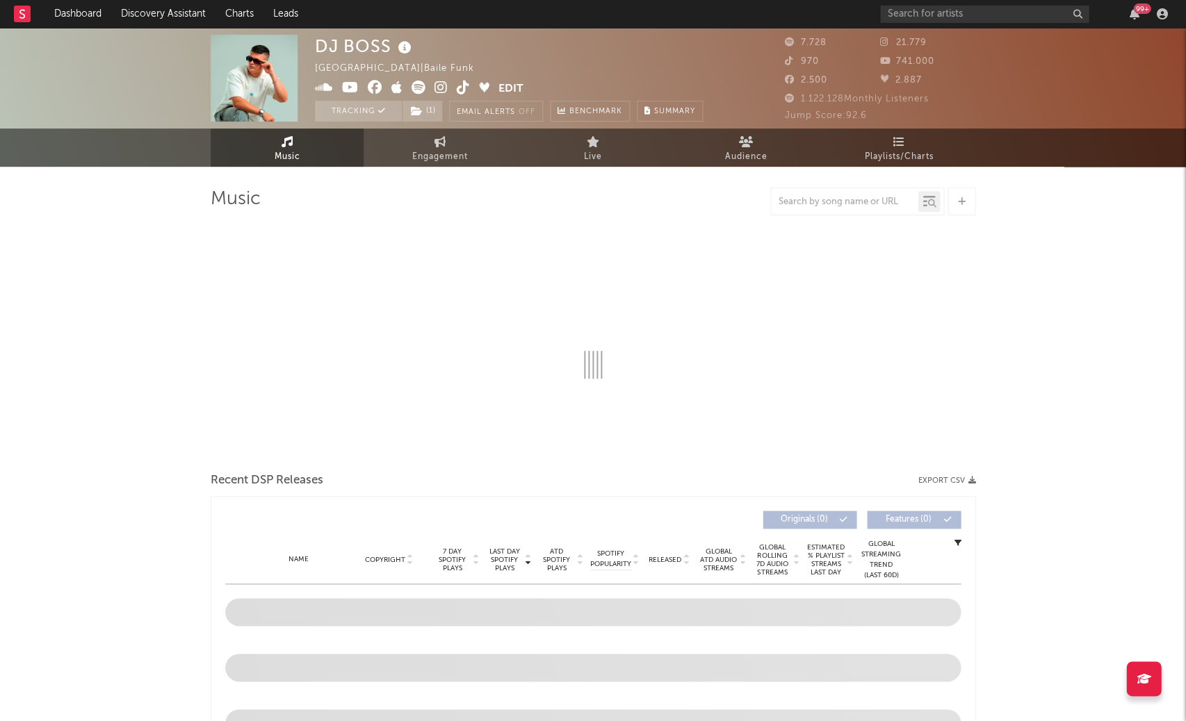
select select "6m"
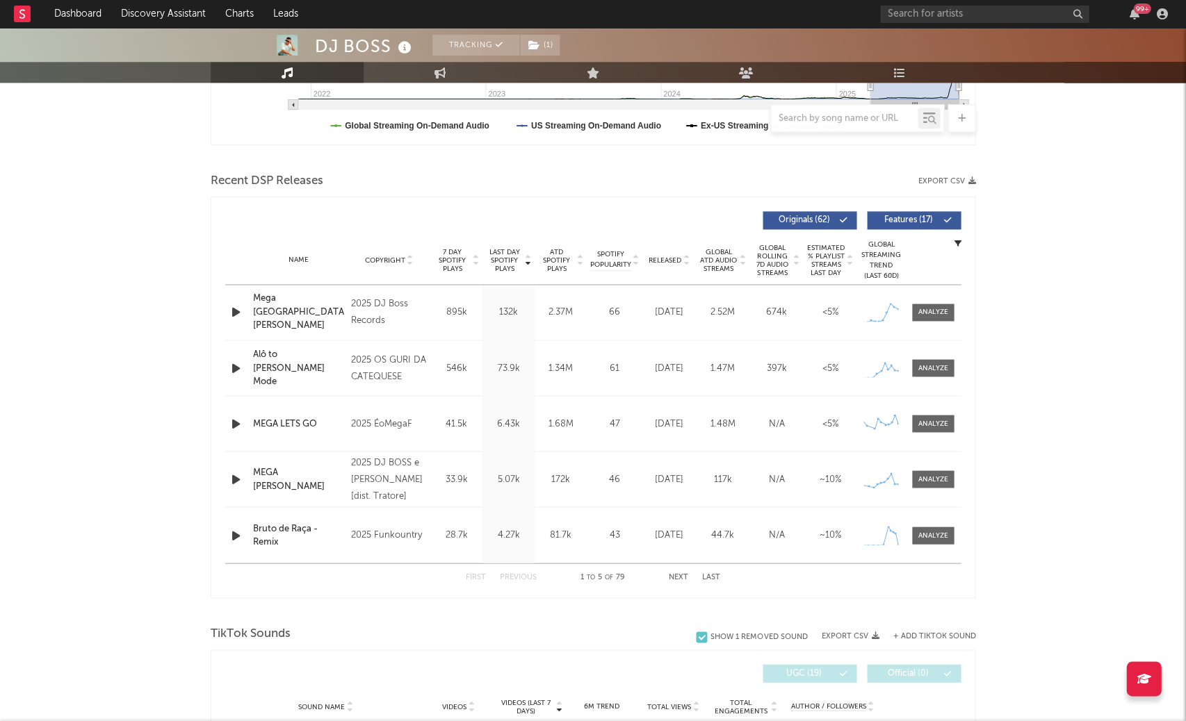
scroll to position [411, 0]
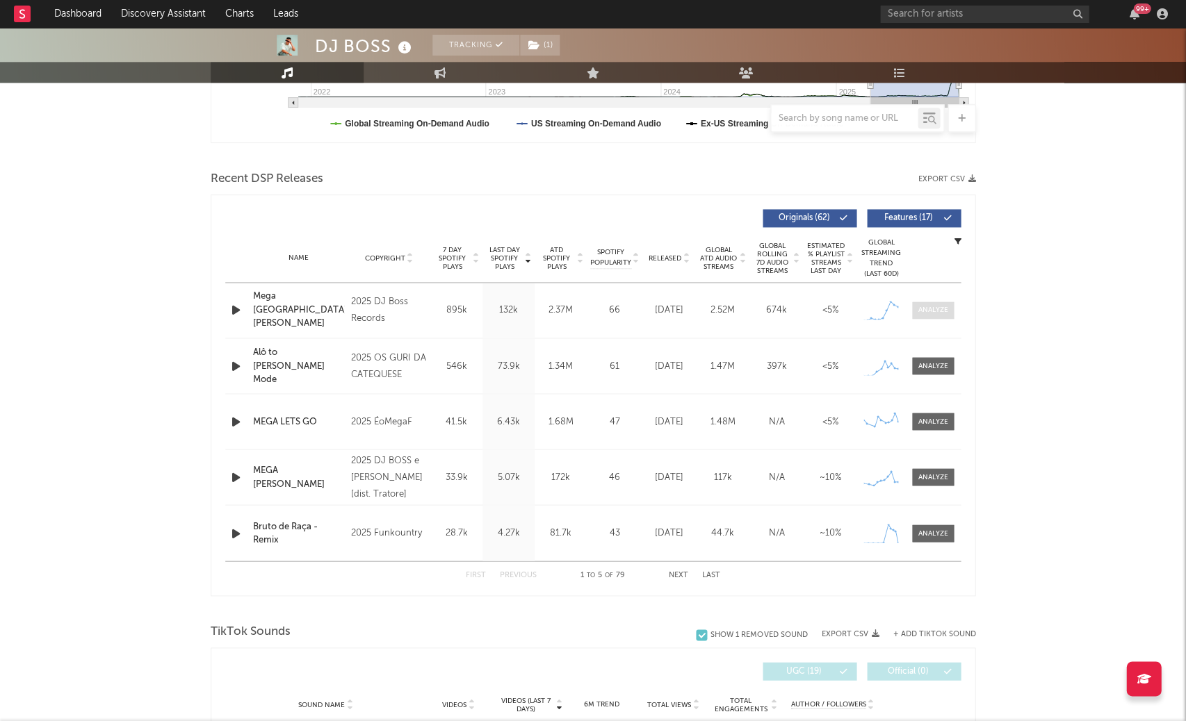
click at [949, 312] on span at bounding box center [933, 310] width 42 height 17
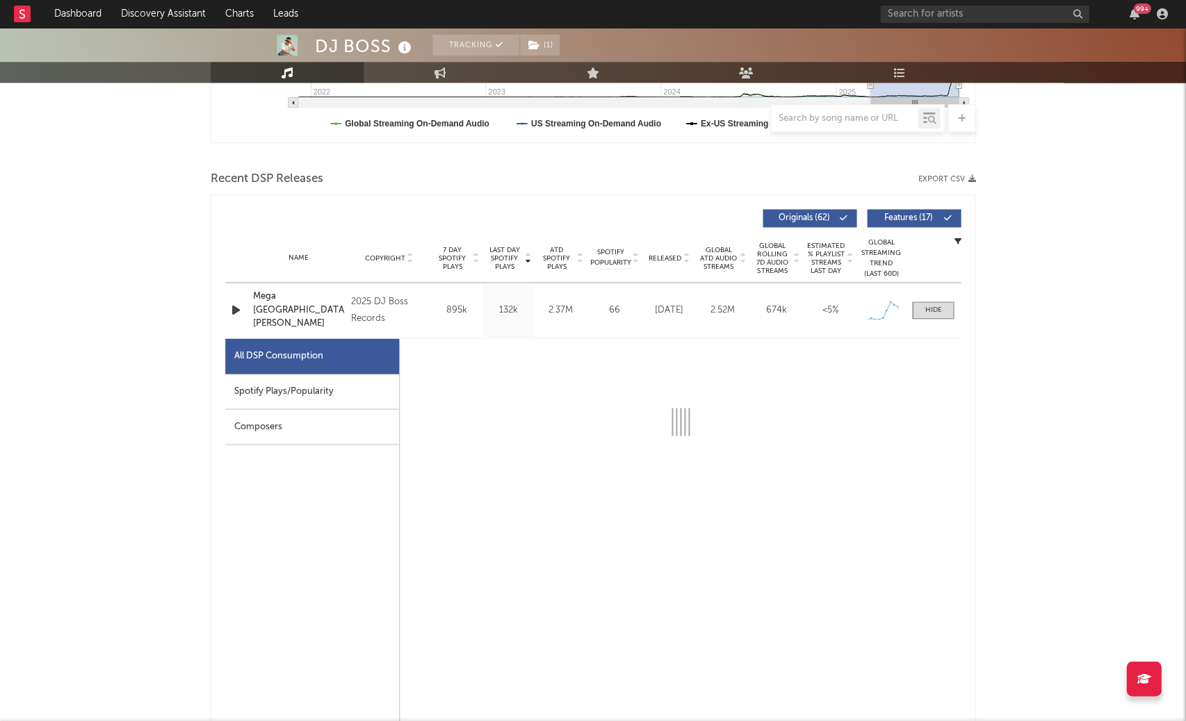
select select "1w"
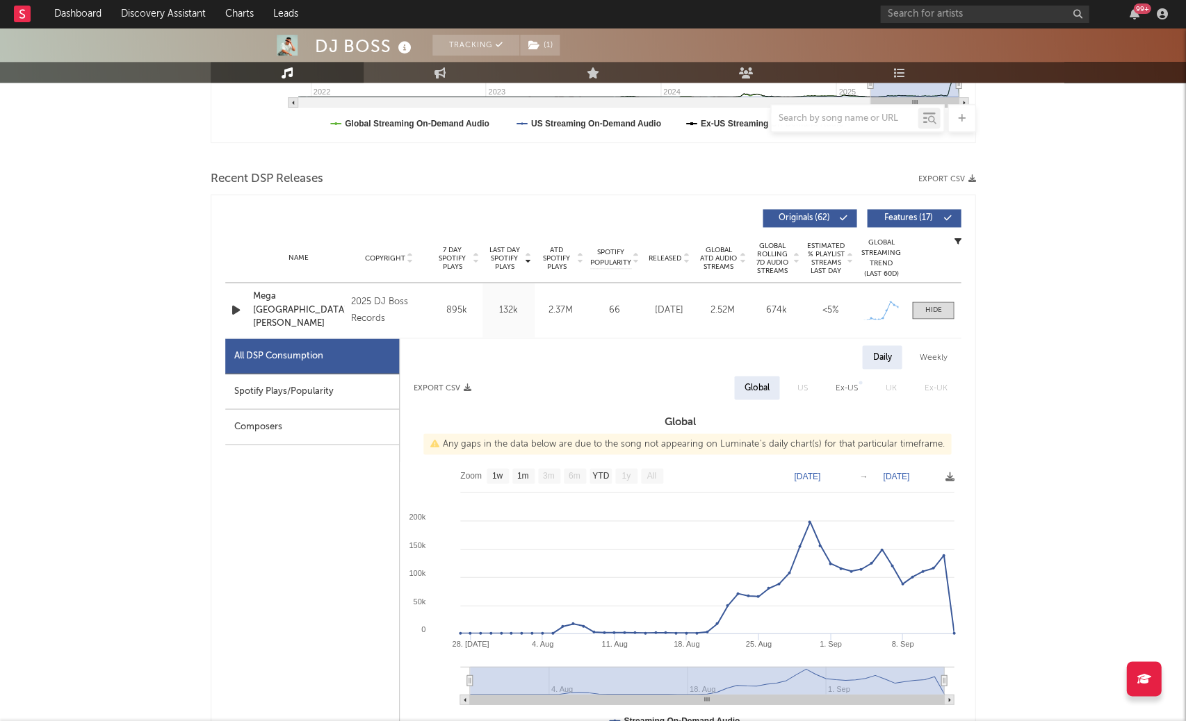
click at [292, 400] on div "Spotify Plays/Popularity" at bounding box center [312, 391] width 174 height 35
select select "1w"
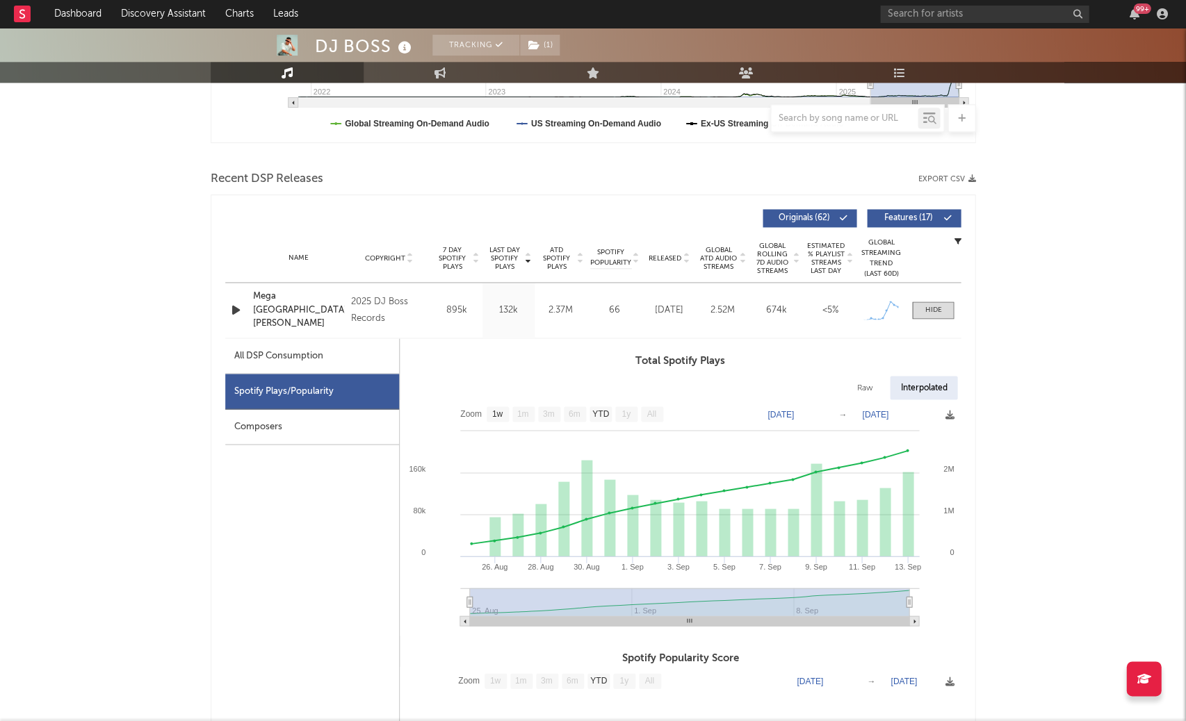
scroll to position [412, 0]
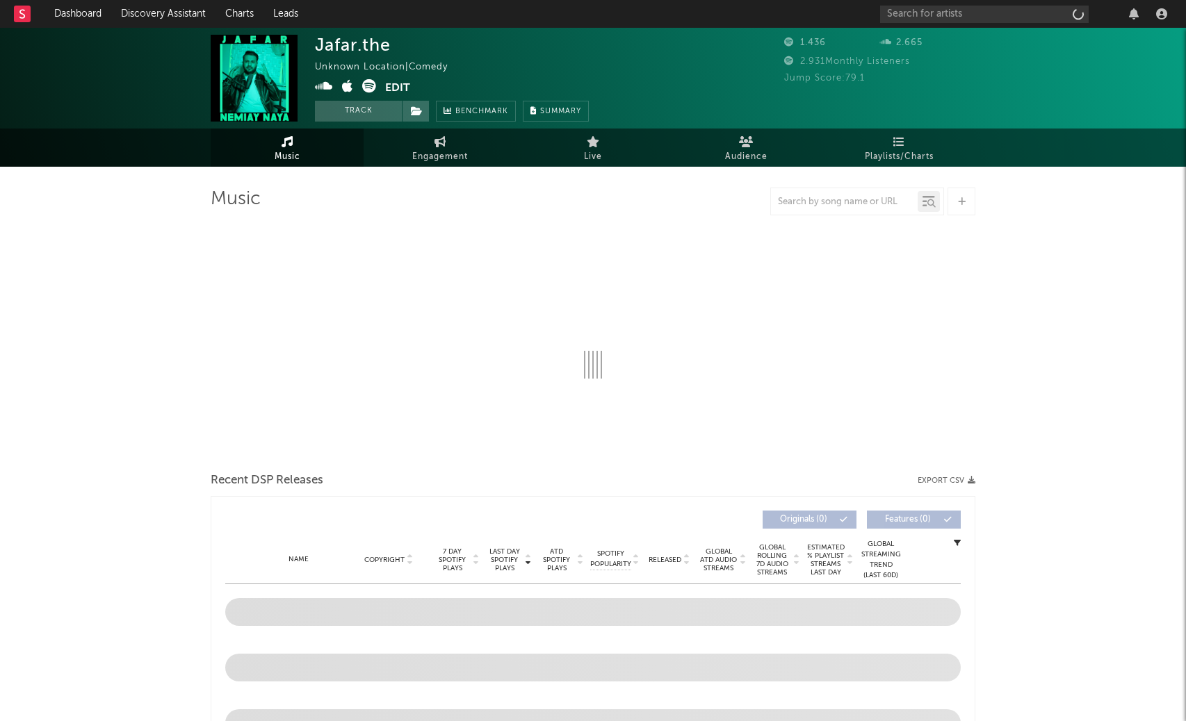
select select "1w"
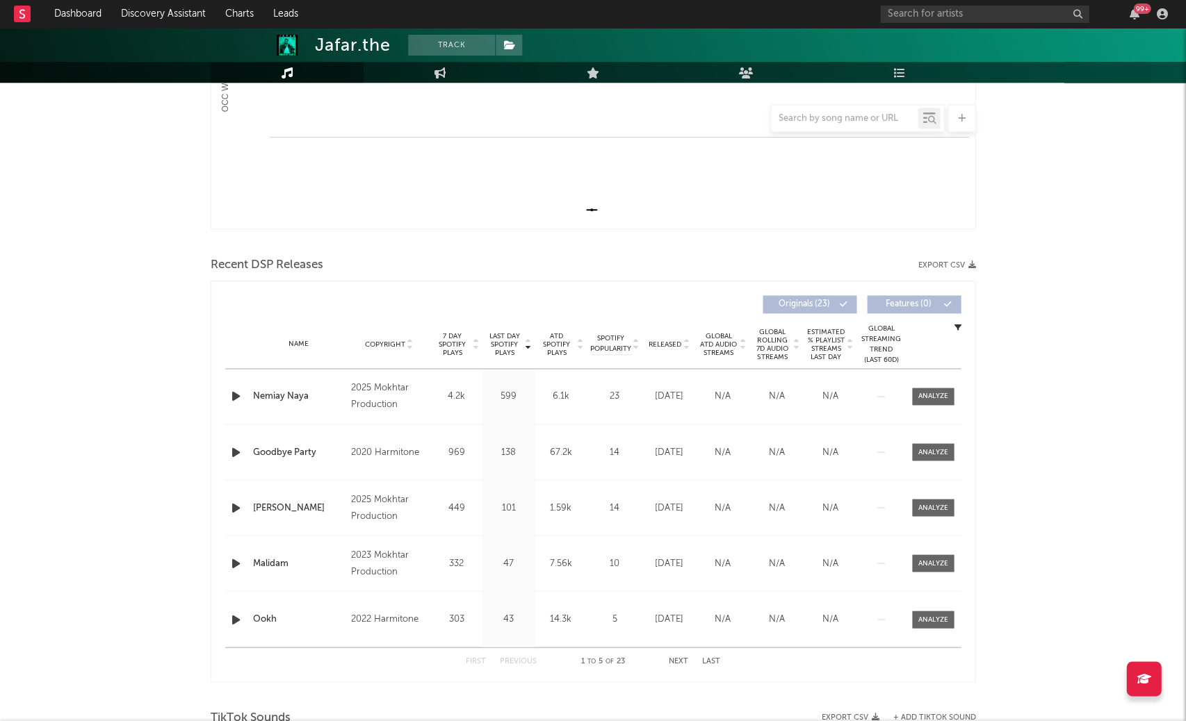
scroll to position [352, 0]
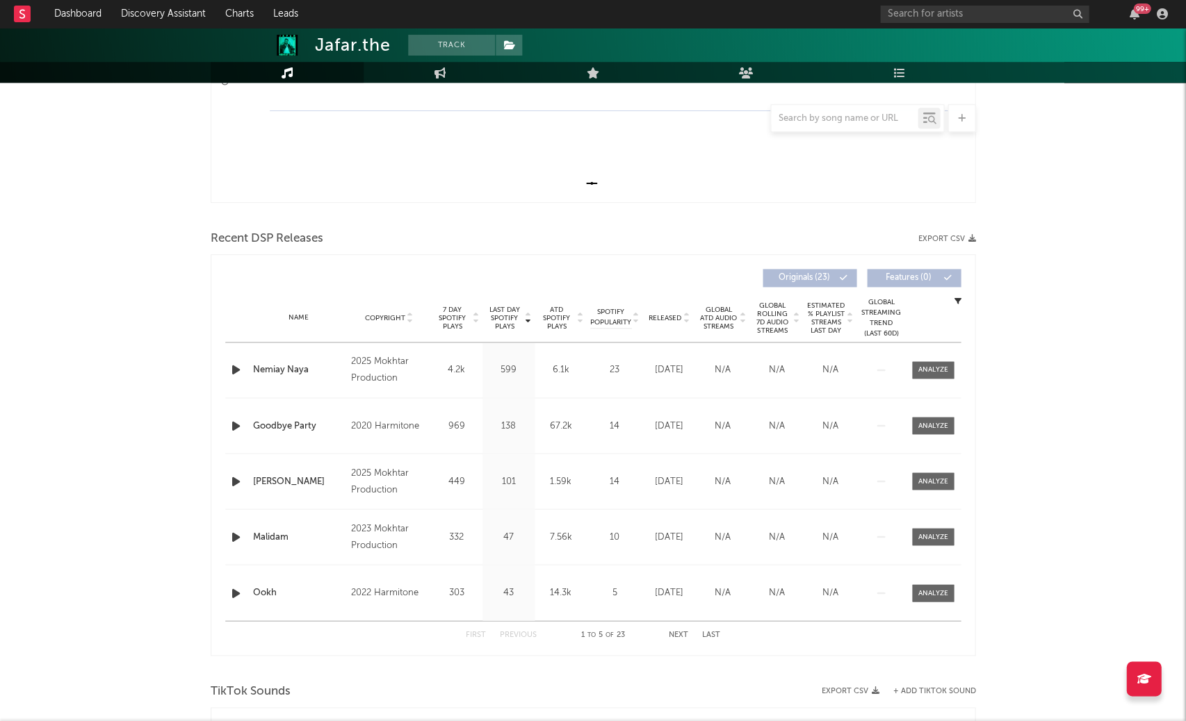
click at [523, 313] on div at bounding box center [527, 318] width 8 height 25
click at [502, 313] on span "Last Day Spotify Plays" at bounding box center [504, 318] width 37 height 25
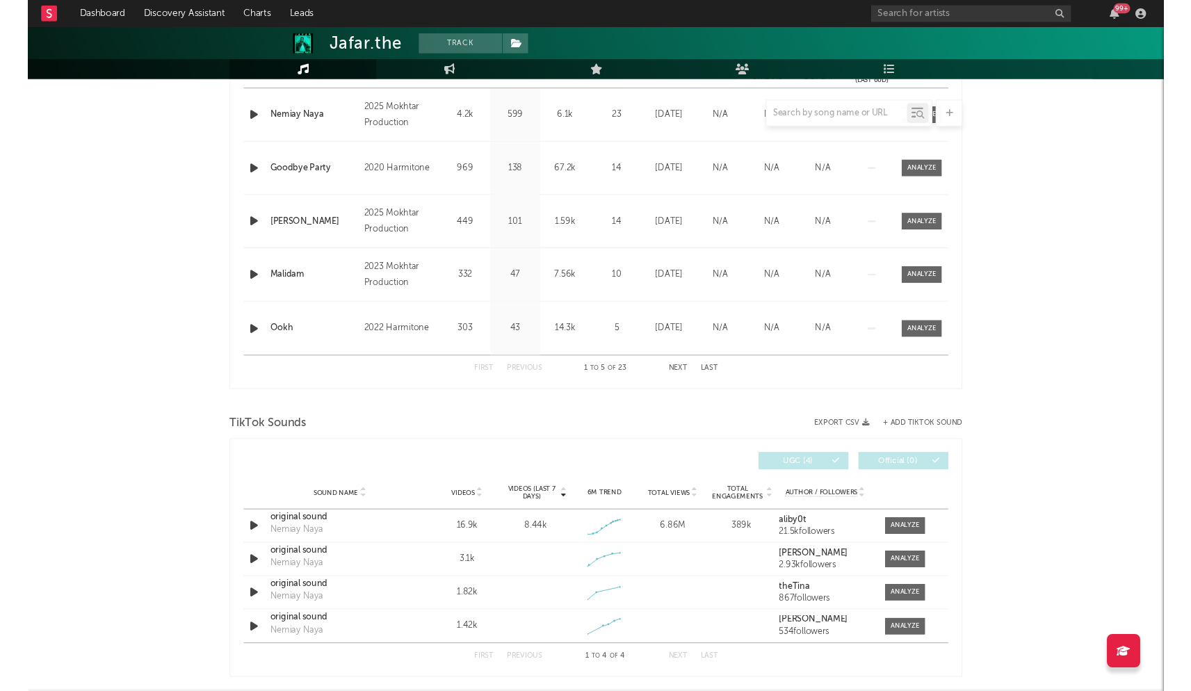
scroll to position [601, 0]
